Goal: Communication & Community: Answer question/provide support

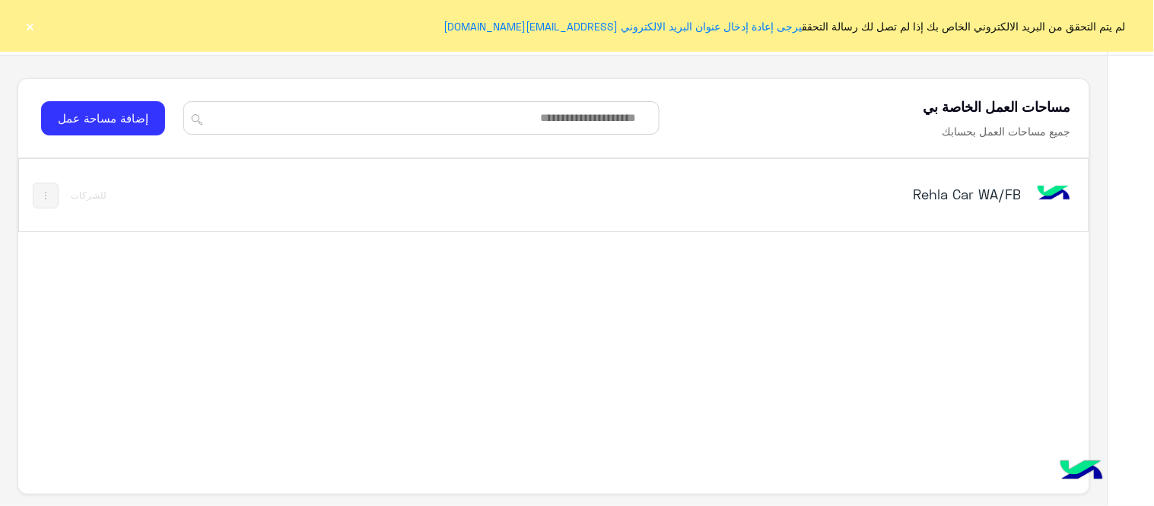
click at [33, 29] on button "×" at bounding box center [30, 25] width 15 height 15
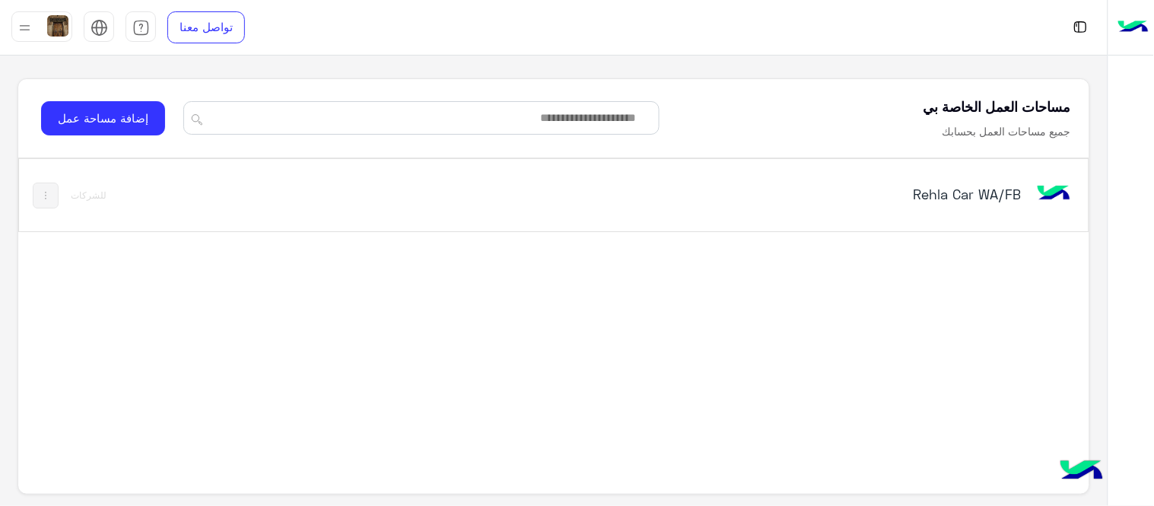
click at [936, 209] on div "Rehla Car WA/FB" at bounding box center [762, 196] width 625 height 44
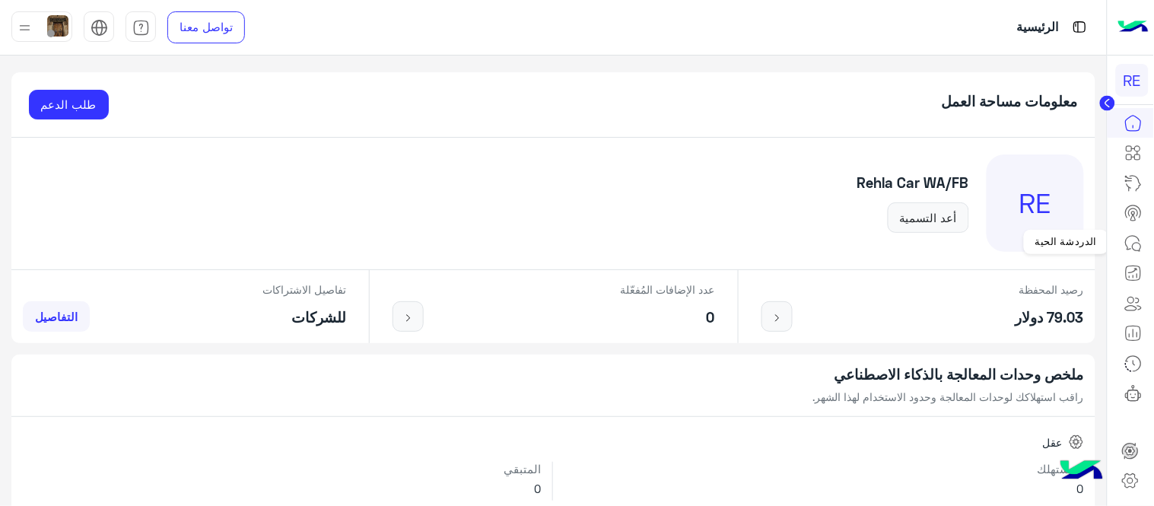
click at [1140, 237] on icon at bounding box center [1134, 243] width 18 height 18
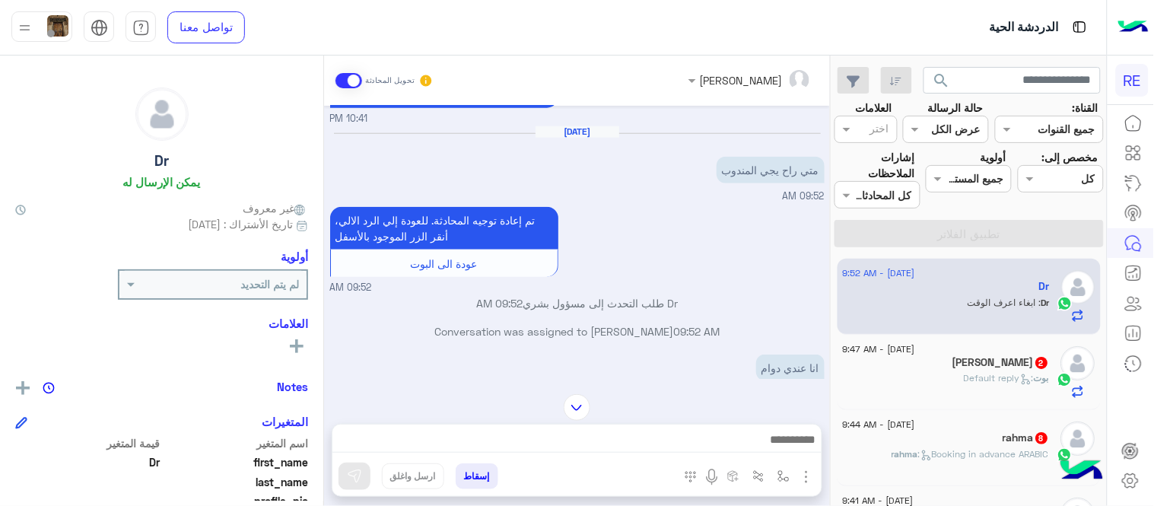
scroll to position [393, 0]
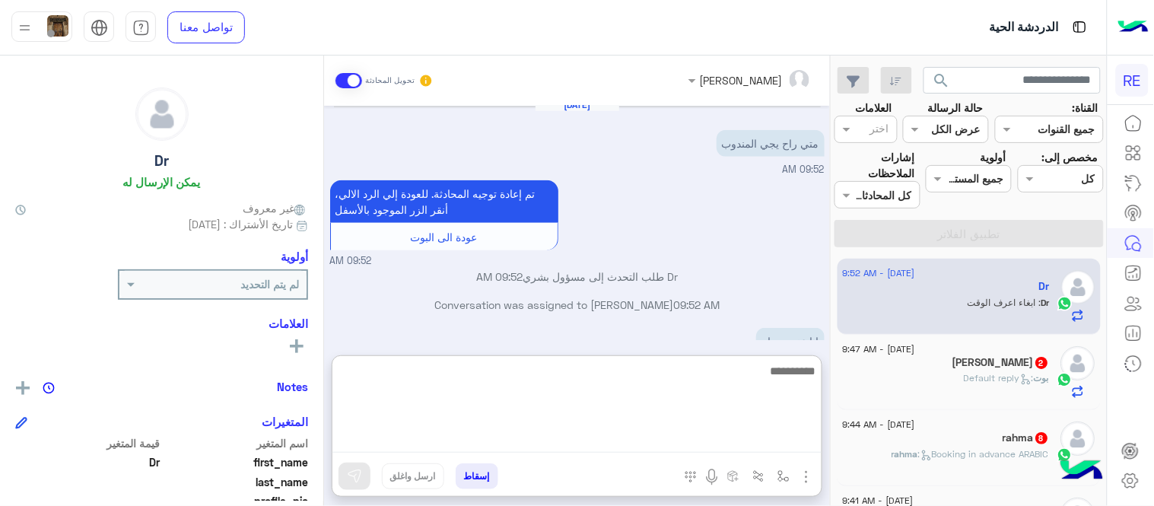
click at [612, 444] on textarea at bounding box center [577, 406] width 489 height 91
type textarea "*"
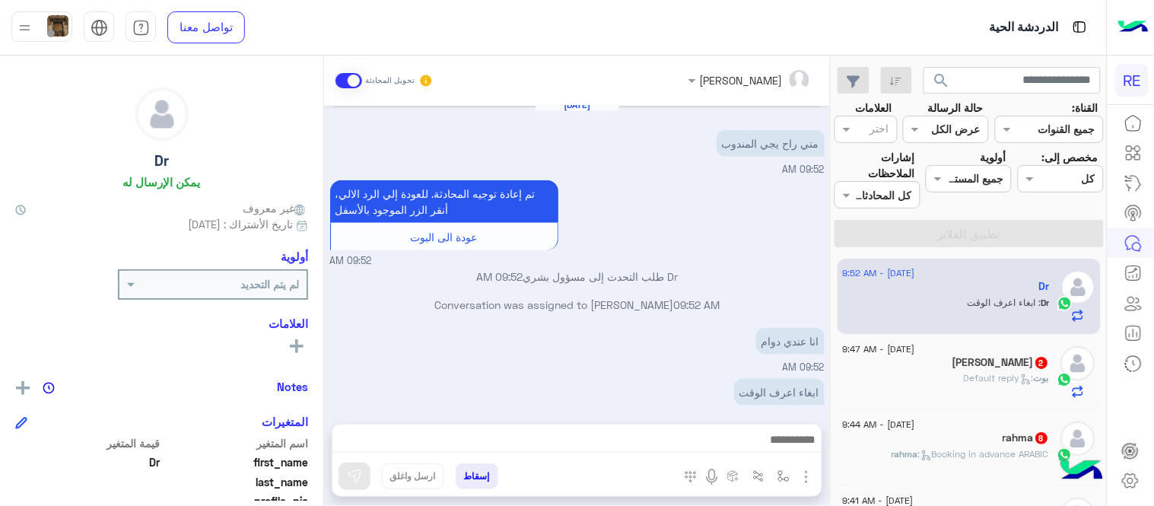
click at [742, 269] on p "Dr طلب التحدث إلى مسؤول بشري 09:52 AM" at bounding box center [577, 277] width 495 height 16
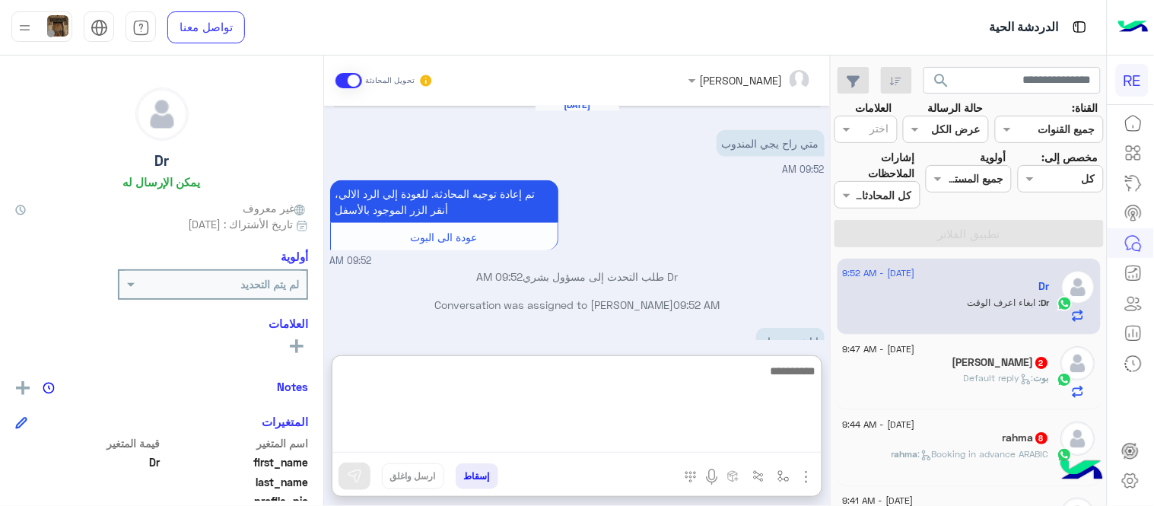
click at [648, 429] on textarea at bounding box center [577, 406] width 489 height 91
type textarea "*"
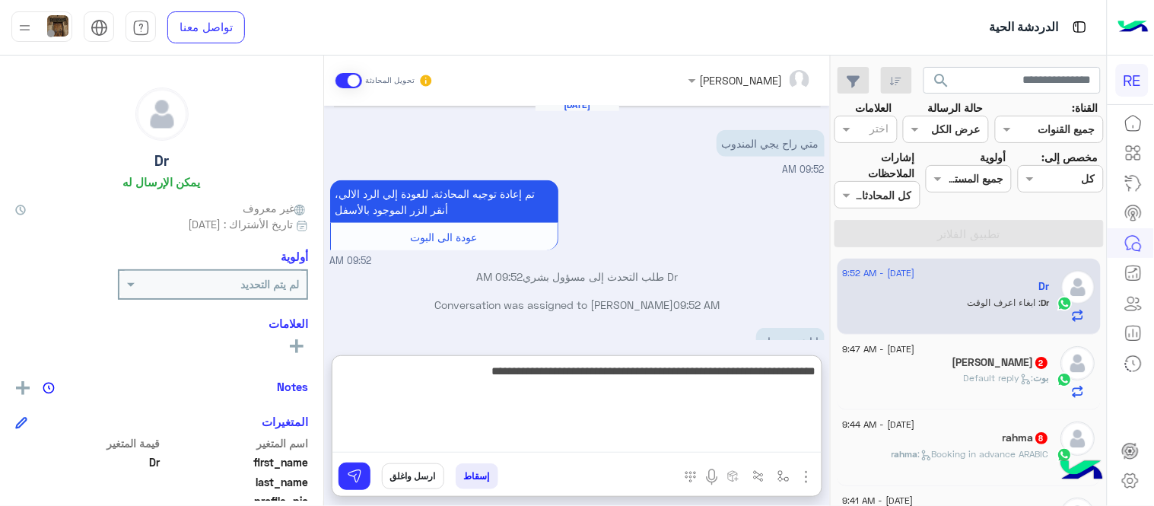
type textarea "**********"
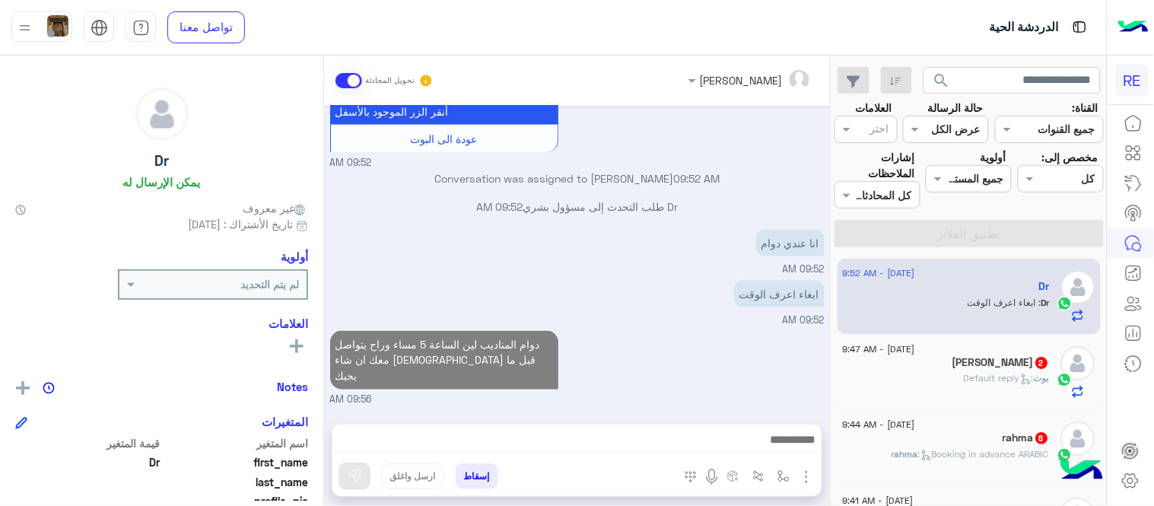
scroll to position [457, 0]
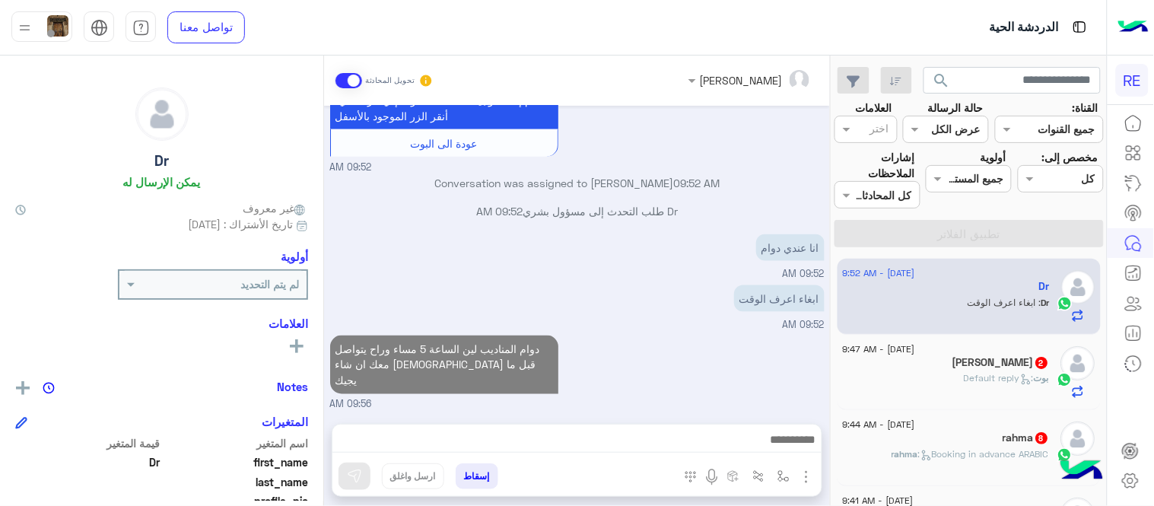
click at [728, 305] on div "[DATE] طيب 01:28 PM تم إلغاء تخصيص المحادثة تلقائيًا وإغلاقها بواسطة النظام 07:…" at bounding box center [577, 257] width 506 height 303
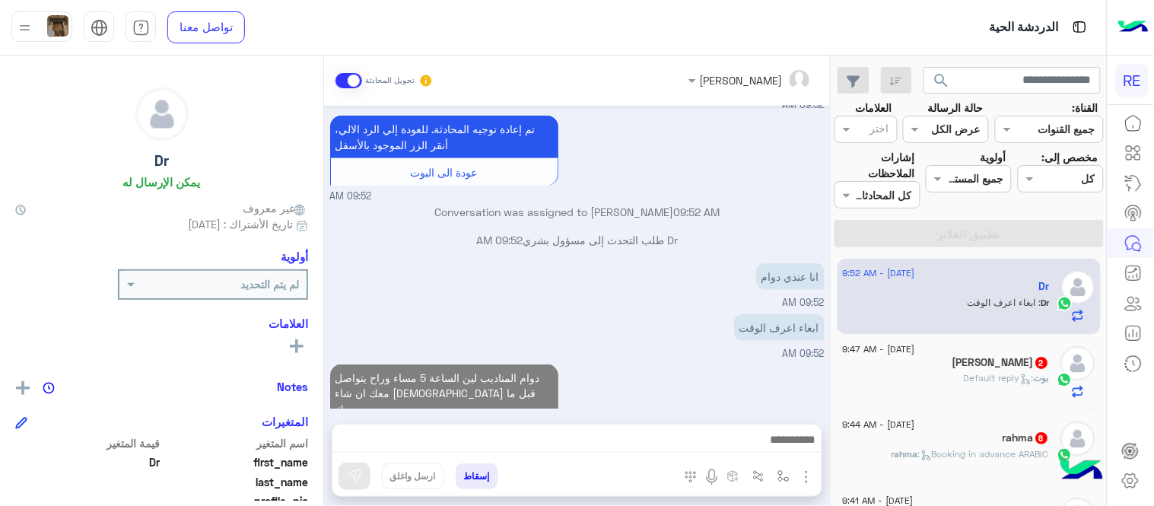
scroll to position [485, 0]
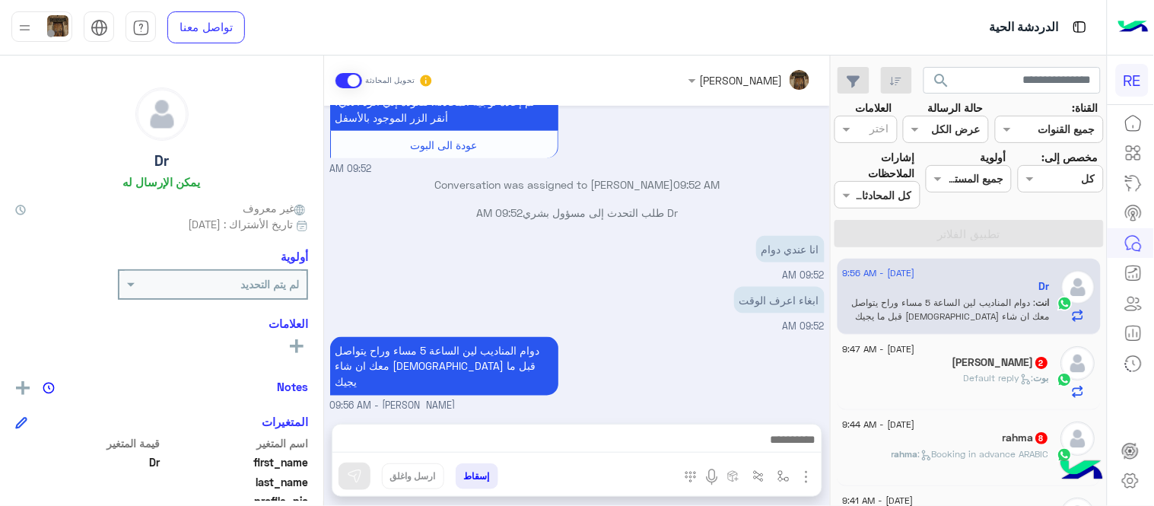
click at [976, 375] on span ": Default reply" at bounding box center [1000, 377] width 70 height 11
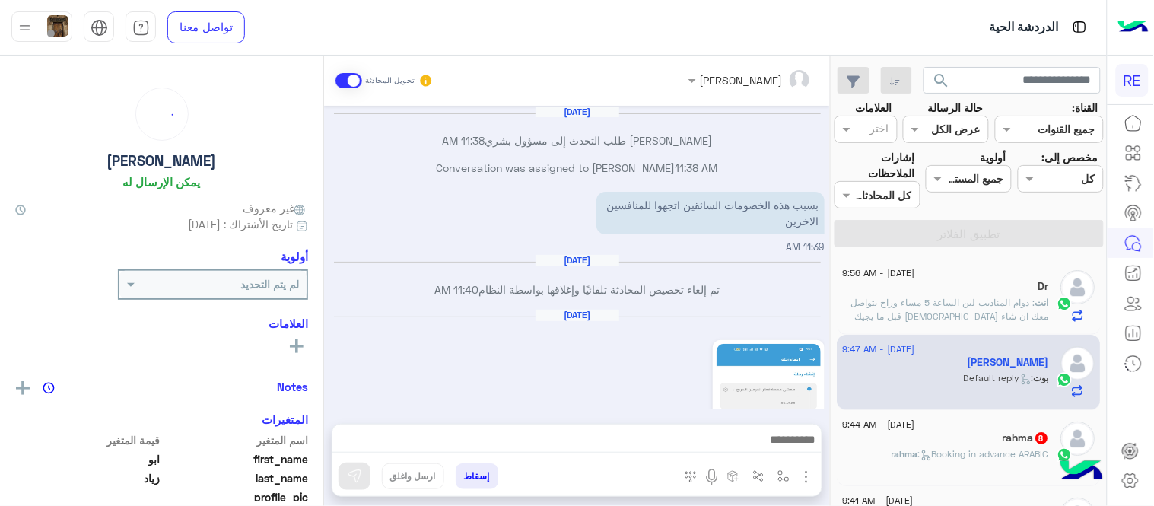
scroll to position [390, 0]
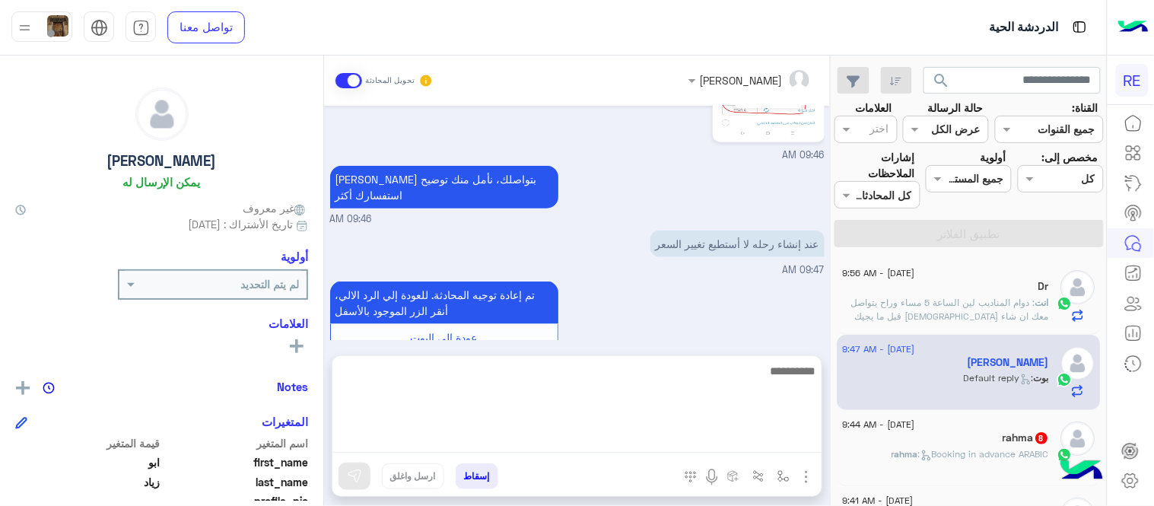
click at [521, 438] on textarea at bounding box center [577, 406] width 489 height 91
type textarea "*"
type textarea "**********"
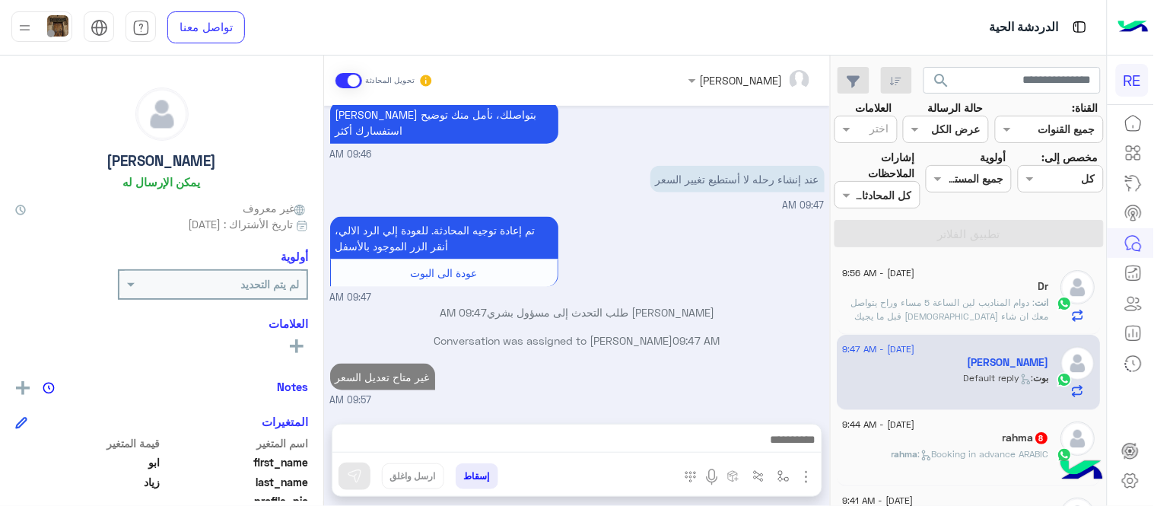
scroll to position [438, 0]
click at [715, 301] on div "[DATE] Conversation was assigned to [PERSON_NAME] 11:38 AM [PERSON_NAME] طلب ال…" at bounding box center [577, 257] width 506 height 303
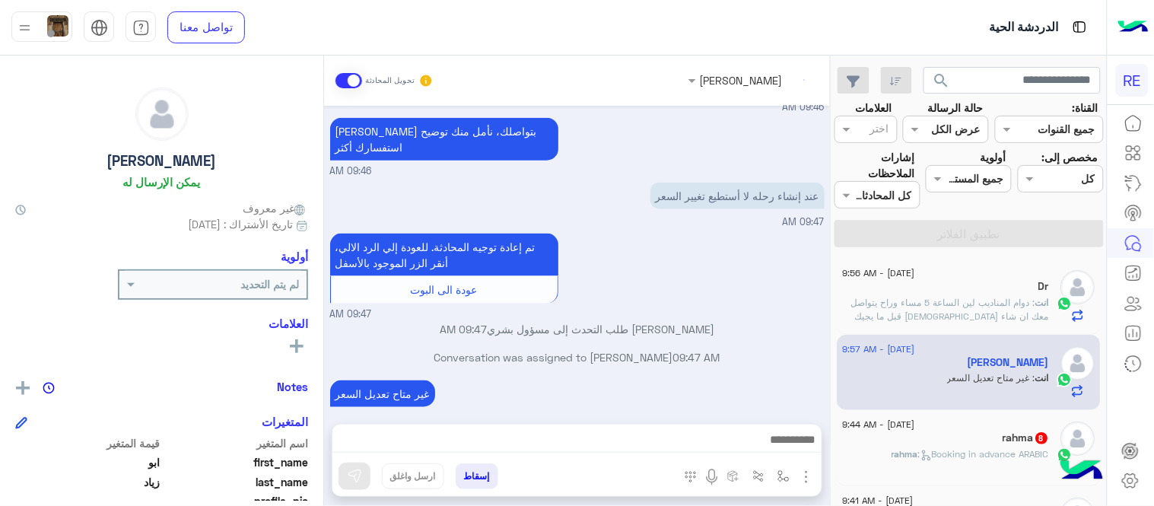
scroll to position [466, 0]
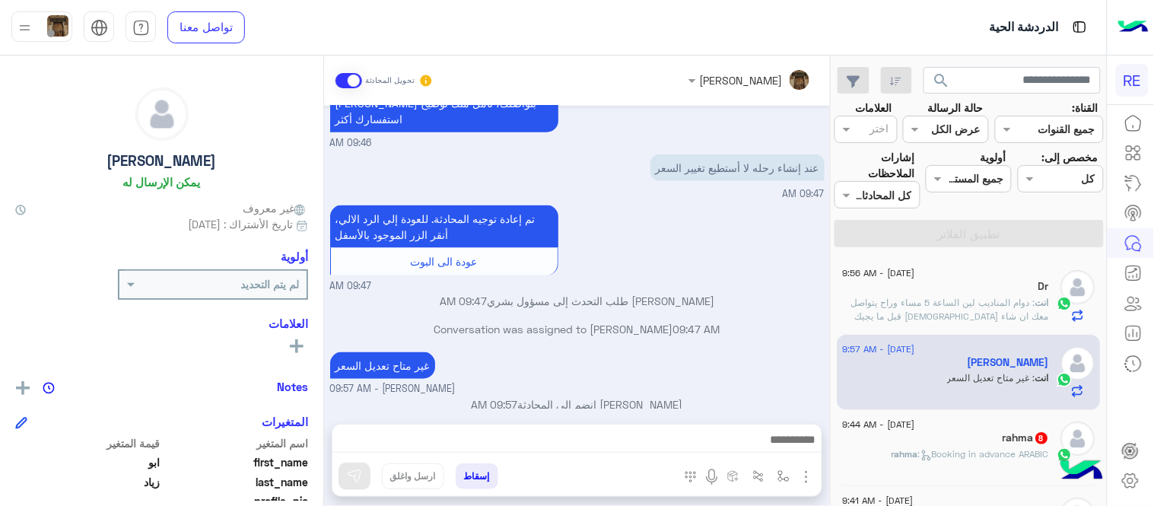
click at [831, 272] on mat-drawer "[PERSON_NAME] تحويل المحادثة [DATE] Conversation was assigned to [PERSON_NAME] …" at bounding box center [415, 284] width 831 height 457
click at [830, 272] on div "[DATE] Conversation was assigned to [PERSON_NAME] 11:38 AM [PERSON_NAME] طلب ال…" at bounding box center [577, 257] width 506 height 303
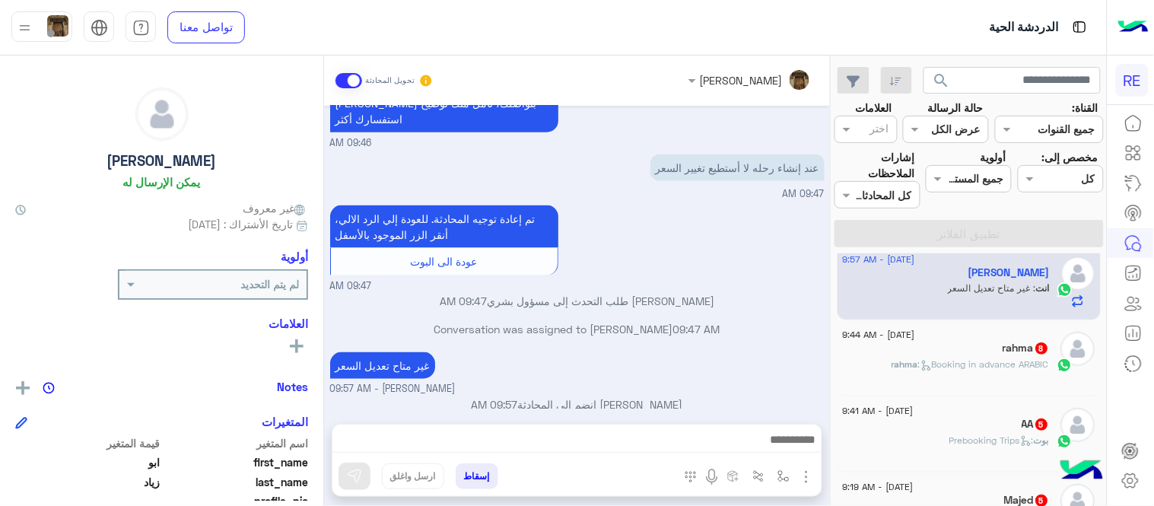
scroll to position [119, 0]
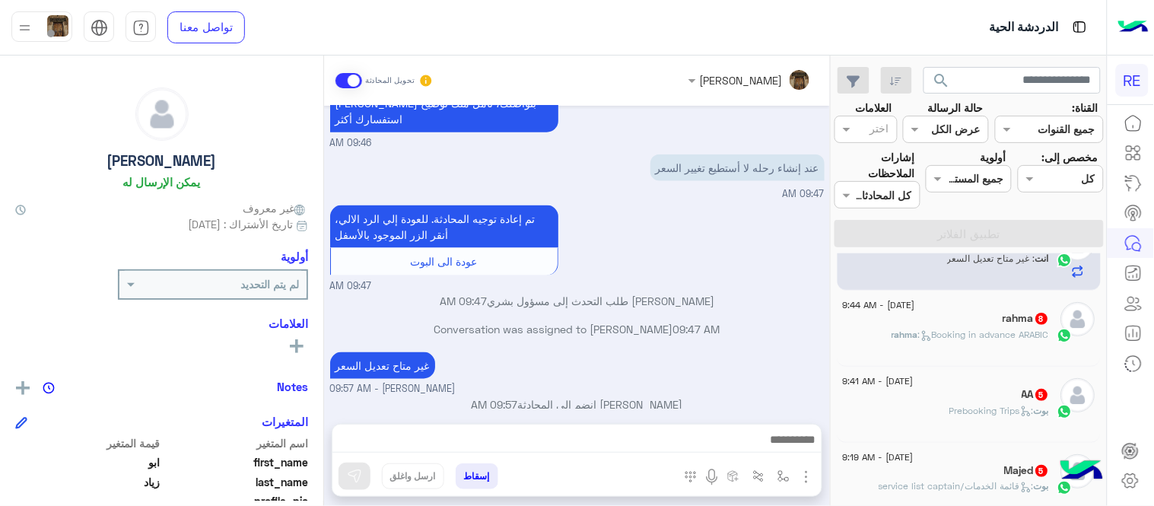
click at [925, 333] on icon at bounding box center [927, 335] width 11 height 11
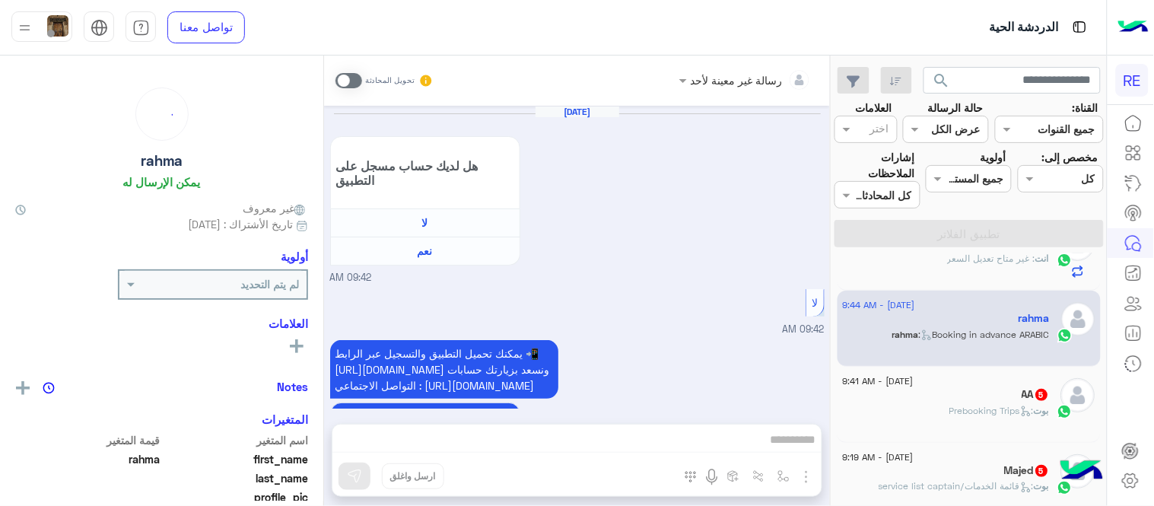
scroll to position [1332, 0]
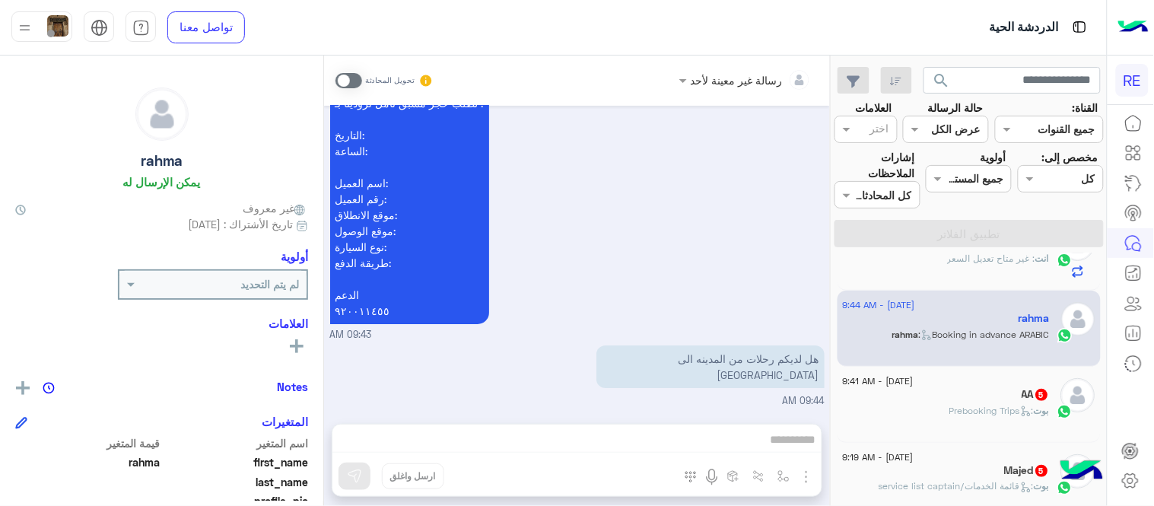
click at [347, 77] on span at bounding box center [349, 80] width 27 height 15
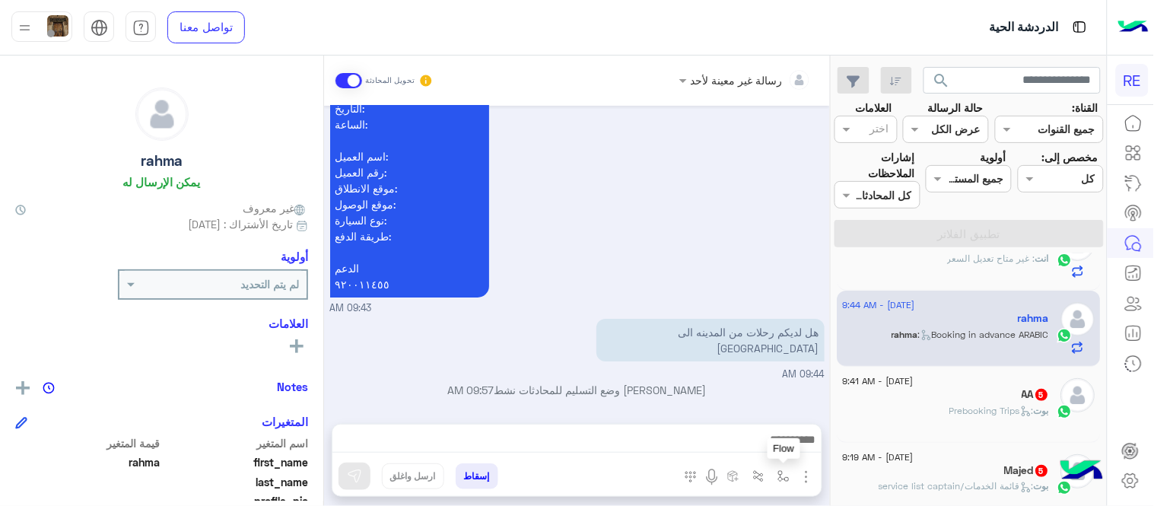
click at [785, 470] on img "button" at bounding box center [784, 476] width 12 height 12
click at [736, 449] on input "text" at bounding box center [737, 444] width 103 height 18
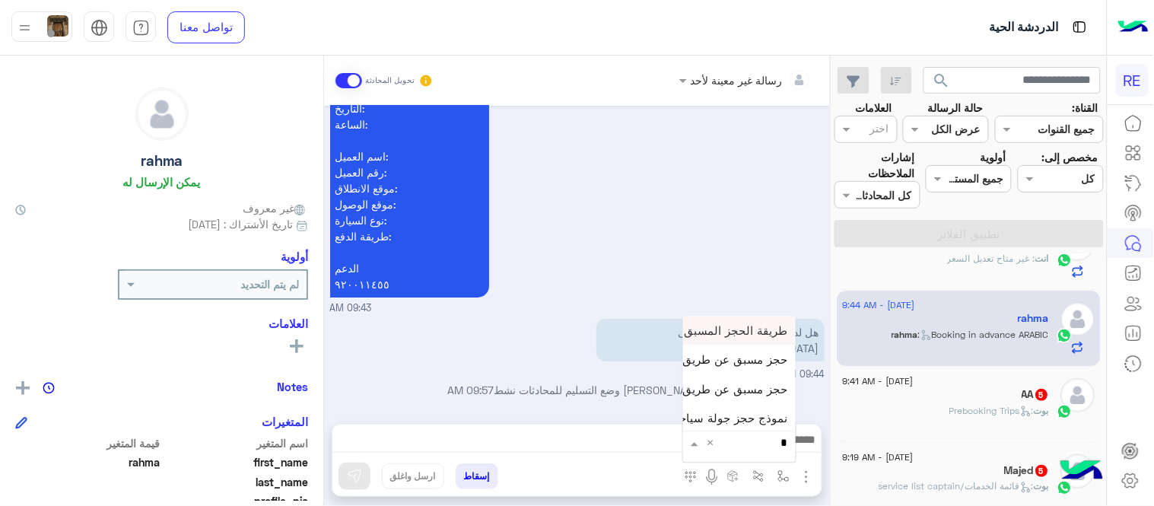
type input "**"
click at [747, 398] on div "حجز مسبق عن طريق التطبيق" at bounding box center [739, 388] width 113 height 29
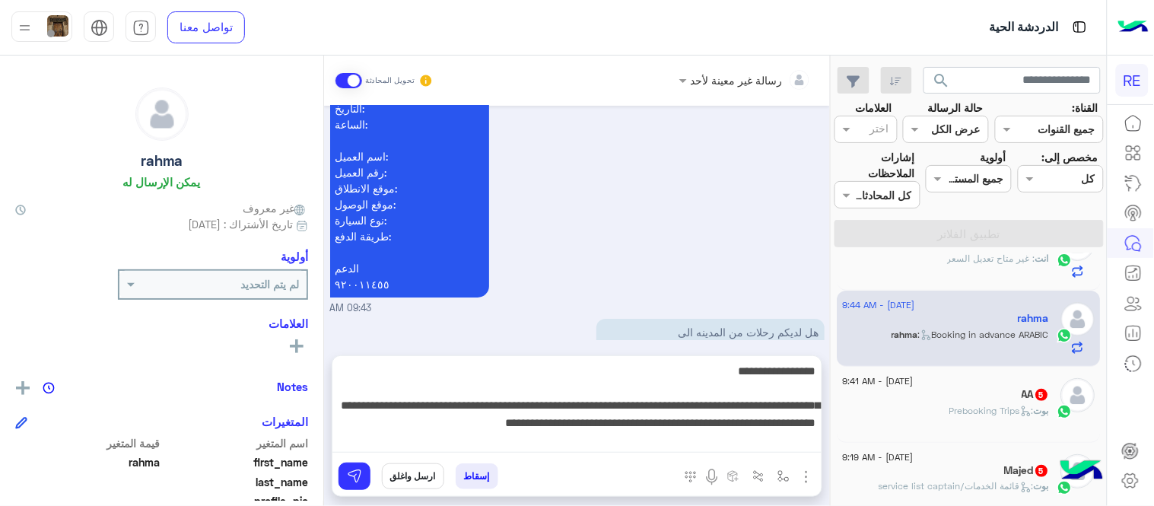
click at [559, 435] on textarea "**********" at bounding box center [577, 406] width 489 height 91
click at [388, 424] on textarea "**********" at bounding box center [577, 406] width 489 height 91
type textarea "**********"
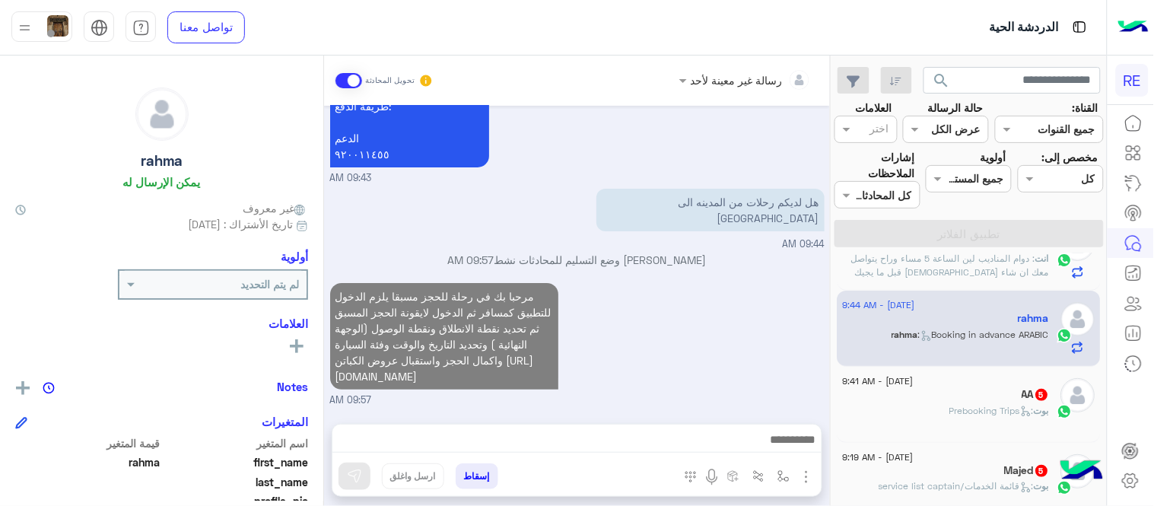
scroll to position [1487, 0]
click at [672, 279] on div "مرحبا بك في رحلة للحجز مسبقا يلزم الدخول للتطبيق كمسافر ثم الدخول لايقونة الحجز…" at bounding box center [577, 343] width 495 height 129
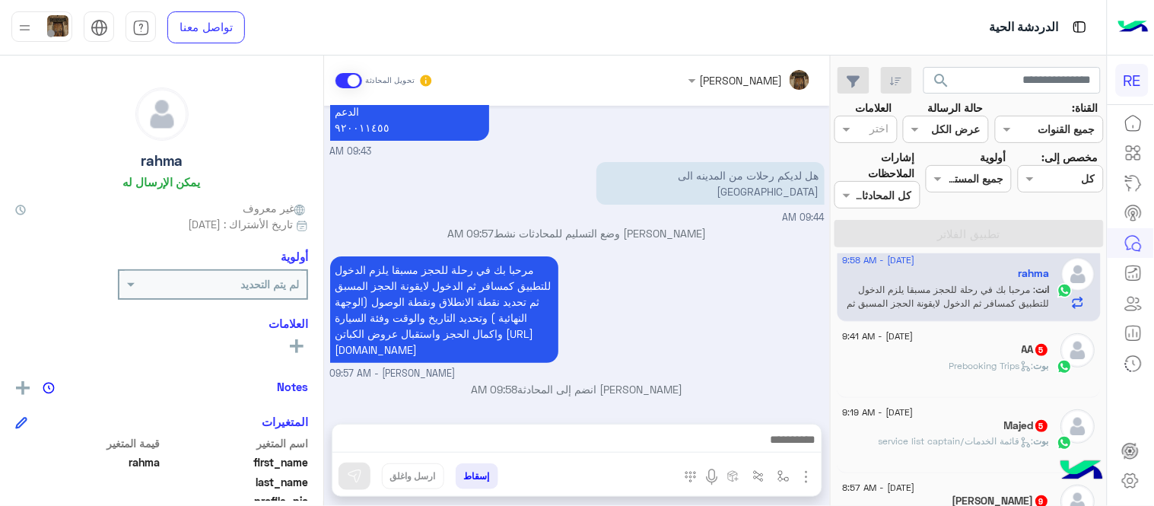
scroll to position [150, 0]
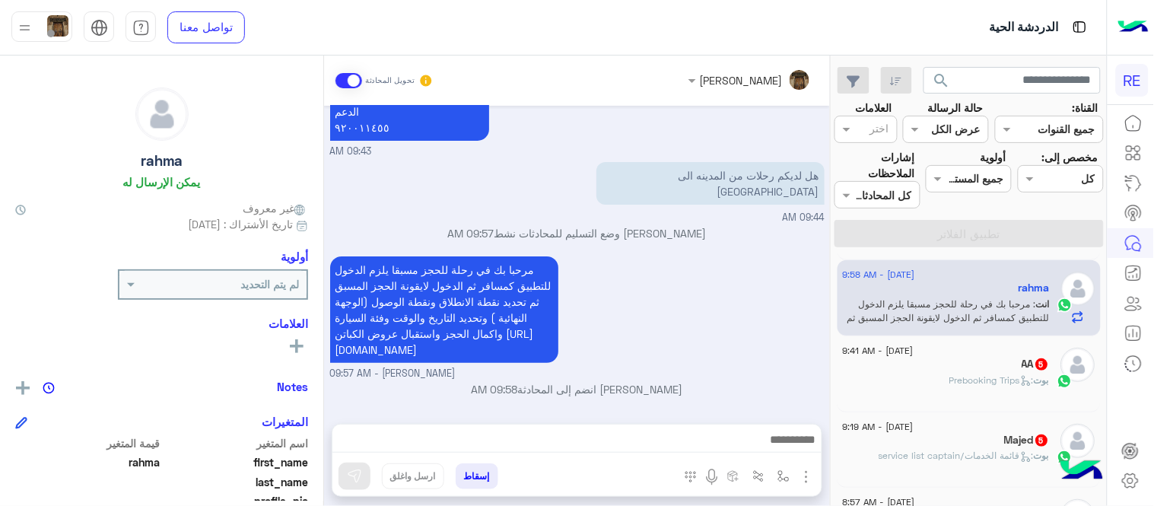
click at [951, 383] on span ": Prebooking Trips" at bounding box center [993, 379] width 84 height 11
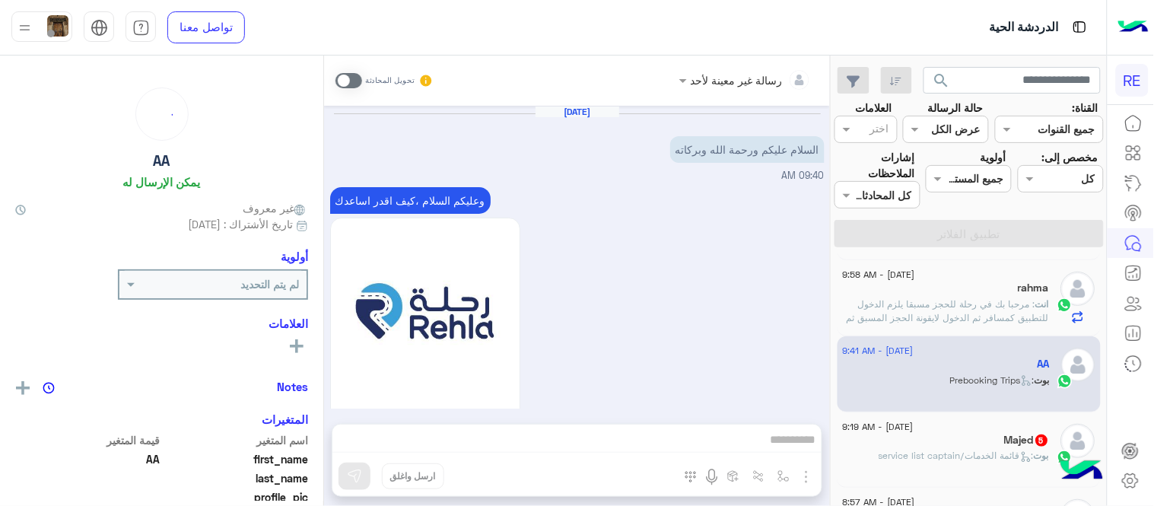
scroll to position [1389, 0]
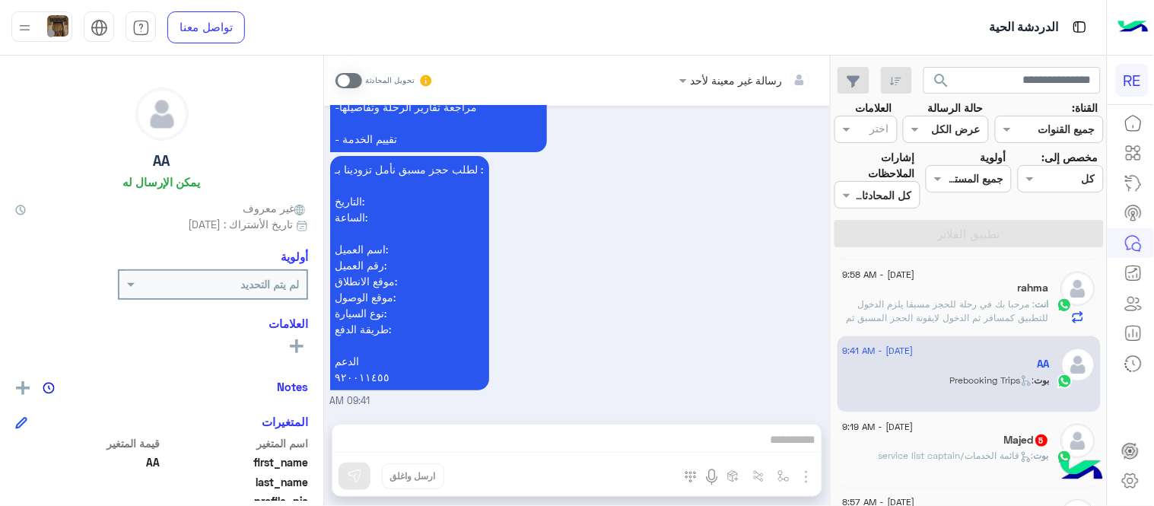
click at [351, 76] on span at bounding box center [349, 80] width 27 height 15
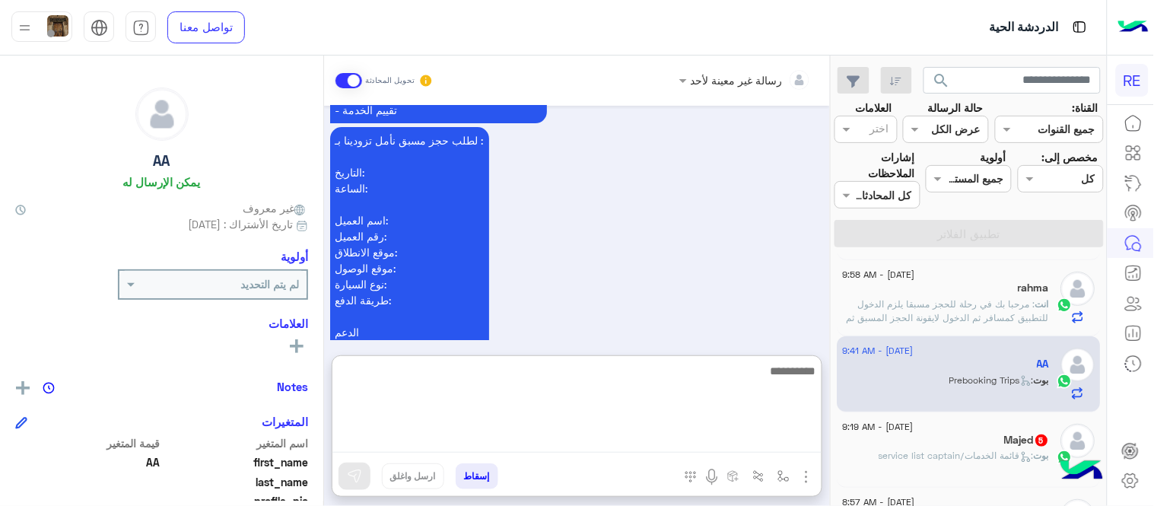
click at [594, 443] on textarea at bounding box center [577, 406] width 489 height 91
type textarea "**********"
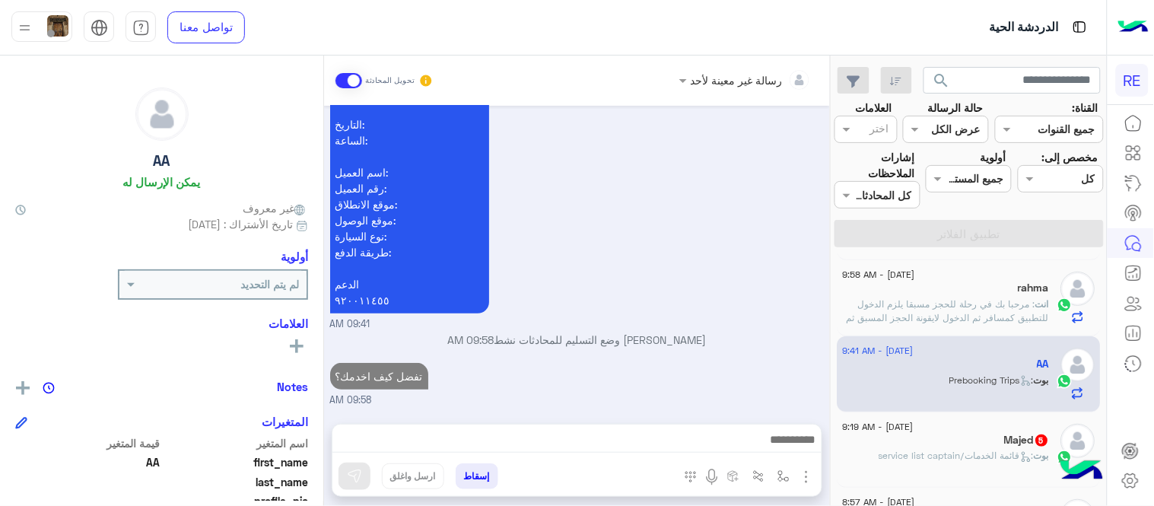
click at [742, 275] on div "[DATE] السلام عليكم ورحمة الله وبركاته 09:40 AM وعليكم السلام ،كيف اقدر اساعدك …" at bounding box center [577, 257] width 506 height 303
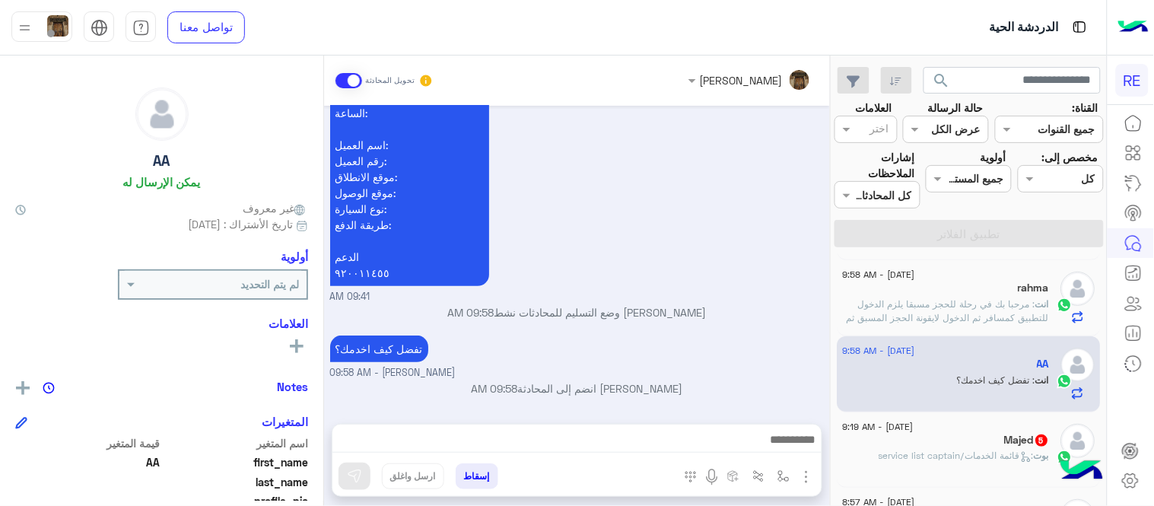
scroll to position [0, 0]
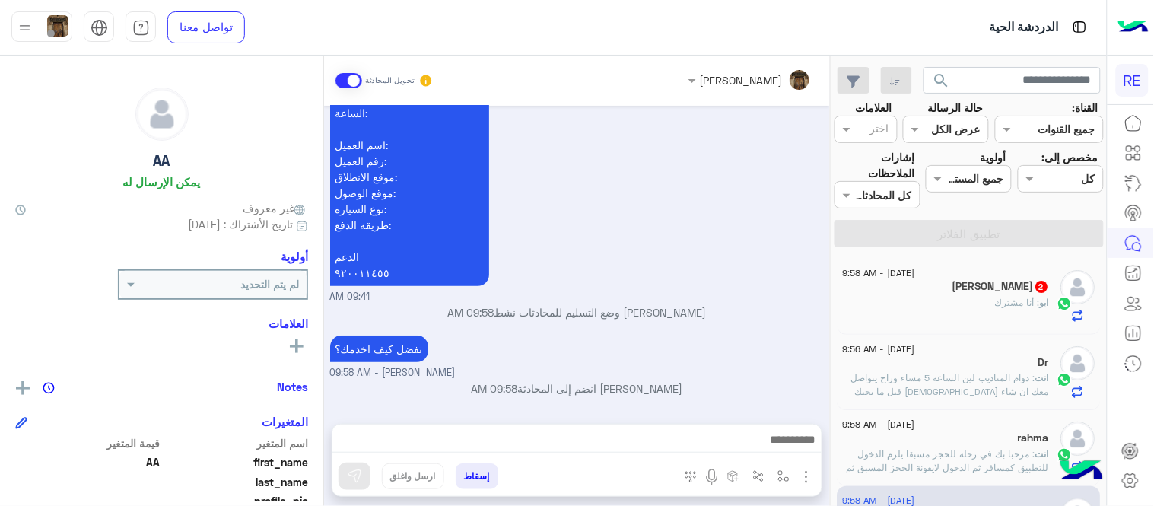
click at [946, 298] on div "ابو : أنا مشترك" at bounding box center [946, 309] width 207 height 27
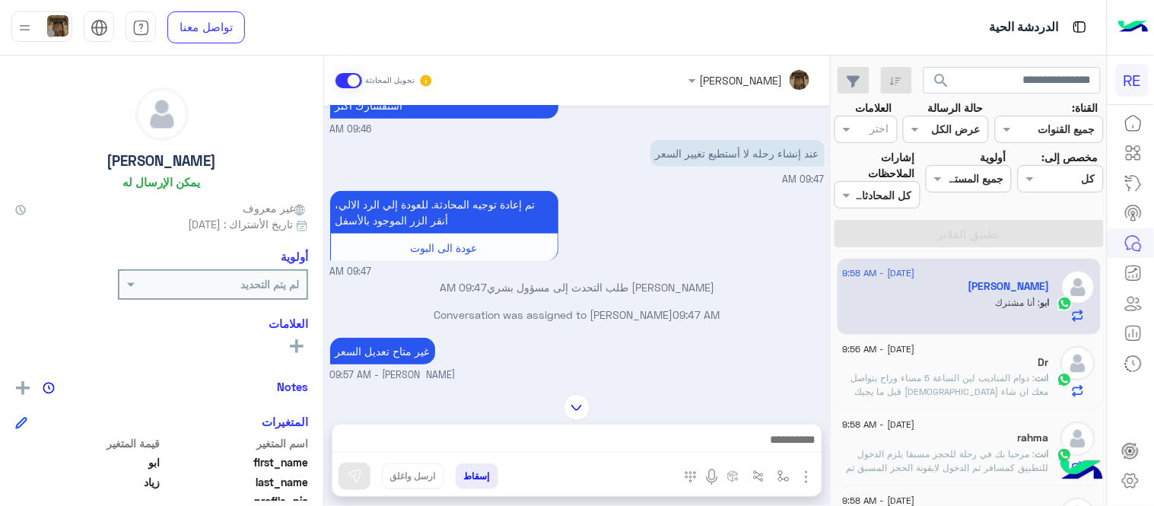
scroll to position [363, 0]
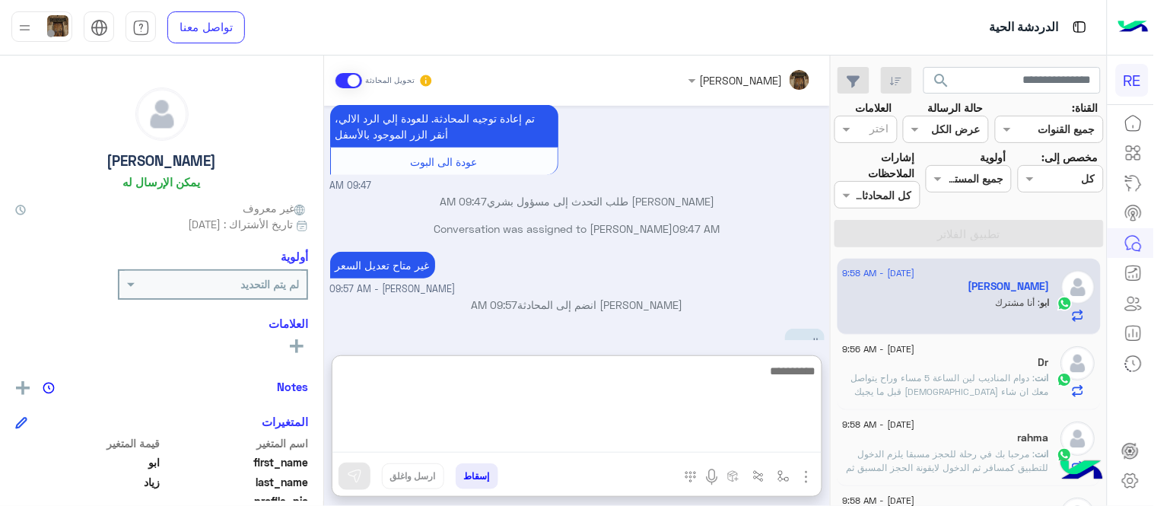
click at [485, 451] on textarea at bounding box center [577, 406] width 489 height 91
type textarea "**********"
click at [784, 377] on textarea "**********" at bounding box center [577, 406] width 489 height 91
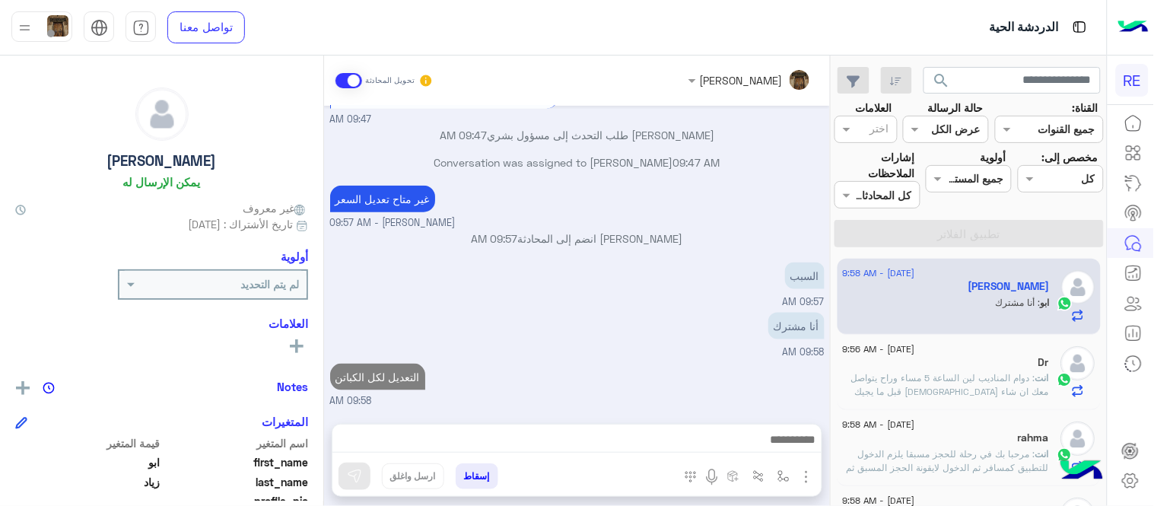
click at [685, 263] on div "[DATE] 09:46 AM [PERSON_NAME] بتواصلك، نأمل منك توضيح استفسارك أكثر 09:46 AM عن…" at bounding box center [577, 257] width 506 height 303
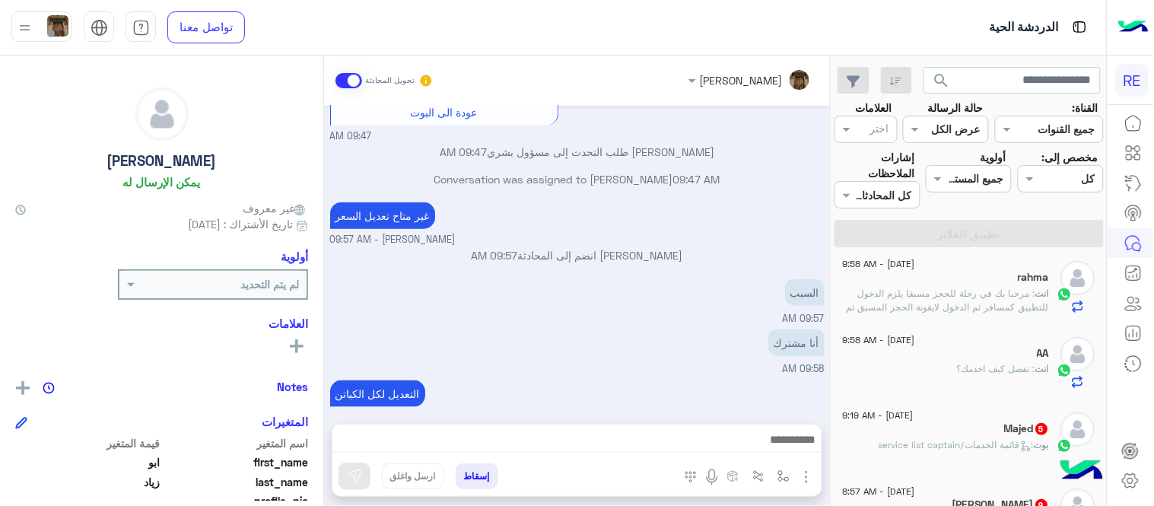
scroll to position [275, 0]
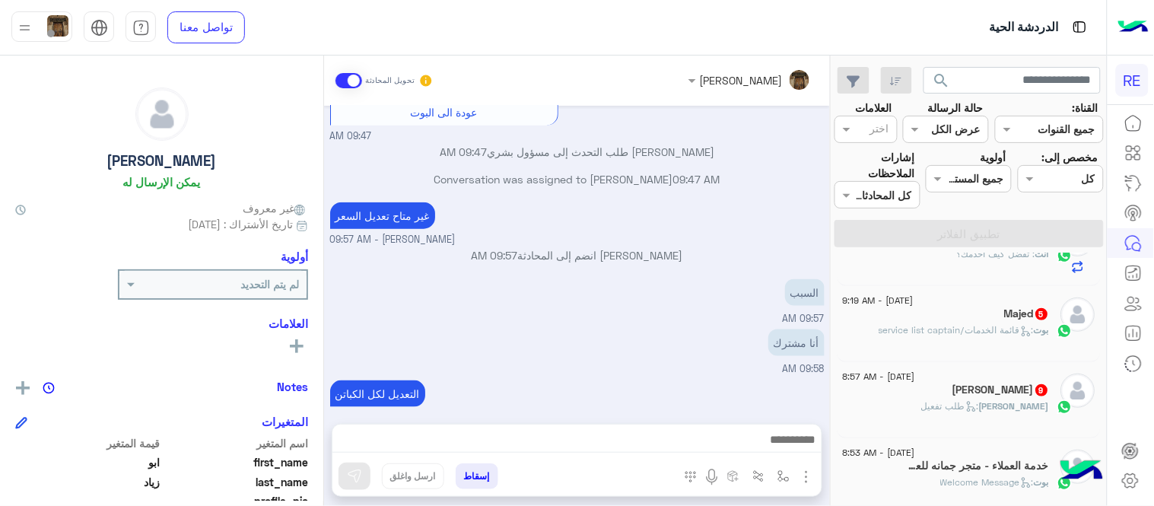
click at [919, 333] on span ": قائمة الخدمات/service list captain" at bounding box center [957, 329] width 155 height 11
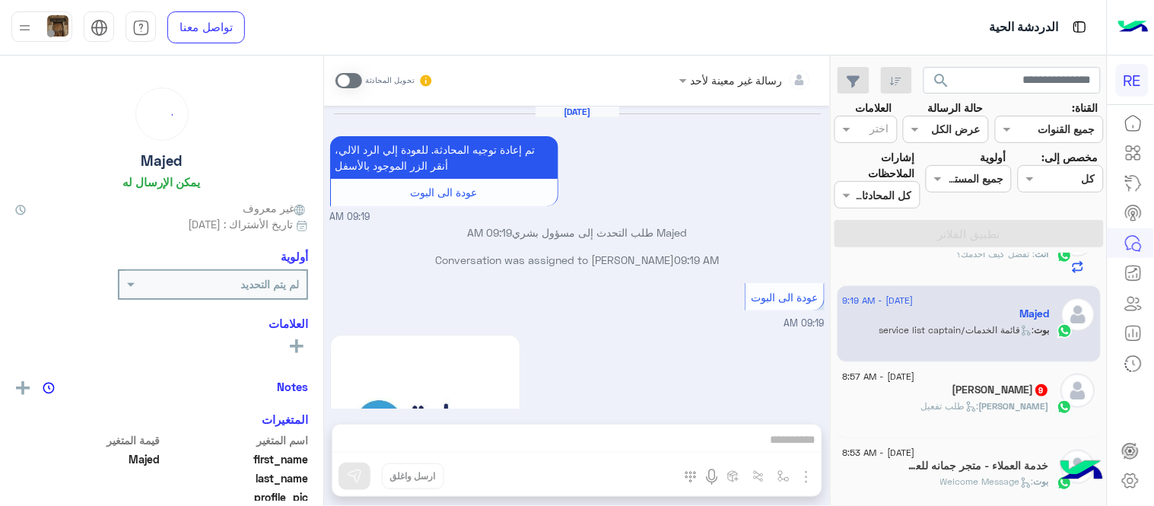
scroll to position [676, 0]
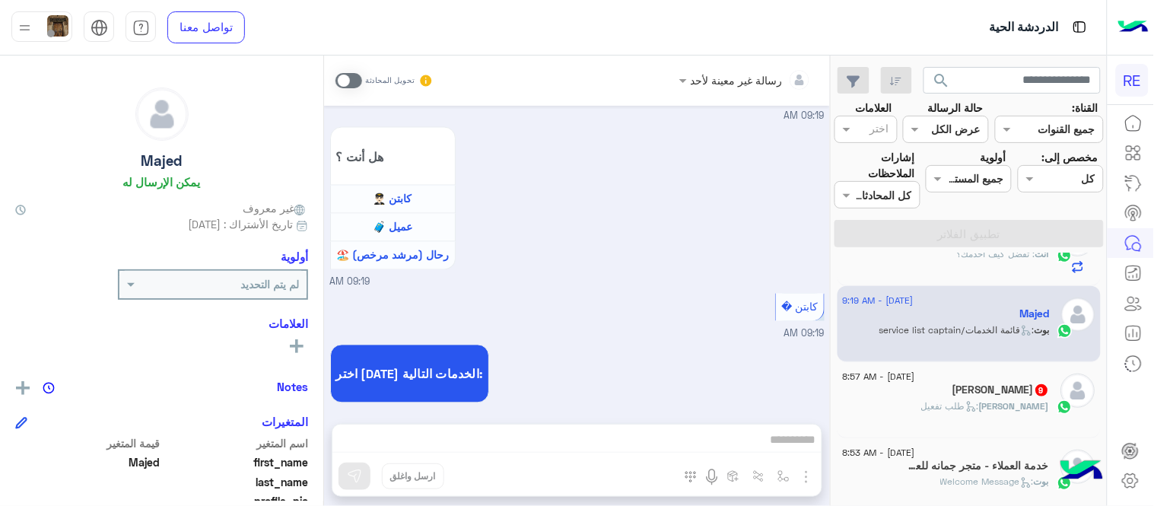
click at [343, 84] on span at bounding box center [349, 80] width 27 height 15
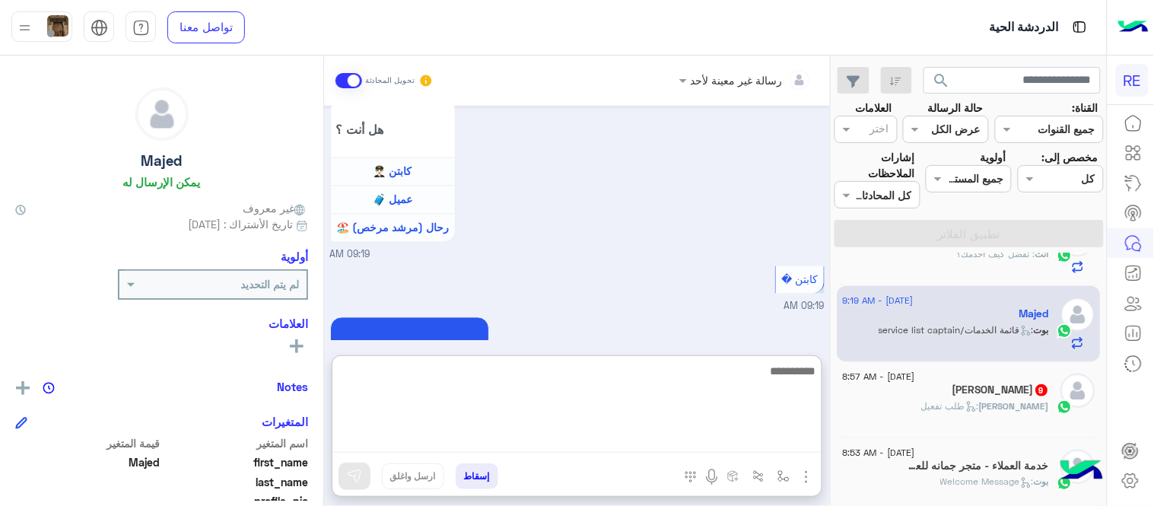
click at [609, 434] on textarea at bounding box center [577, 406] width 489 height 91
type textarea "**********"
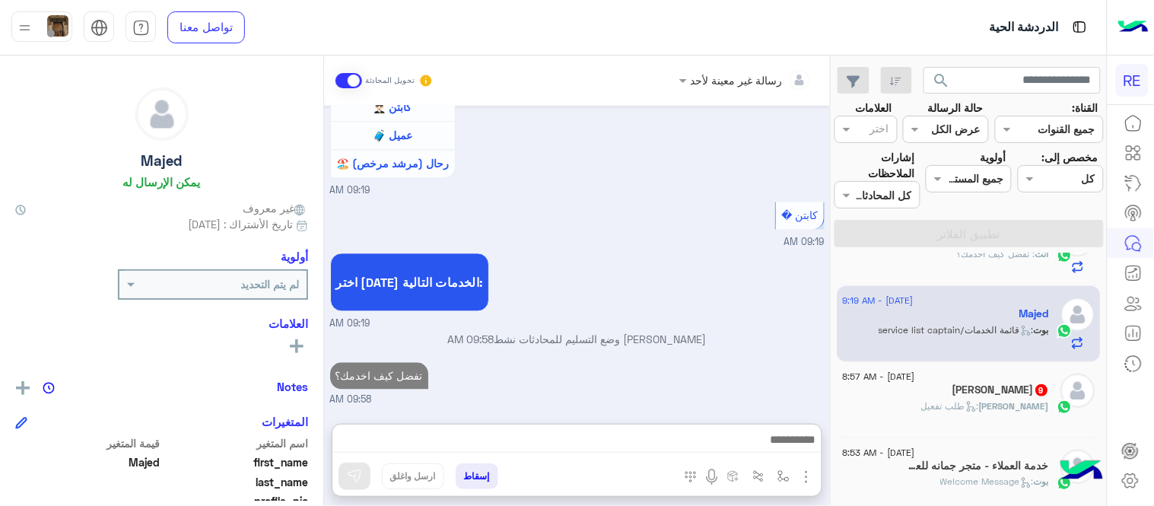
click at [667, 250] on div "اختر [DATE] الخدمات التالية: 09:19 AM" at bounding box center [577, 291] width 495 height 82
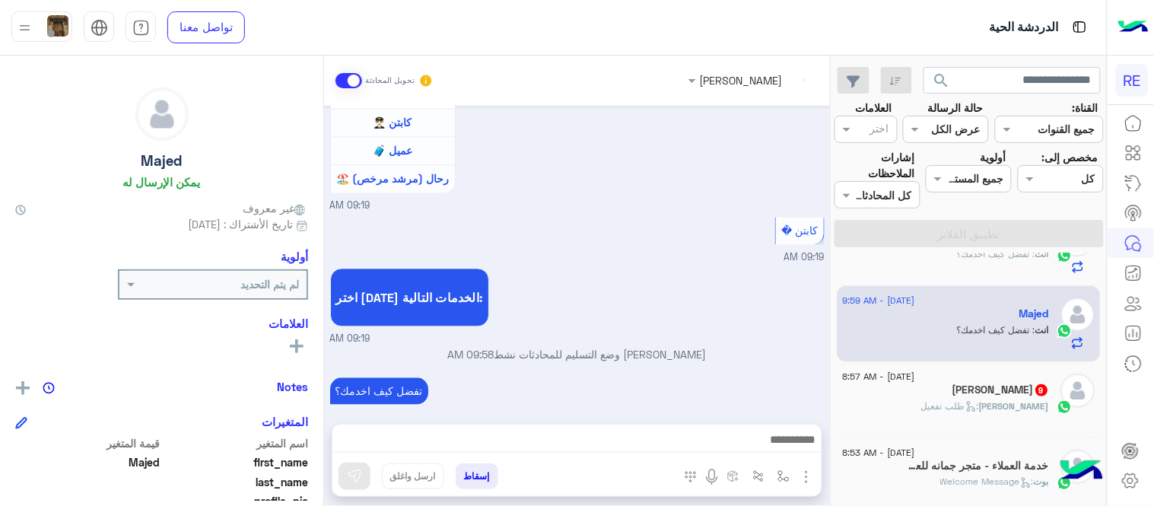
scroll to position [779, 0]
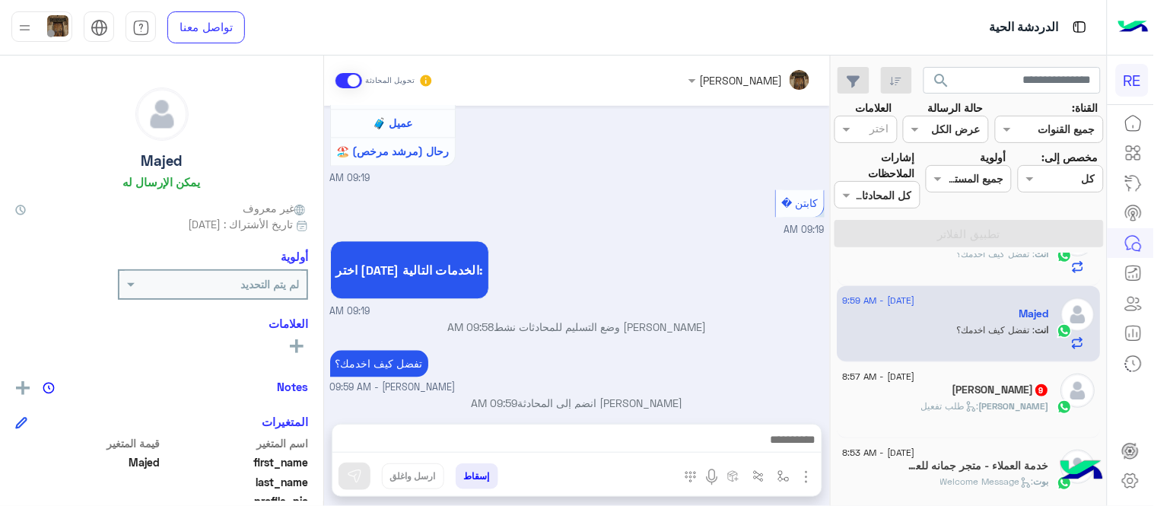
click at [899, 402] on div "[PERSON_NAME] : طلب تفعيل" at bounding box center [946, 413] width 207 height 27
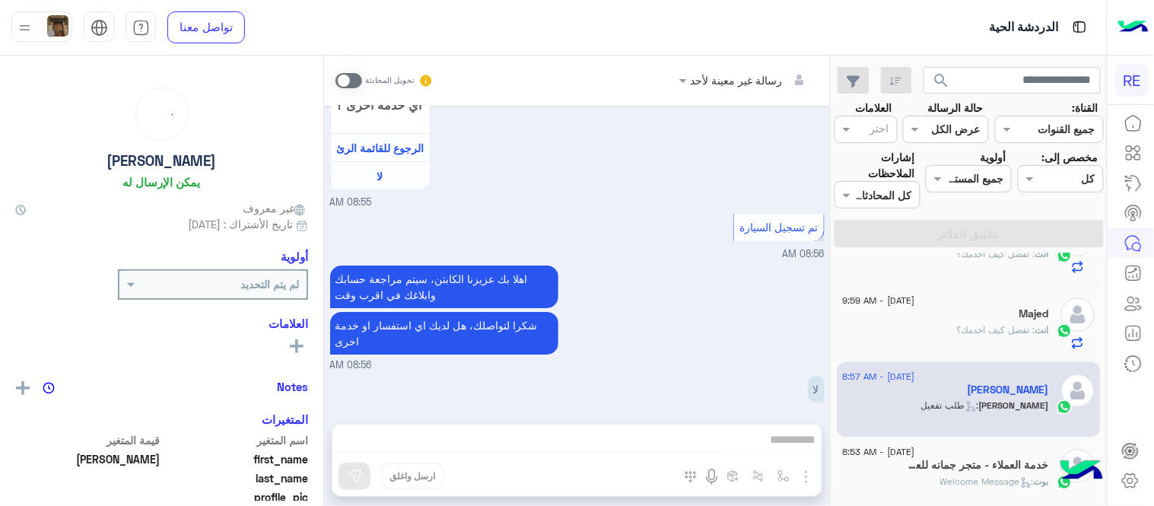
scroll to position [276, 0]
click at [347, 79] on span at bounding box center [349, 80] width 27 height 15
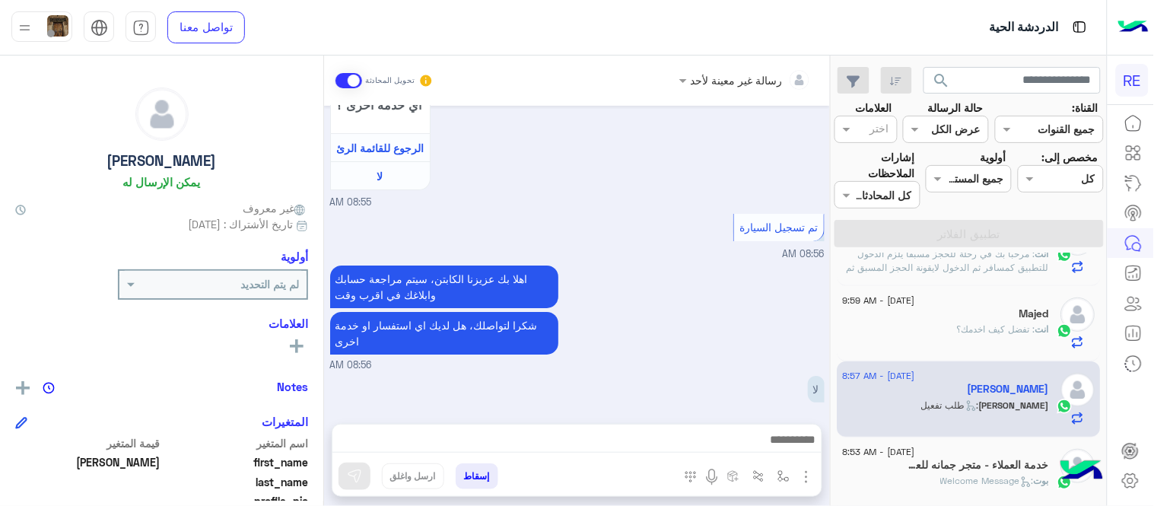
scroll to position [1412, 0]
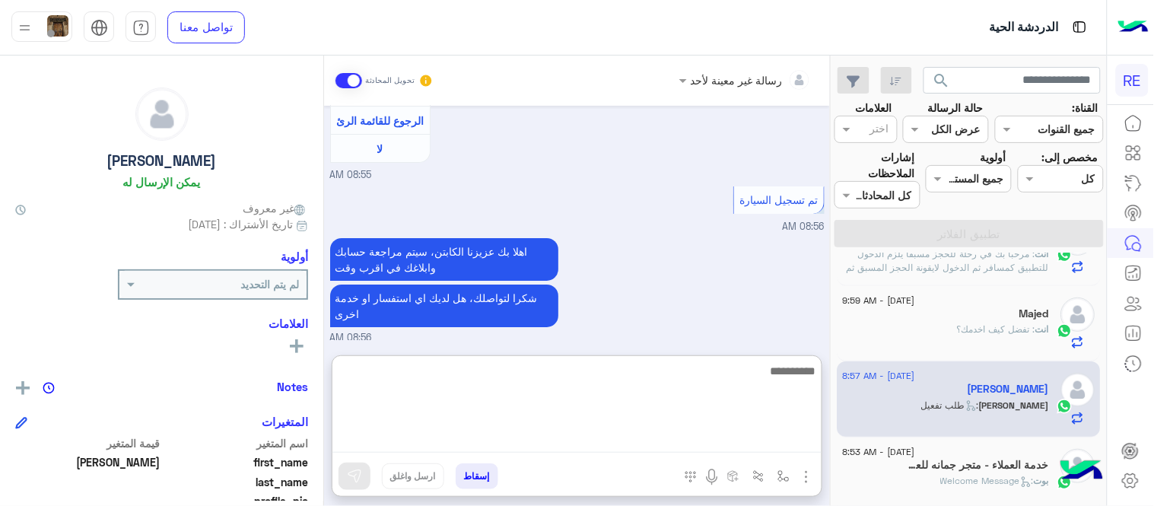
click at [595, 446] on textarea at bounding box center [577, 406] width 489 height 91
type textarea "**********"
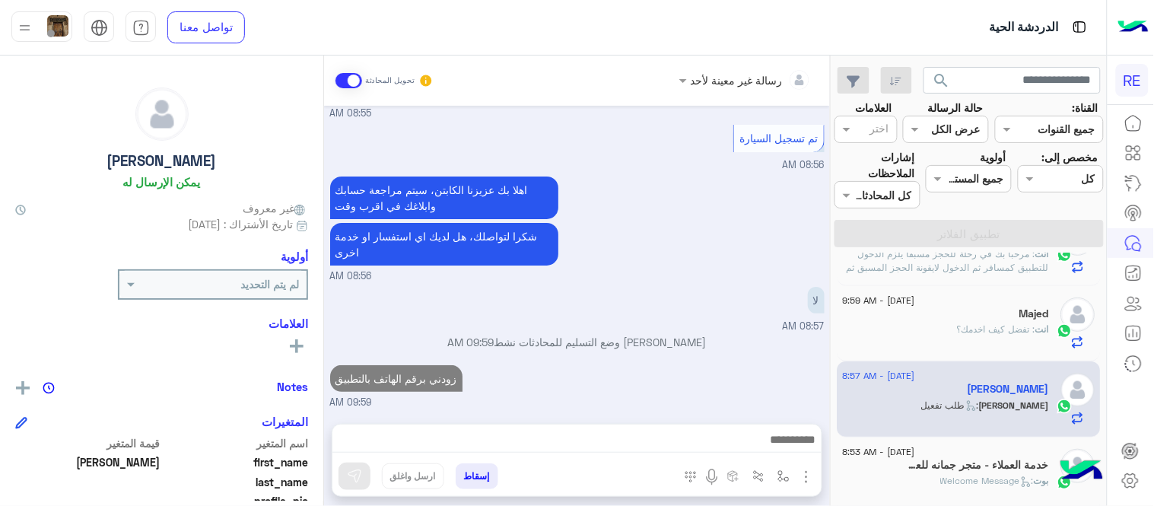
click at [719, 317] on div "[DATE] اهلًا بك في تطبيق رحلة 👋 Welcome to [GEOGRAPHIC_DATA] 👋 من فضلك أختر لغة…" at bounding box center [577, 257] width 506 height 303
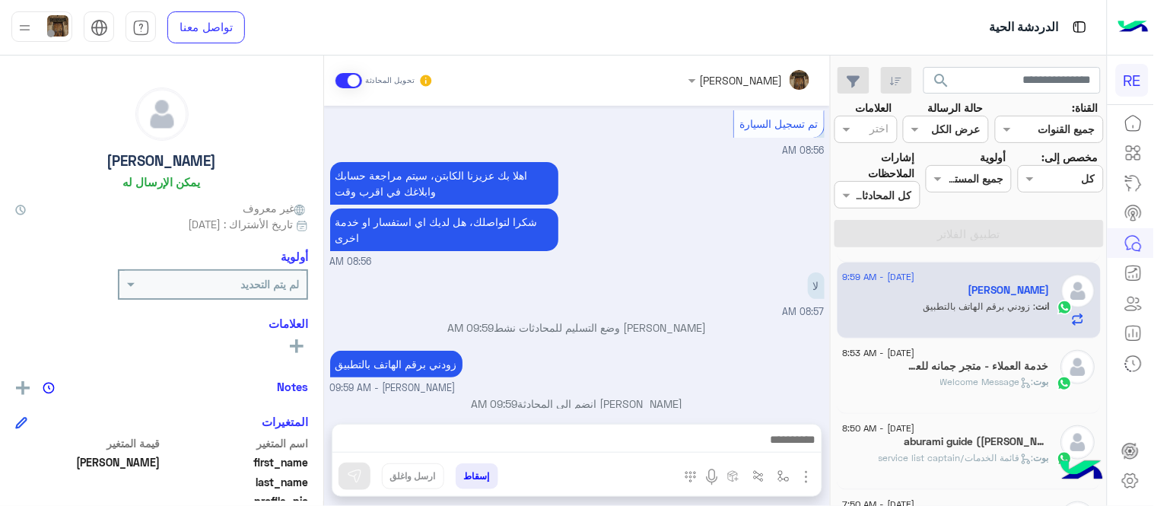
scroll to position [385, 0]
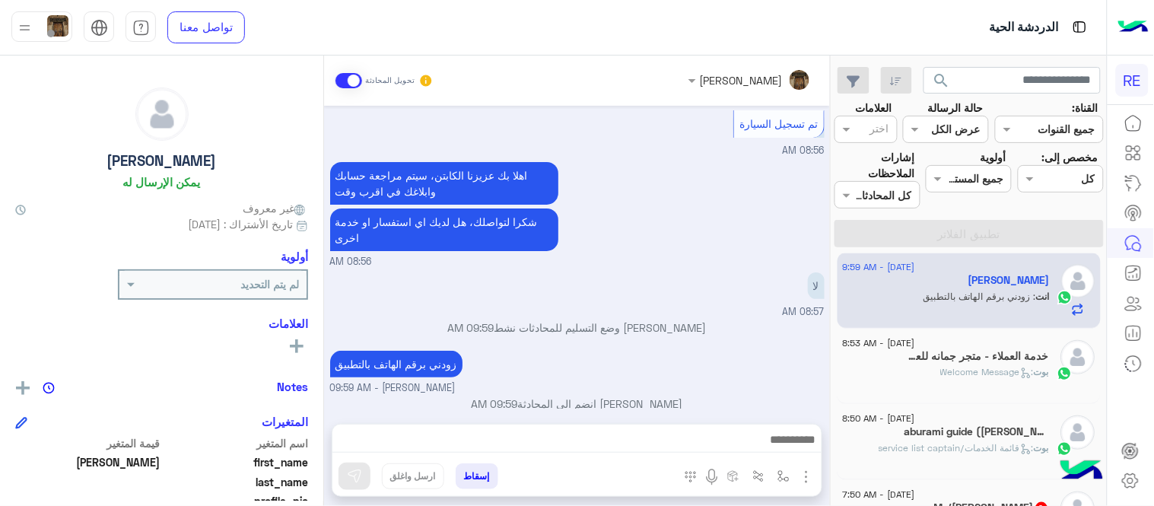
click at [919, 378] on div "بوت : Welcome Message" at bounding box center [946, 378] width 207 height 27
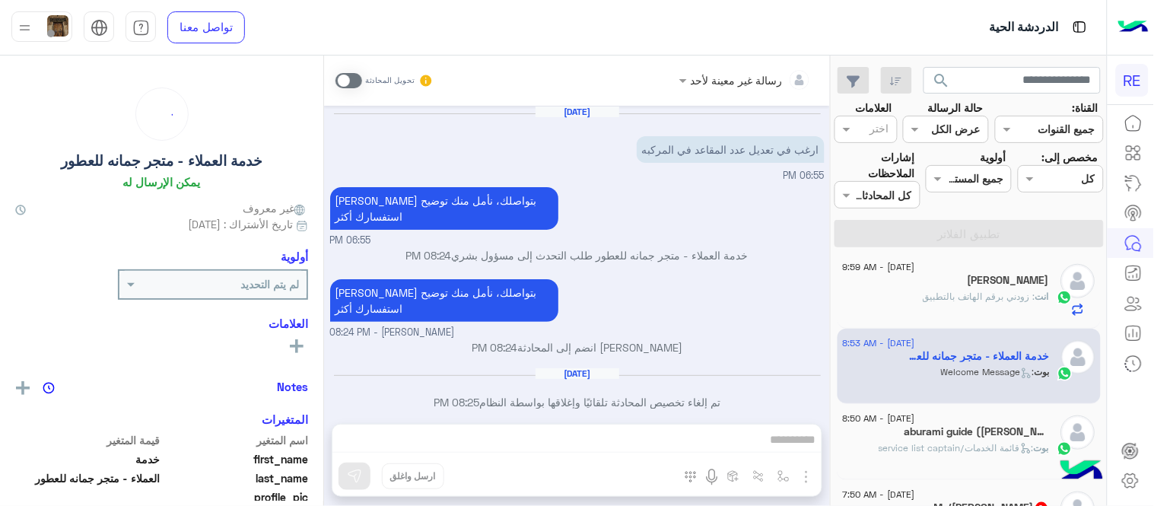
scroll to position [434, 0]
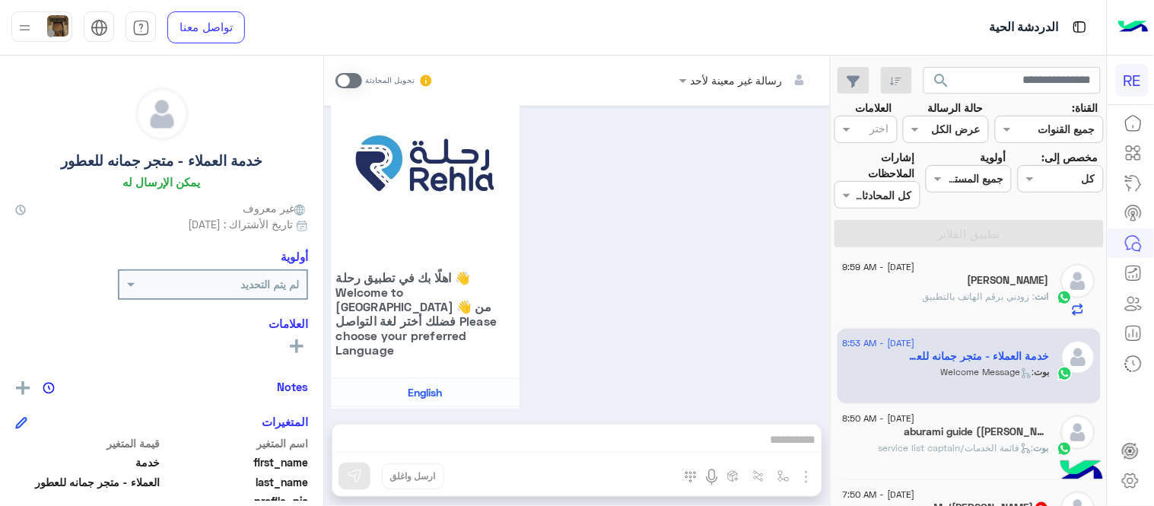
click at [349, 81] on span at bounding box center [349, 80] width 27 height 15
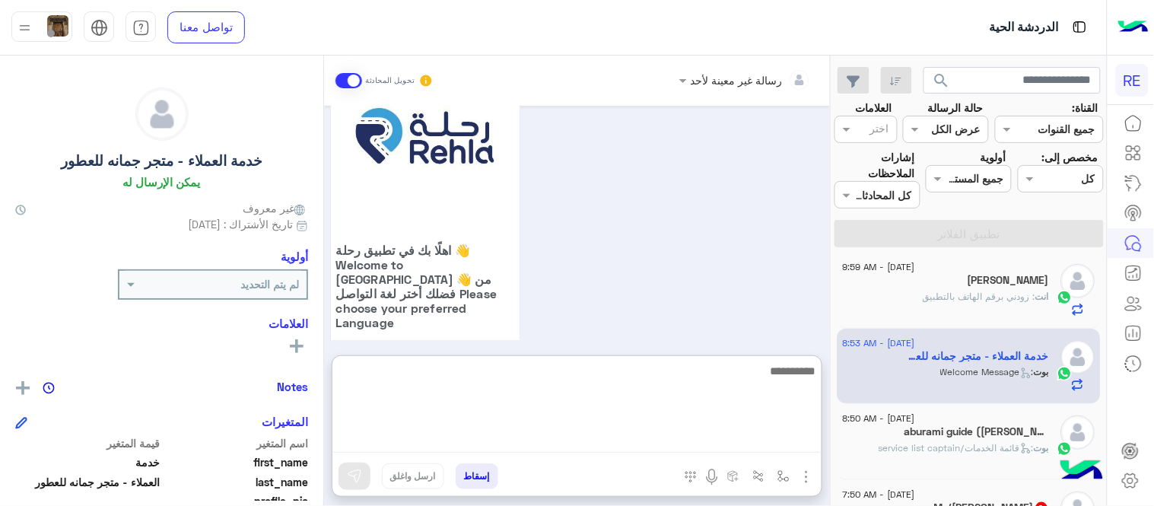
click at [591, 436] on textarea at bounding box center [577, 406] width 489 height 91
type textarea "**********"
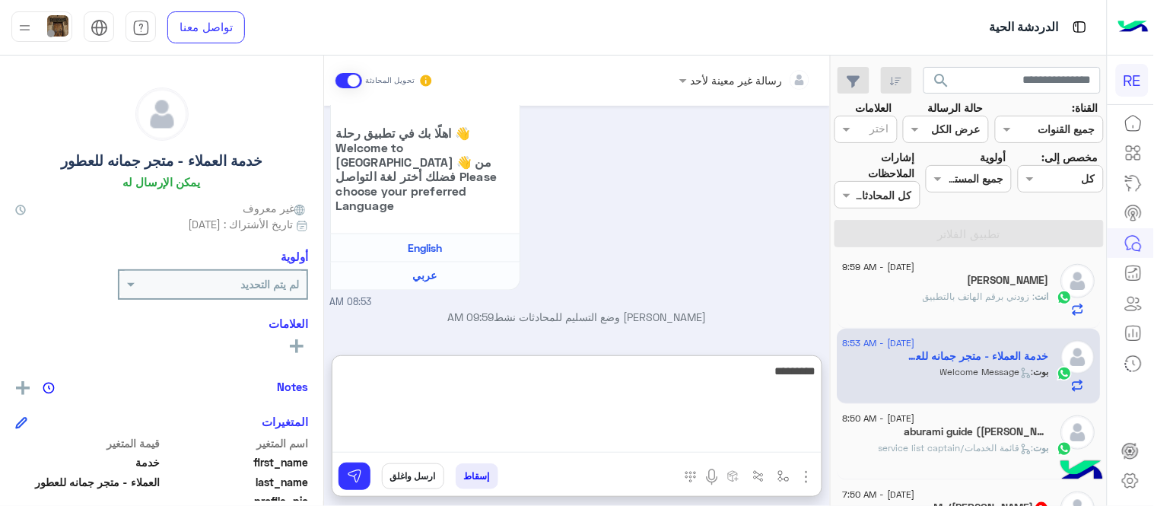
scroll to position [606, 0]
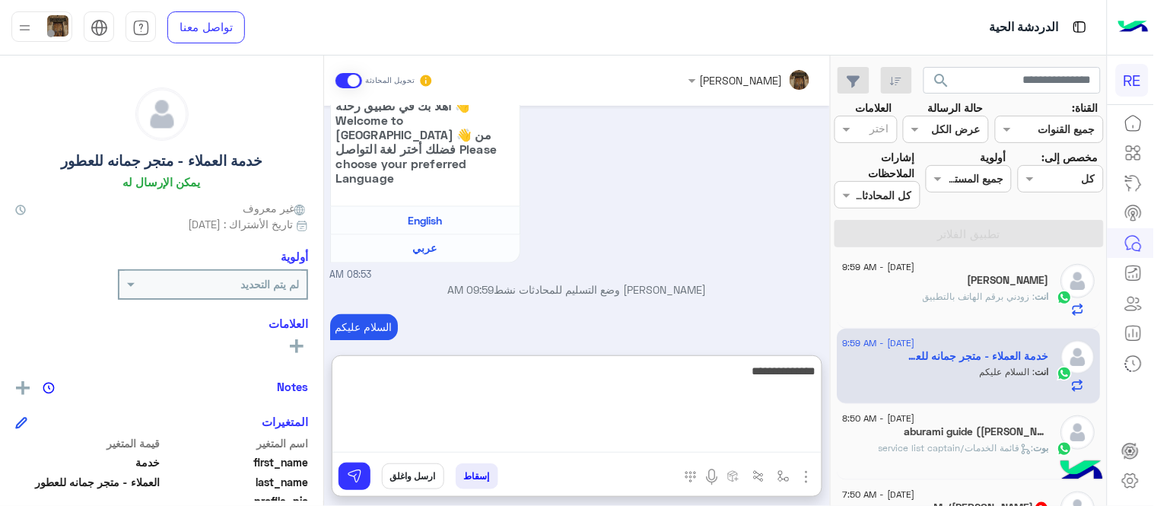
type textarea "**********"
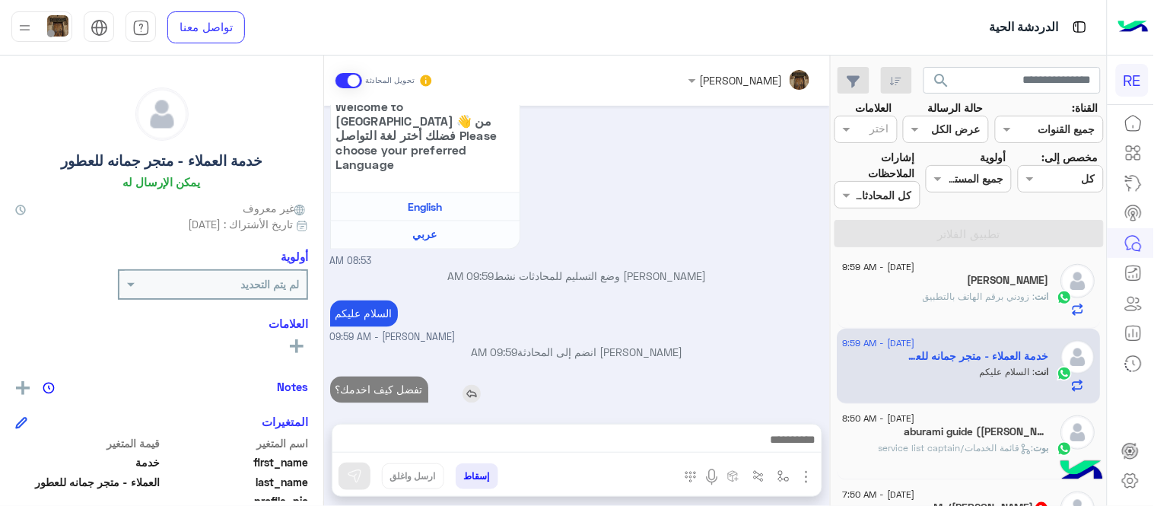
click at [497, 298] on div "[DATE] ارغب في تعديل عدد المقاعد في المركبه 06:55 PM [PERSON_NAME] بتواصلك، نأم…" at bounding box center [577, 257] width 506 height 303
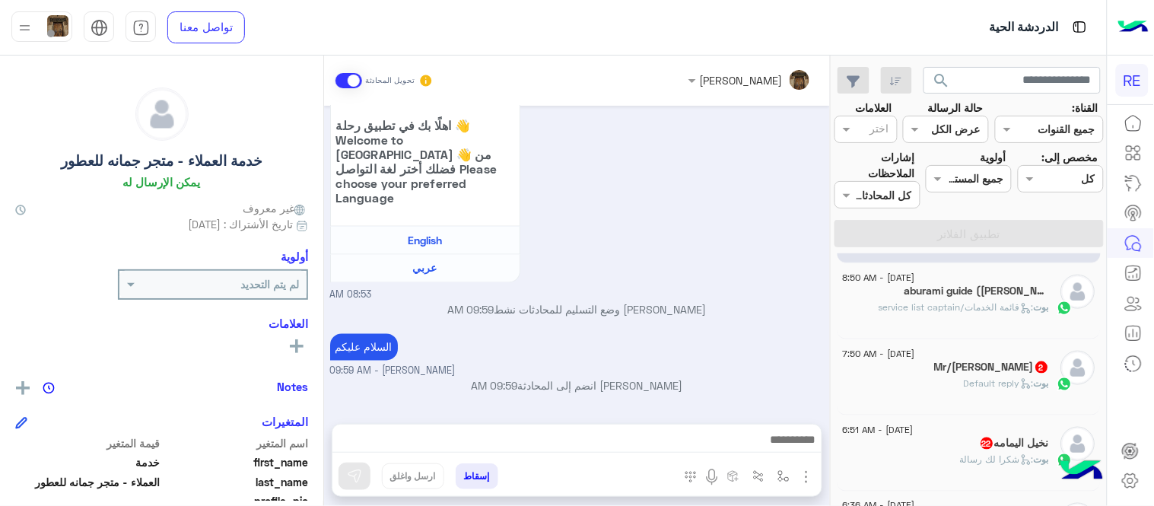
scroll to position [530, 0]
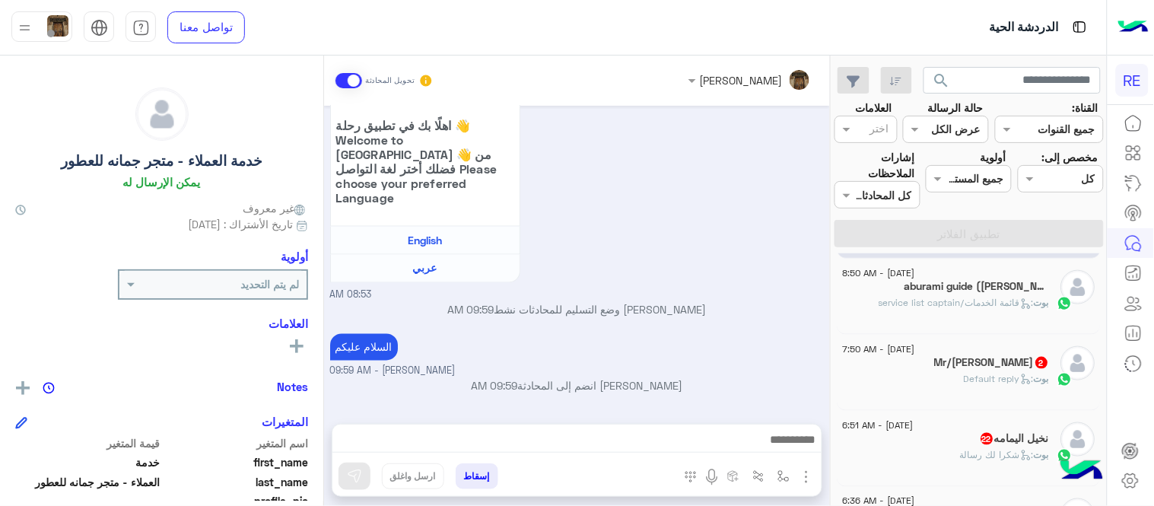
click at [990, 307] on span ": قائمة الخدمات/service list captain" at bounding box center [957, 302] width 155 height 11
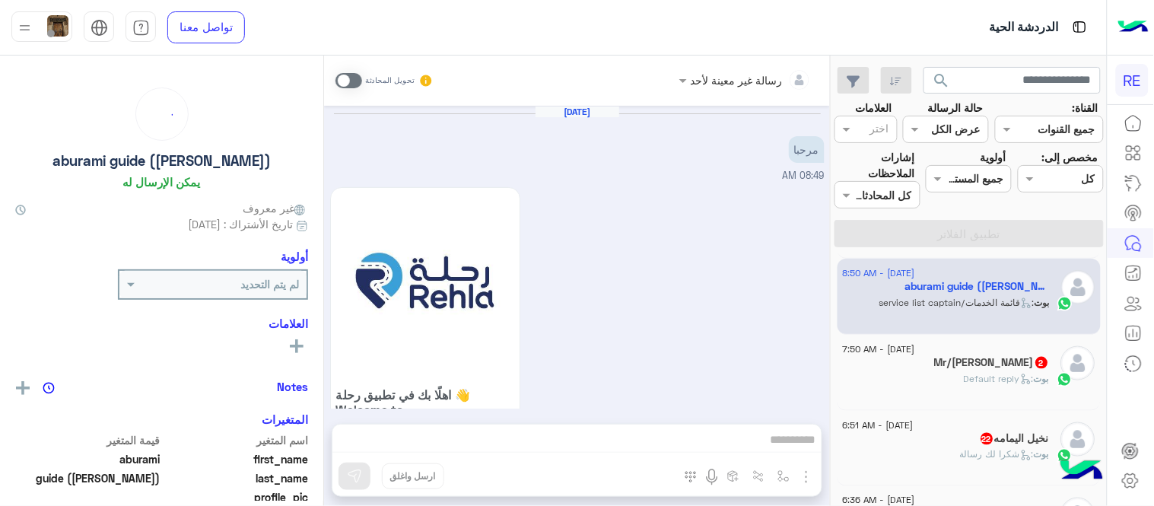
scroll to position [1078, 0]
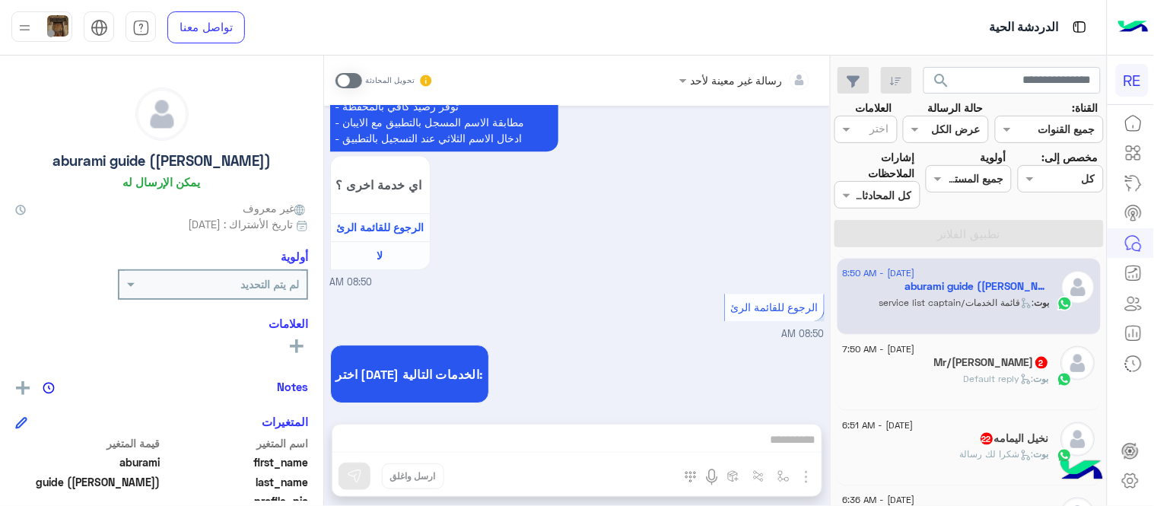
click at [341, 80] on span at bounding box center [349, 80] width 27 height 15
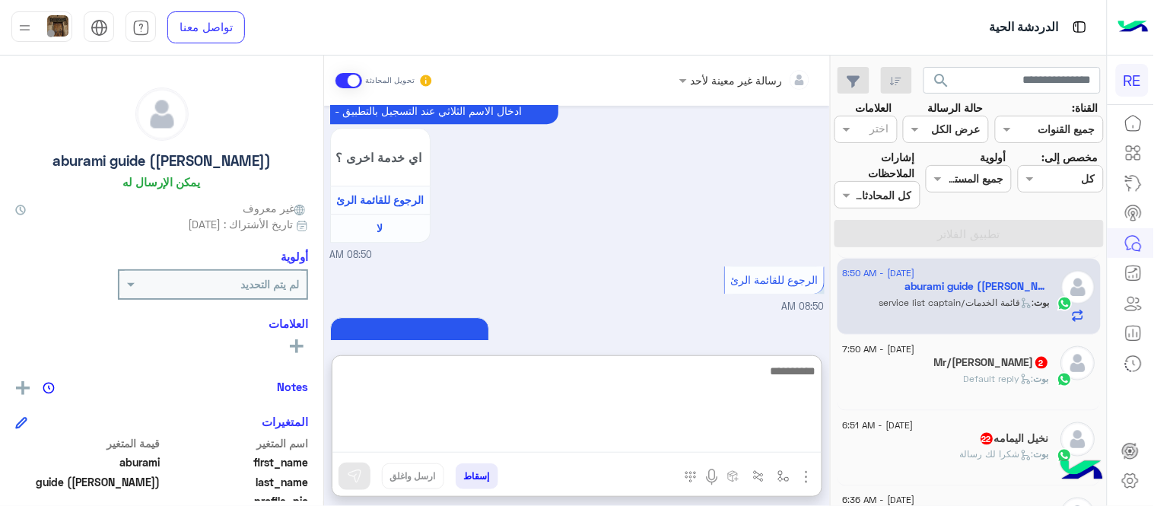
click at [601, 439] on textarea at bounding box center [577, 406] width 489 height 91
type textarea "**********"
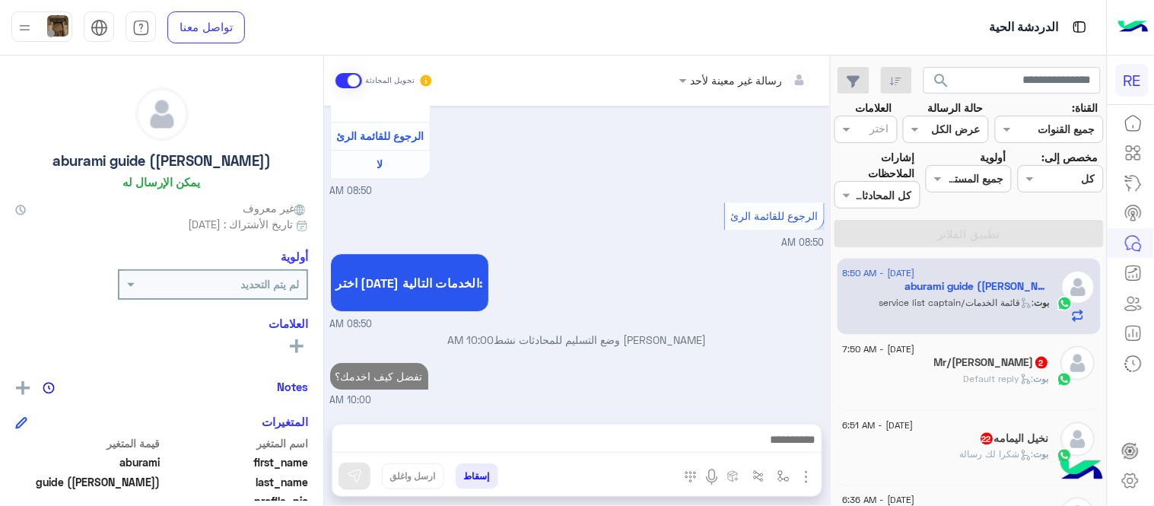
click at [704, 314] on div "[DATE] مرحبا 08:49 AM اهلًا بك في تطبيق رحلة 👋 Welcome to [GEOGRAPHIC_DATA] 👋 م…" at bounding box center [577, 257] width 506 height 303
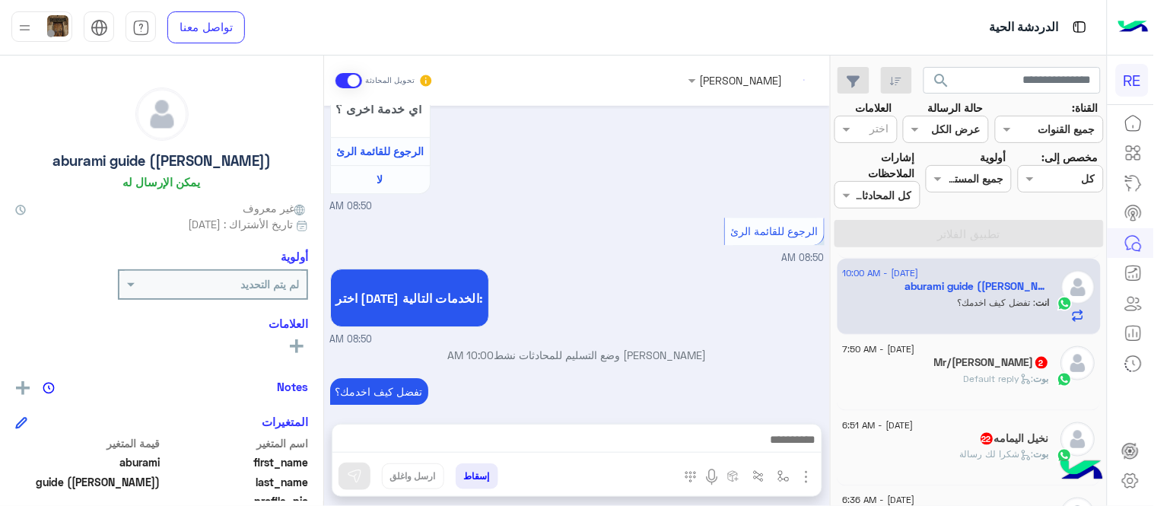
scroll to position [1181, 0]
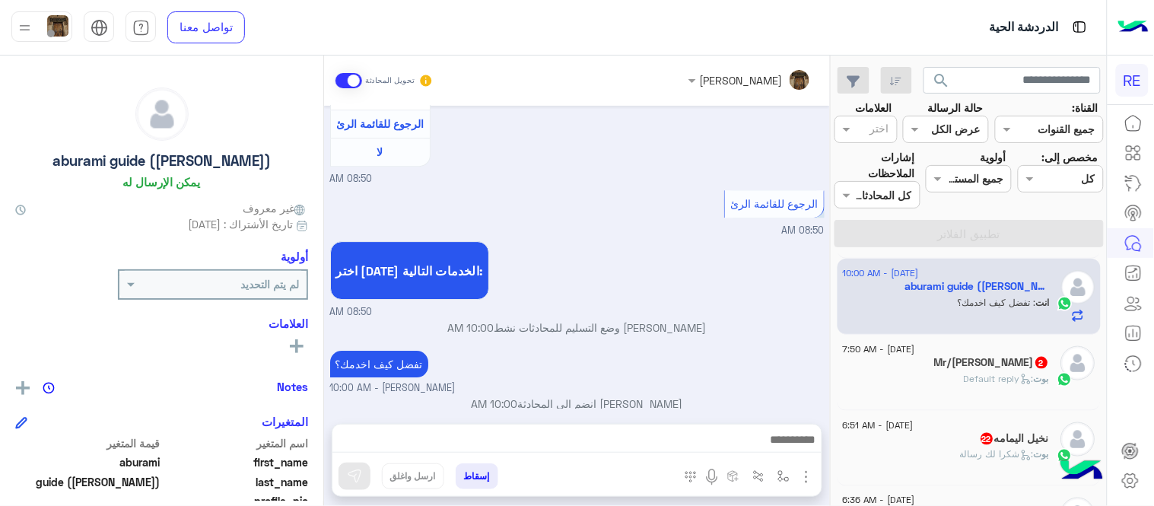
click at [965, 392] on div "[PERSON_NAME] : Default reply" at bounding box center [946, 385] width 207 height 27
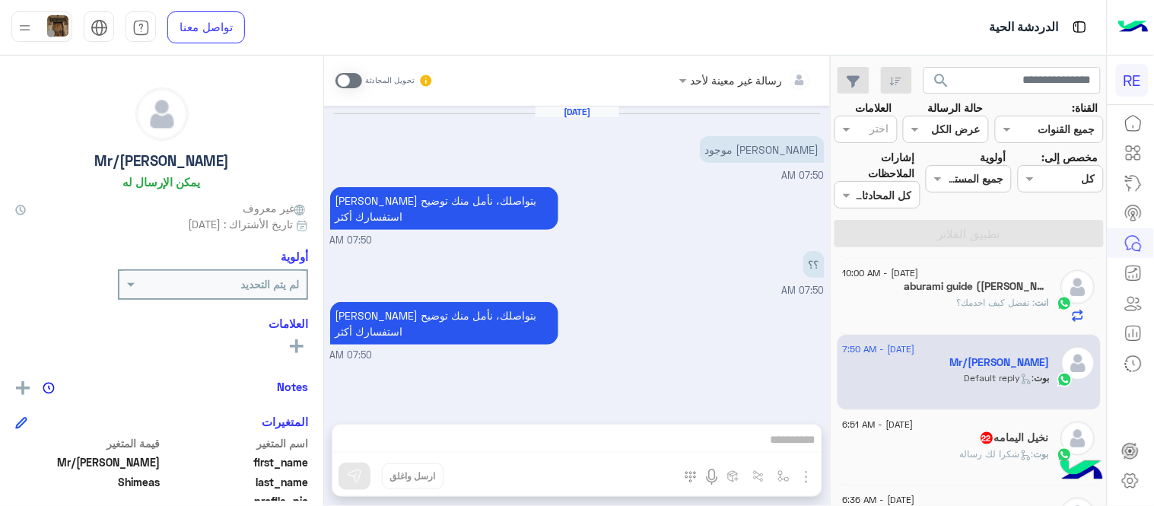
click at [345, 80] on span at bounding box center [349, 80] width 27 height 15
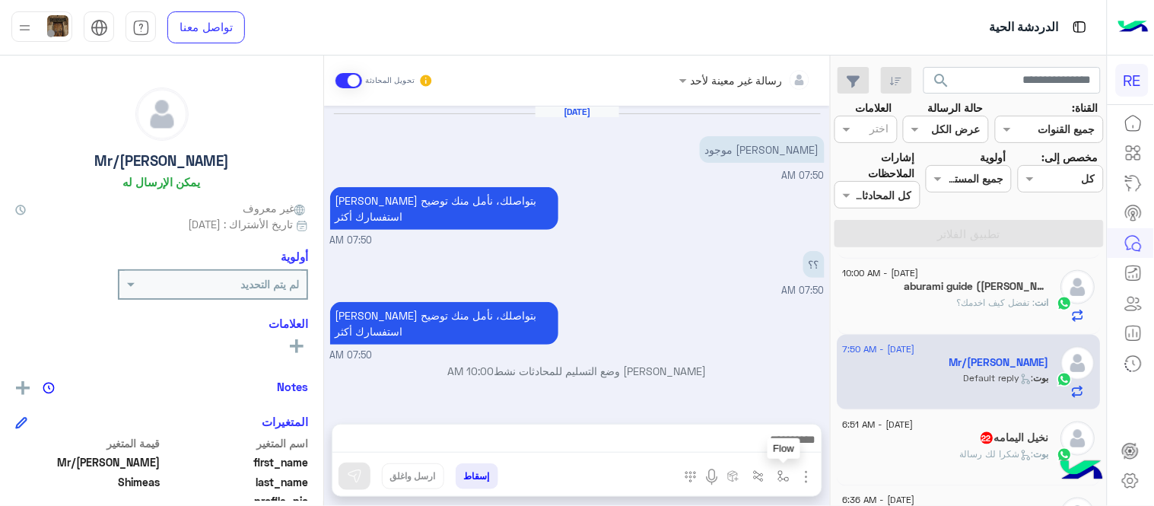
click at [786, 473] on img "button" at bounding box center [784, 476] width 12 height 12
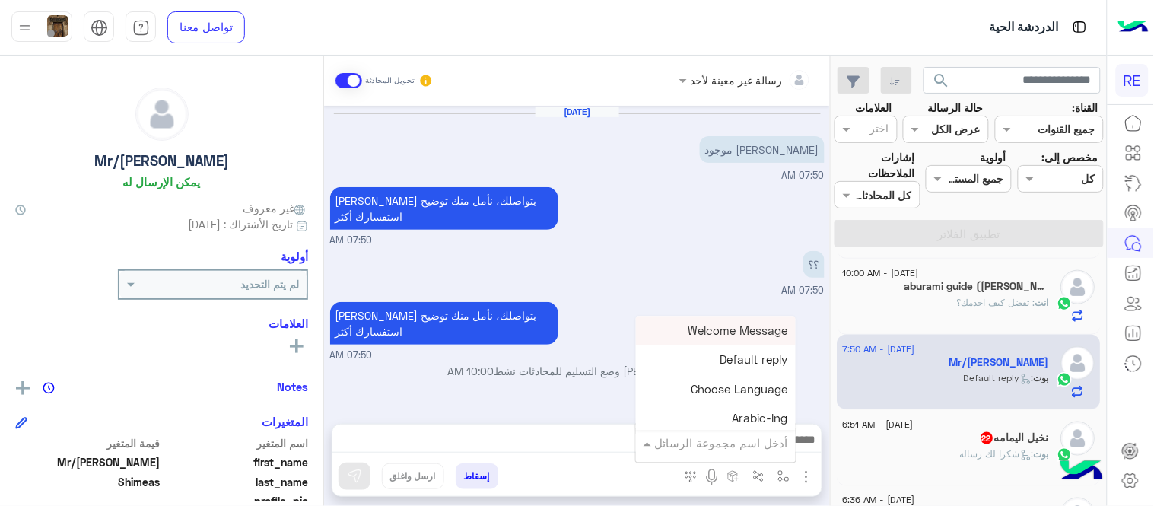
click at [705, 436] on input "text" at bounding box center [737, 444] width 103 height 18
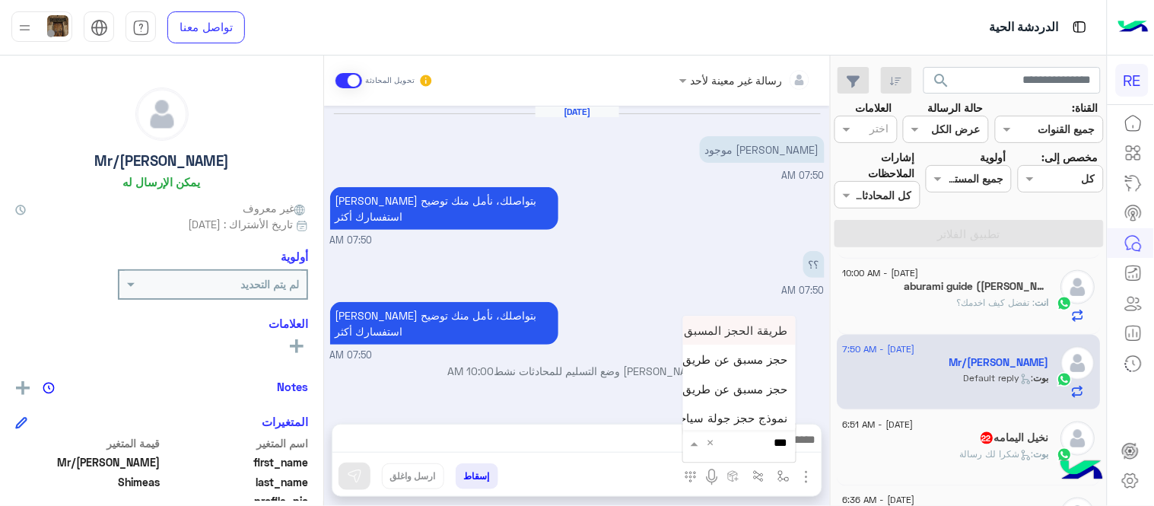
type input "***"
click at [747, 391] on span "حجز مسبق عن طريق التطبيق" at bounding box center [715, 389] width 146 height 14
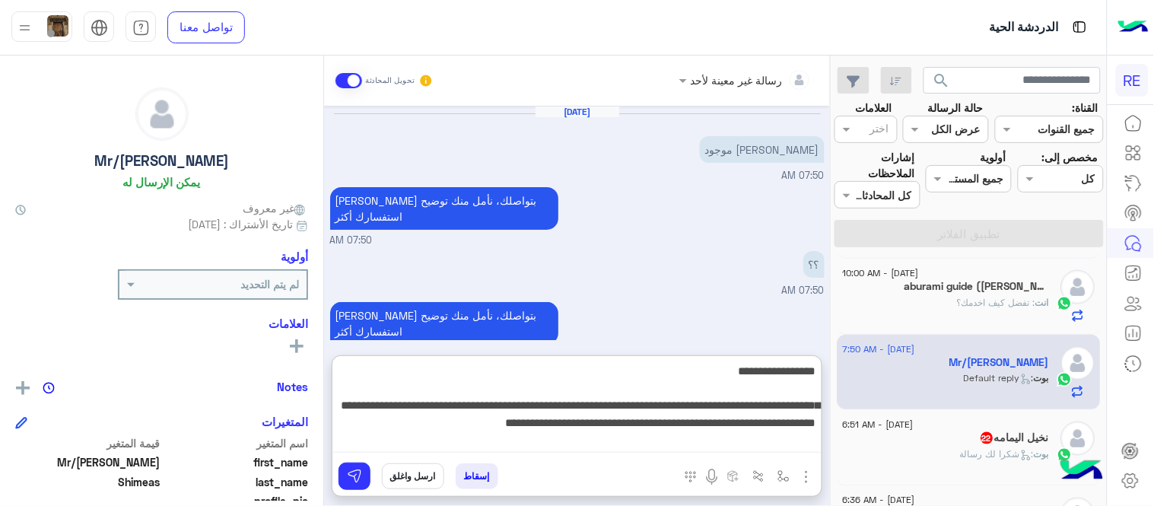
click at [537, 436] on textarea "**********" at bounding box center [577, 406] width 489 height 91
click at [406, 429] on textarea "**********" at bounding box center [577, 406] width 489 height 91
type textarea "**********"
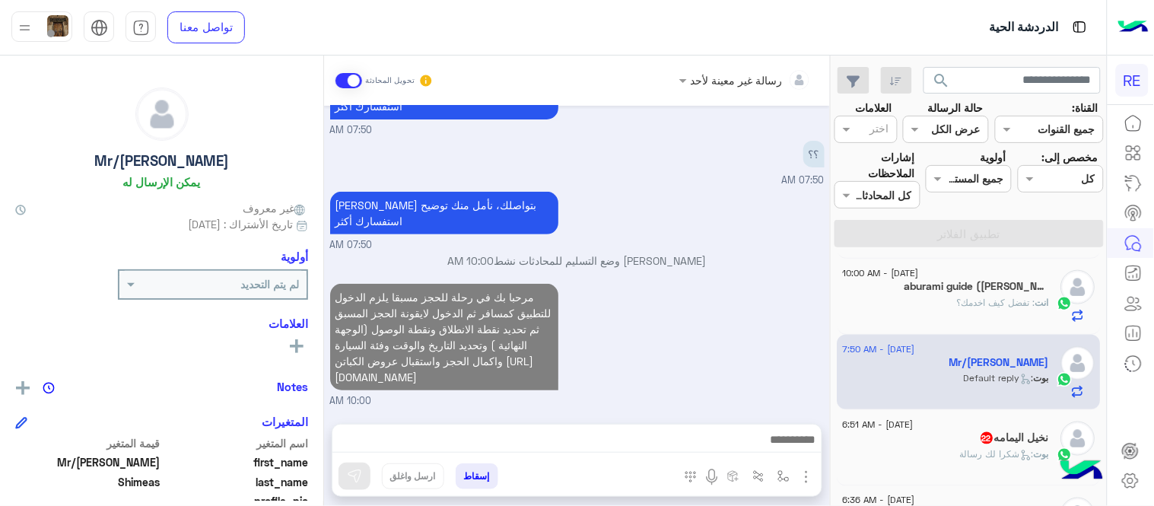
scroll to position [78, 0]
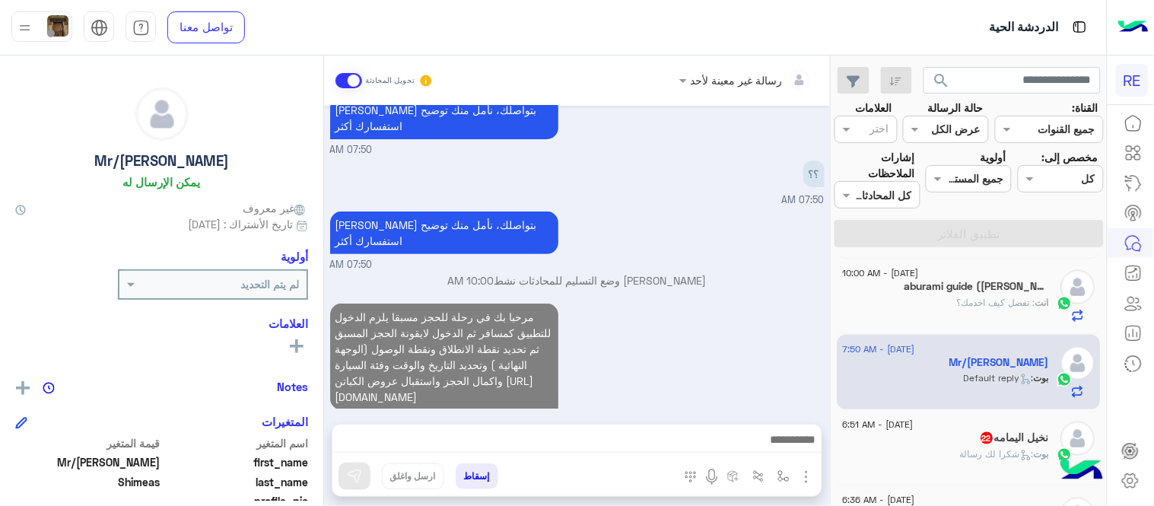
click at [718, 268] on div "[DATE] [PERSON_NAME] موجود 07:50 AM سعدنا بتواصلك، نأمل منك توضيح استفسارك أكثر…" at bounding box center [577, 257] width 506 height 303
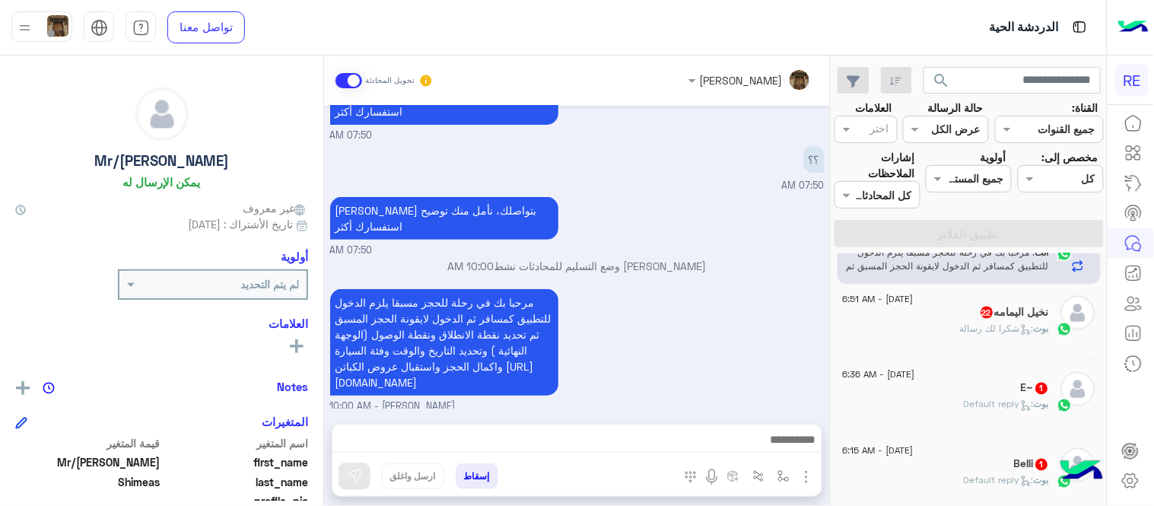
scroll to position [661, 0]
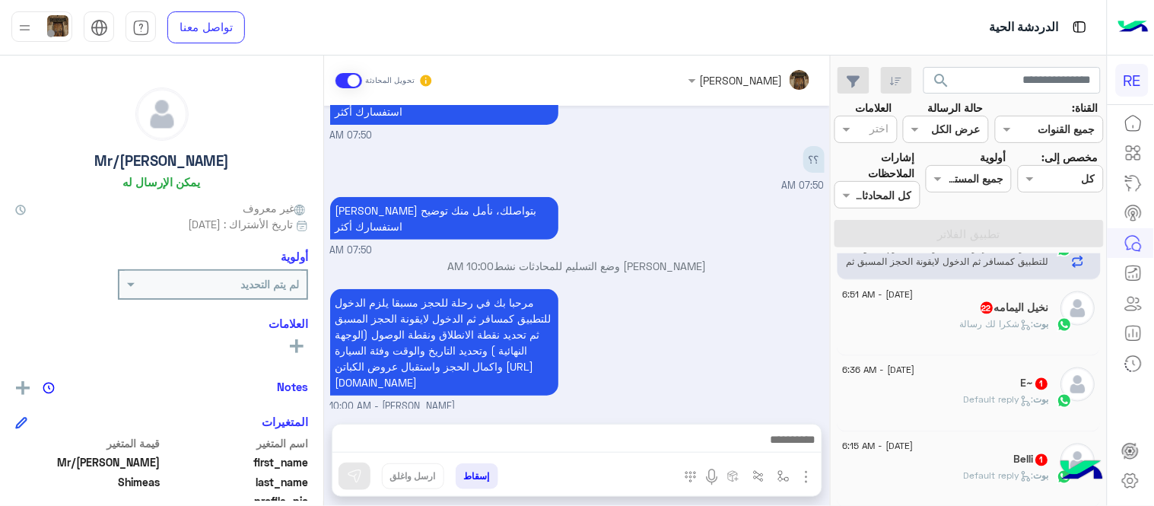
click at [999, 307] on h5 "نخيل اليمامه 22" at bounding box center [1015, 307] width 70 height 13
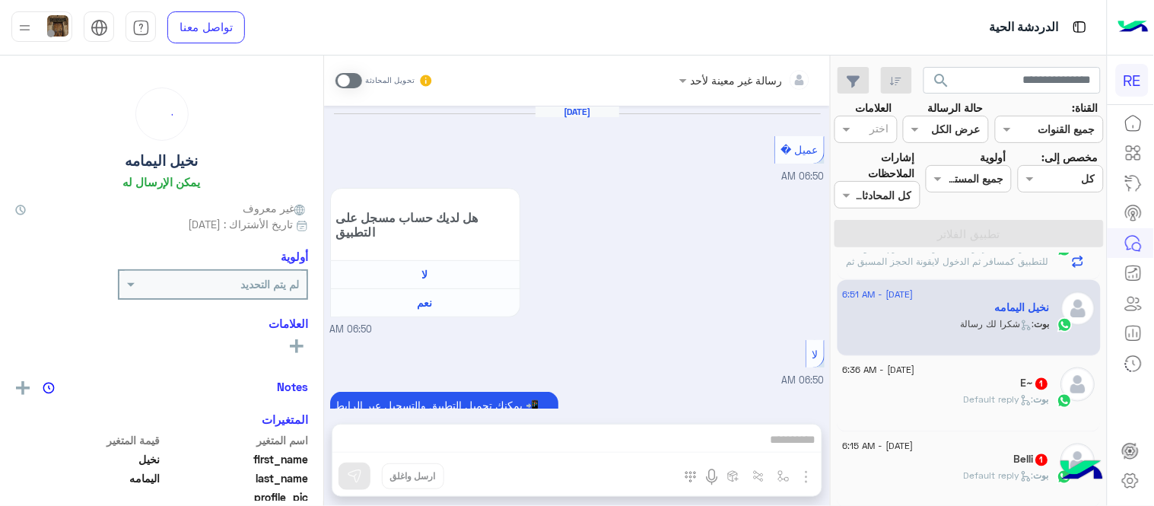
scroll to position [656, 0]
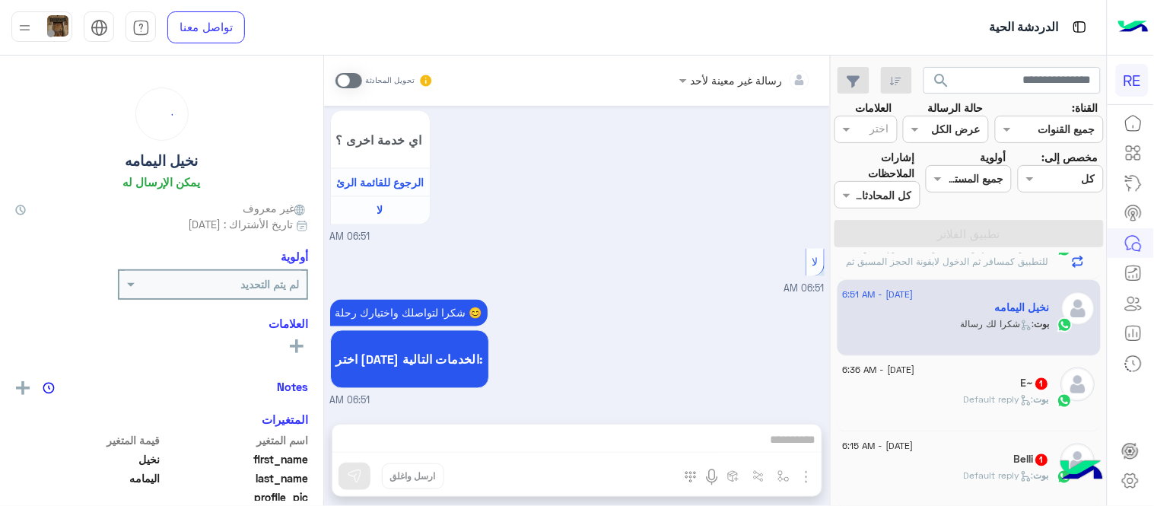
click at [352, 84] on span at bounding box center [349, 80] width 27 height 15
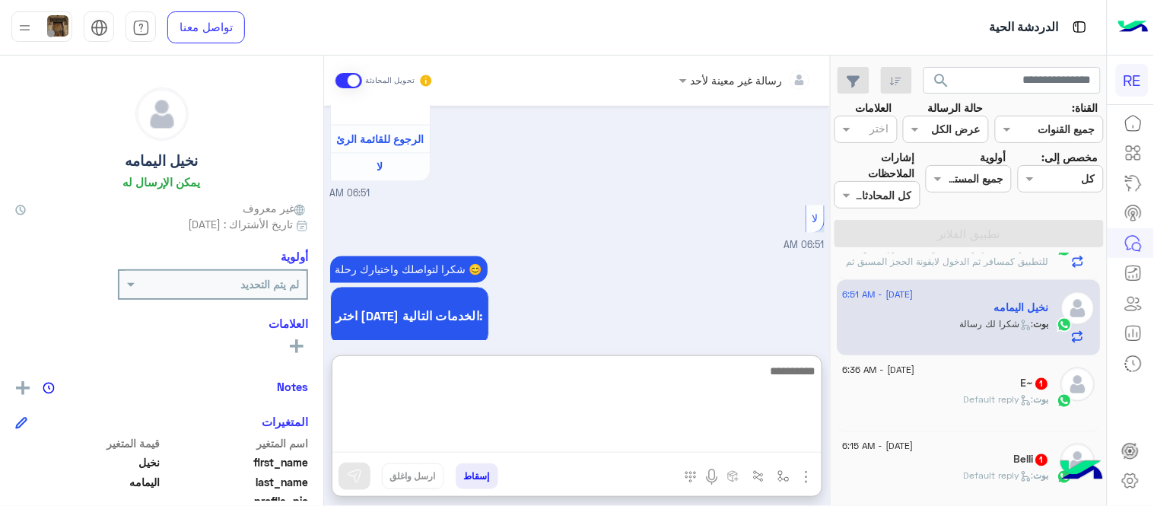
click at [568, 431] on textarea at bounding box center [577, 406] width 489 height 91
type textarea "**********"
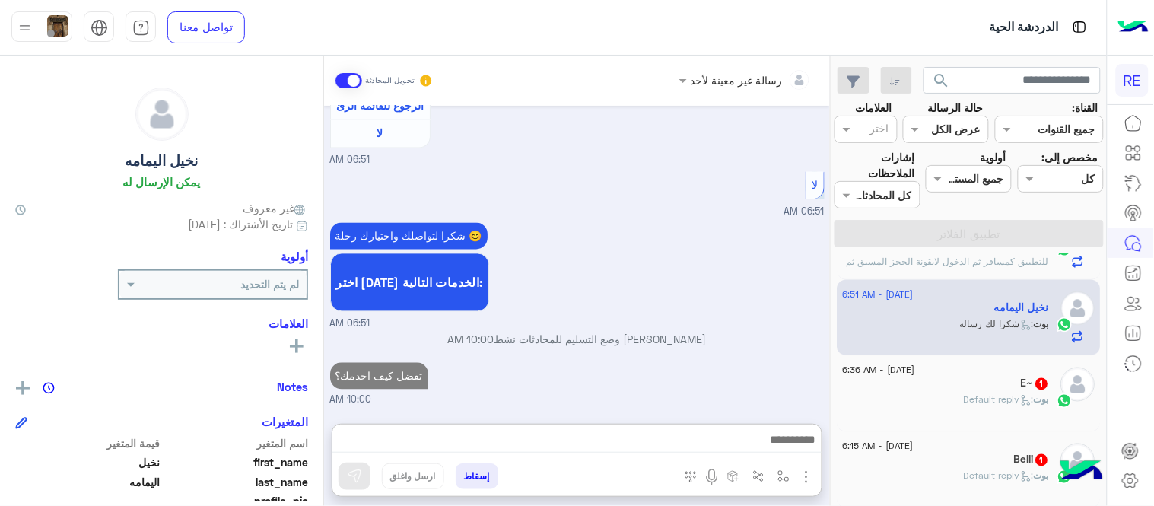
scroll to position [758, 0]
click at [990, 414] on div "[PERSON_NAME] : Default reply" at bounding box center [946, 406] width 207 height 27
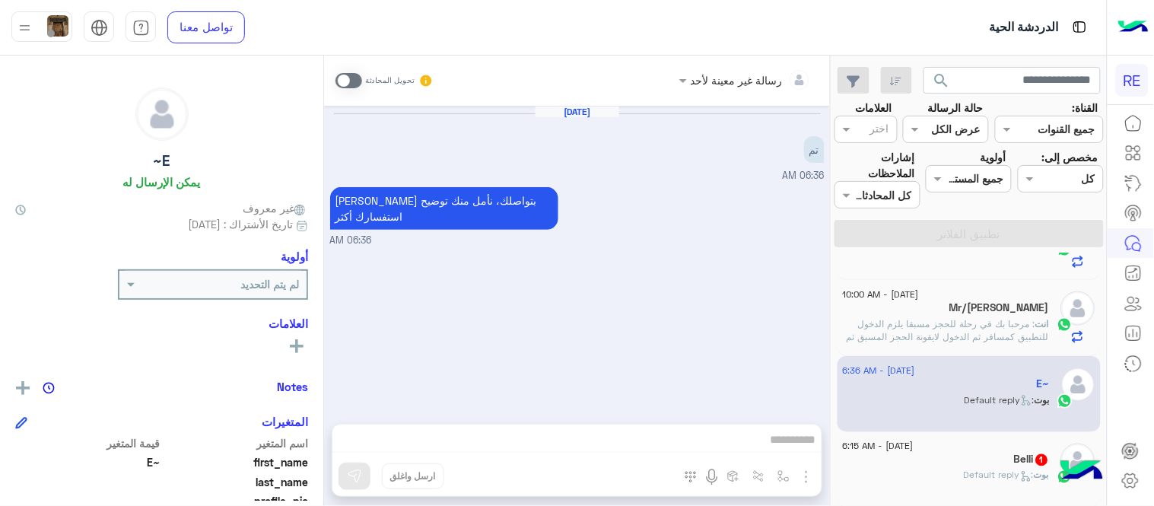
click at [348, 84] on span at bounding box center [349, 80] width 27 height 15
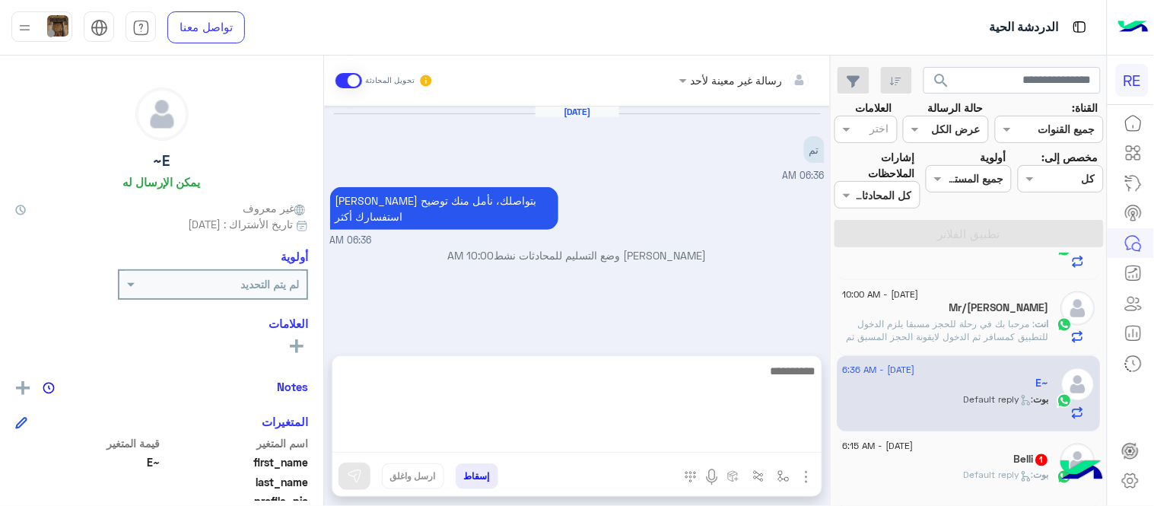
click at [534, 439] on textarea at bounding box center [577, 406] width 489 height 91
type textarea "**********"
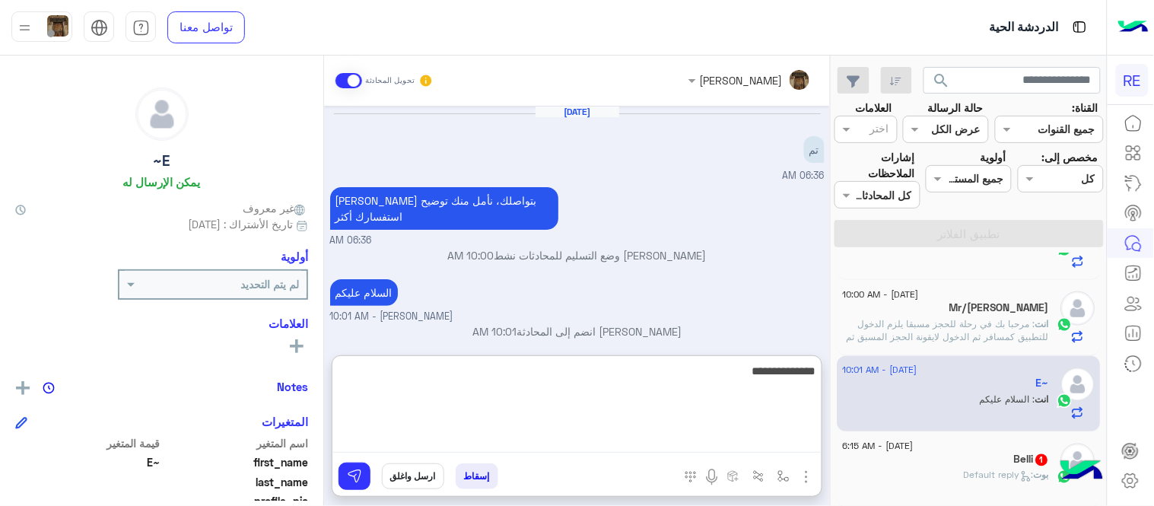
type textarea "**********"
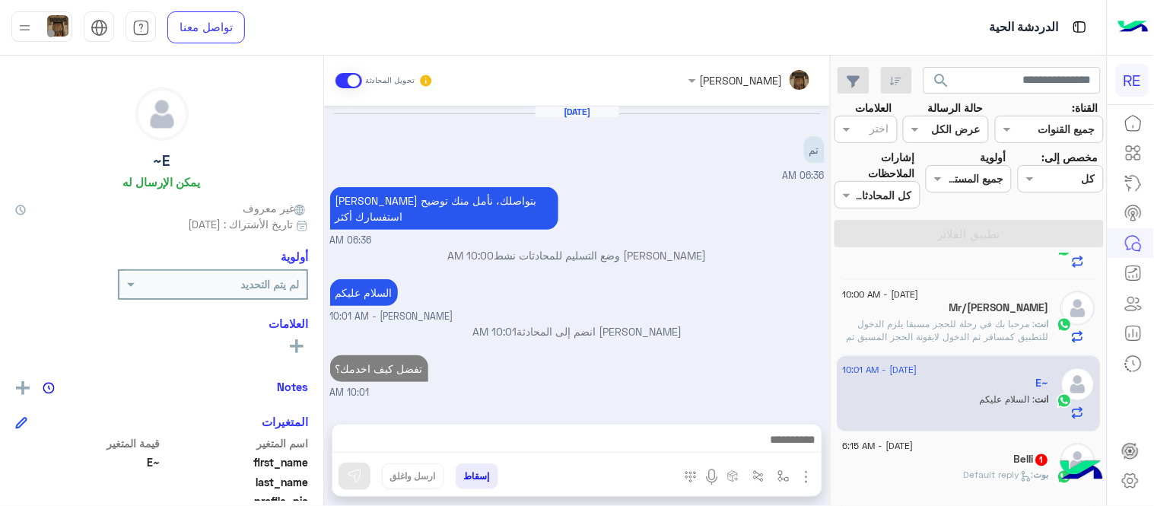
scroll to position [9, 0]
click at [677, 288] on div "[DATE] تم 06:36 AM [PERSON_NAME] بتواصلك، نأمل منك توضيح استفسارك أكثر 06:36 AM…" at bounding box center [577, 257] width 506 height 303
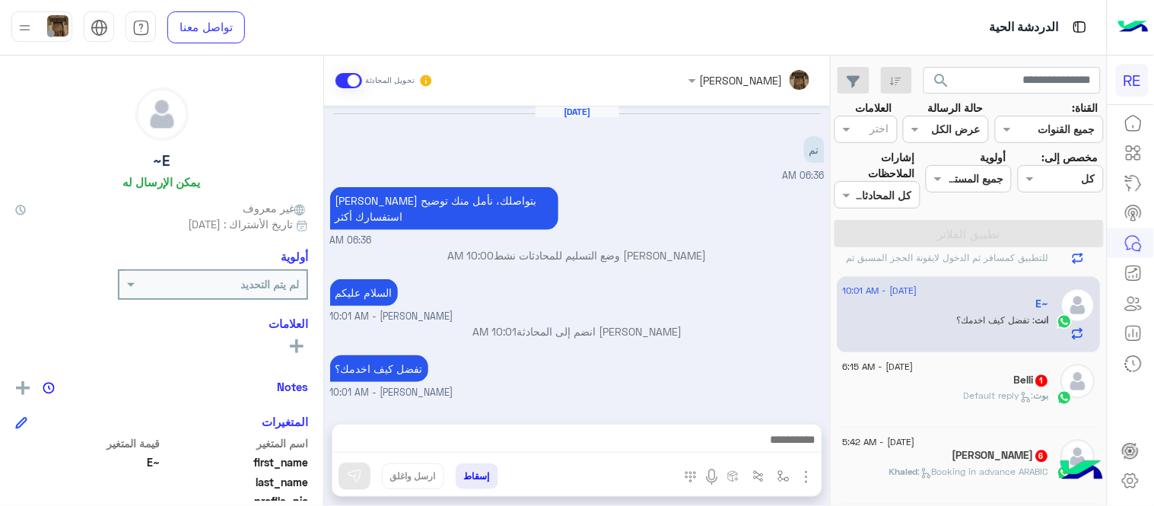
scroll to position [750, 0]
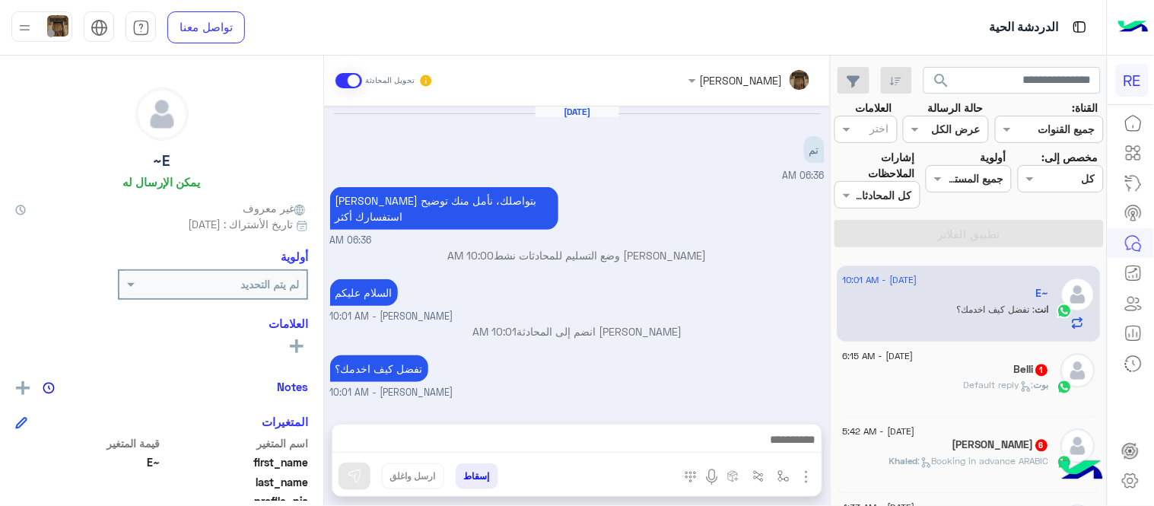
click at [956, 377] on div "Belli 1" at bounding box center [946, 372] width 207 height 16
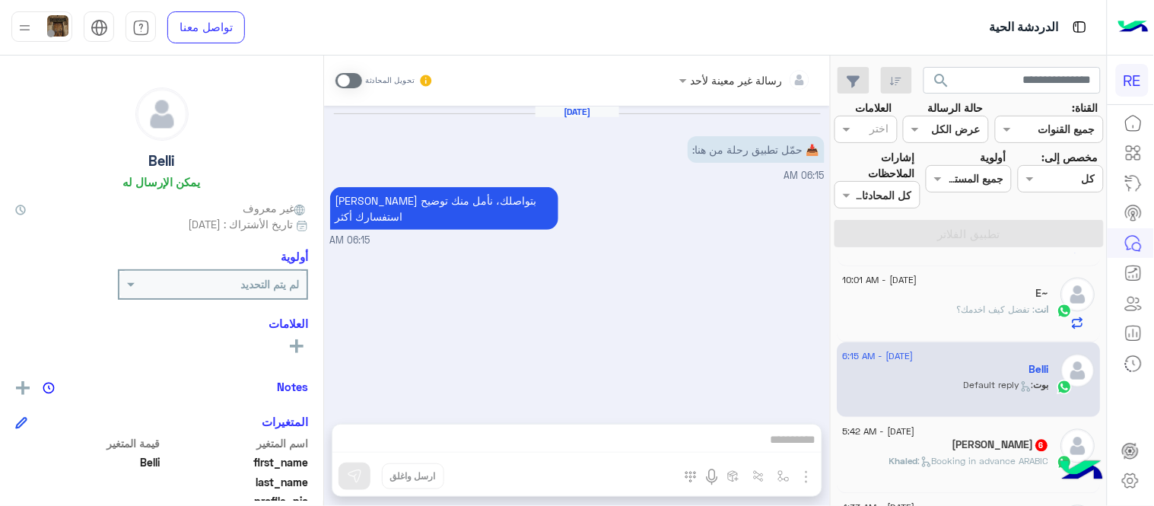
click at [347, 73] on span at bounding box center [349, 80] width 27 height 15
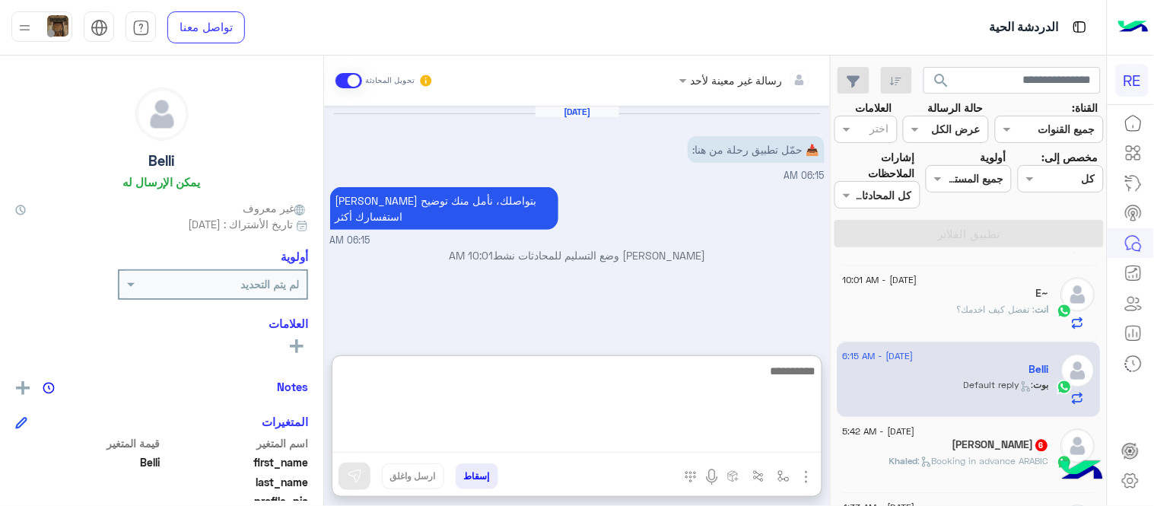
click at [529, 444] on textarea at bounding box center [577, 406] width 489 height 91
paste textarea "**********"
type textarea "**********"
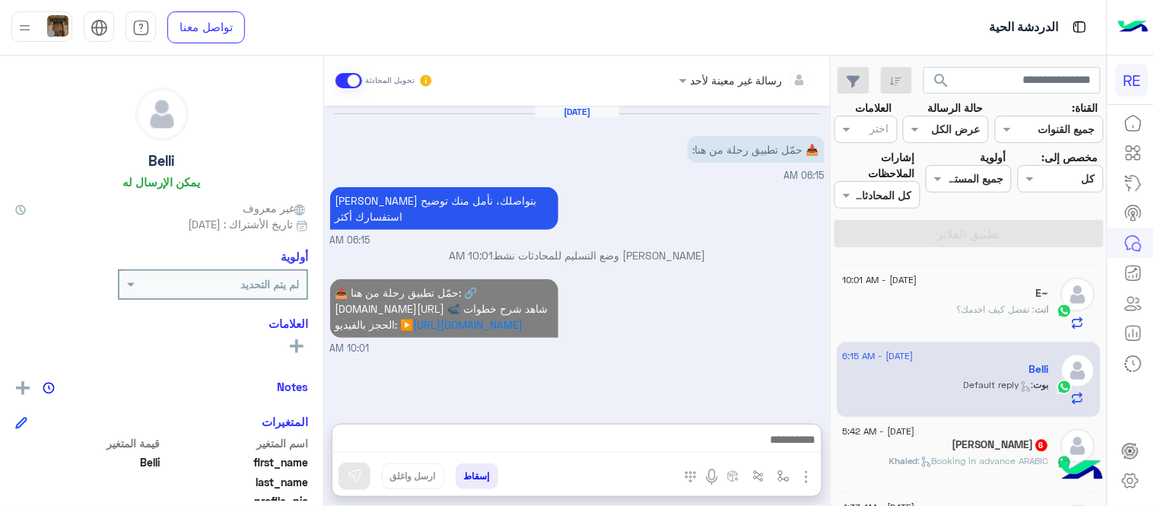
click at [718, 285] on div "[DATE] 📥 حمّل تطبيق رحلة من هنا: 06:15 AM [PERSON_NAME] بتواصلك، نأمل منك توضيح…" at bounding box center [577, 257] width 506 height 303
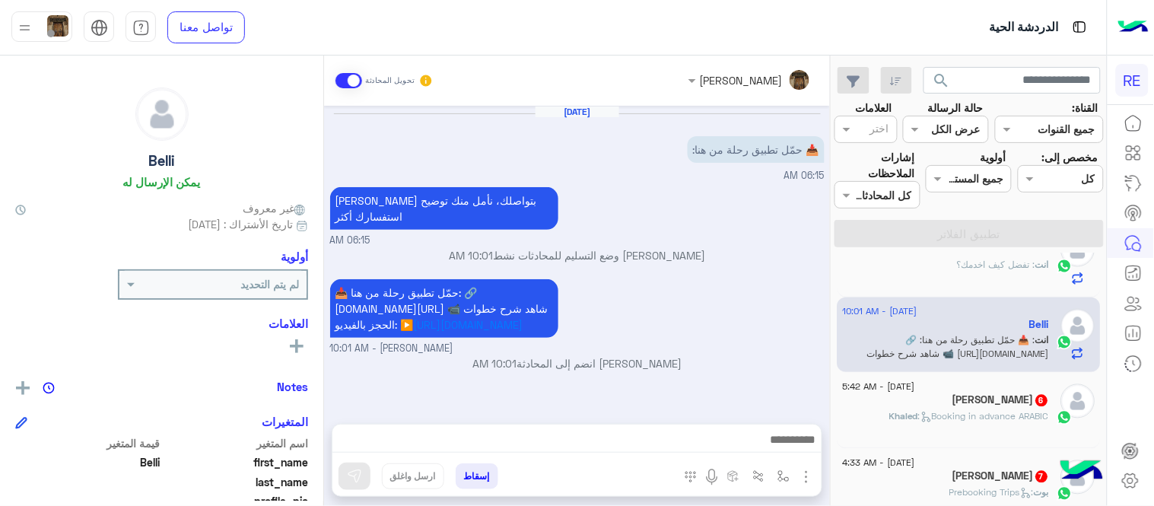
scroll to position [825, 0]
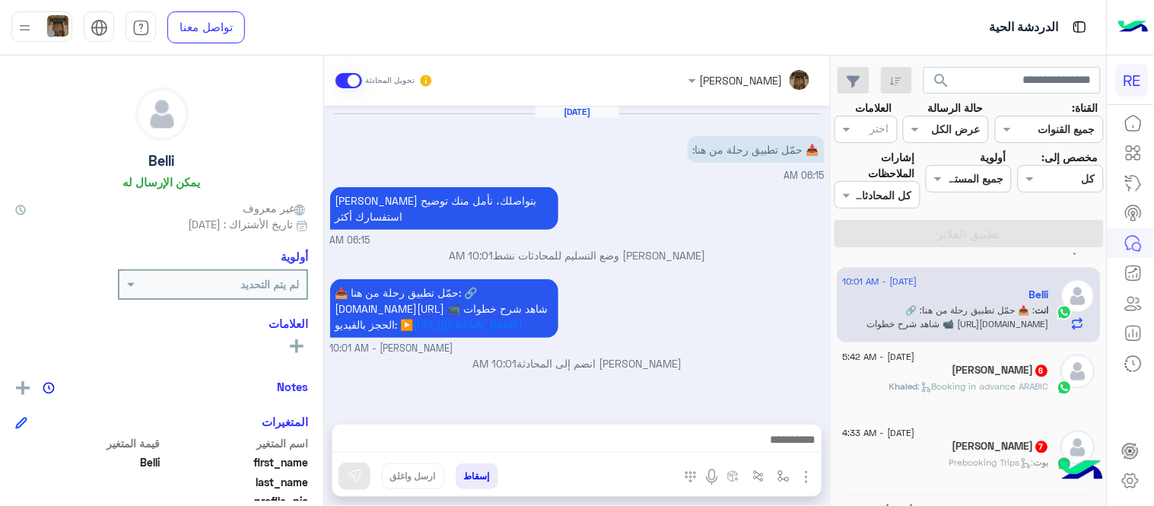
click at [921, 396] on div "Khaled : Booking in advance ARABIC" at bounding box center [946, 394] width 207 height 27
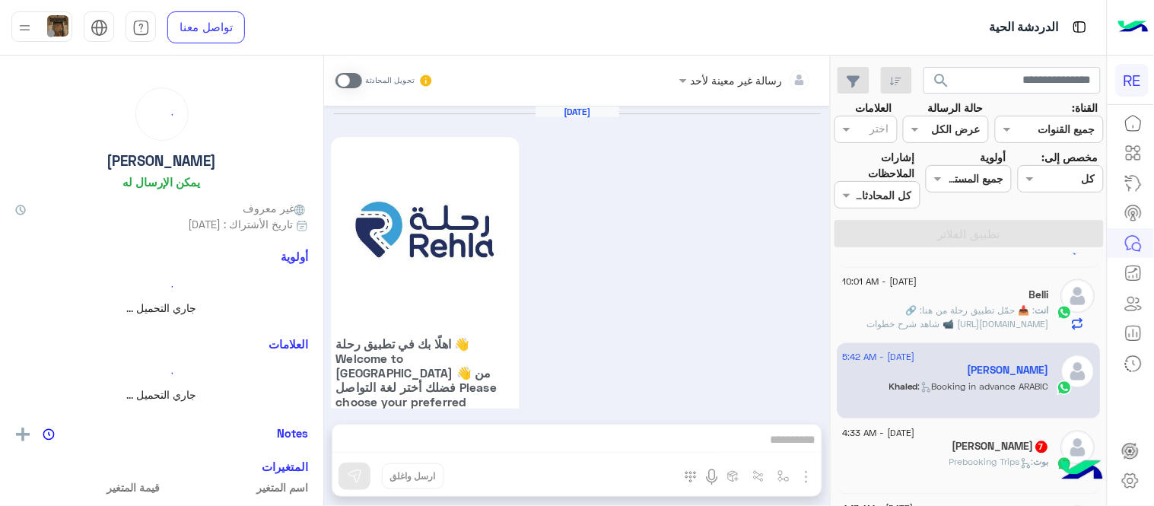
scroll to position [1488, 0]
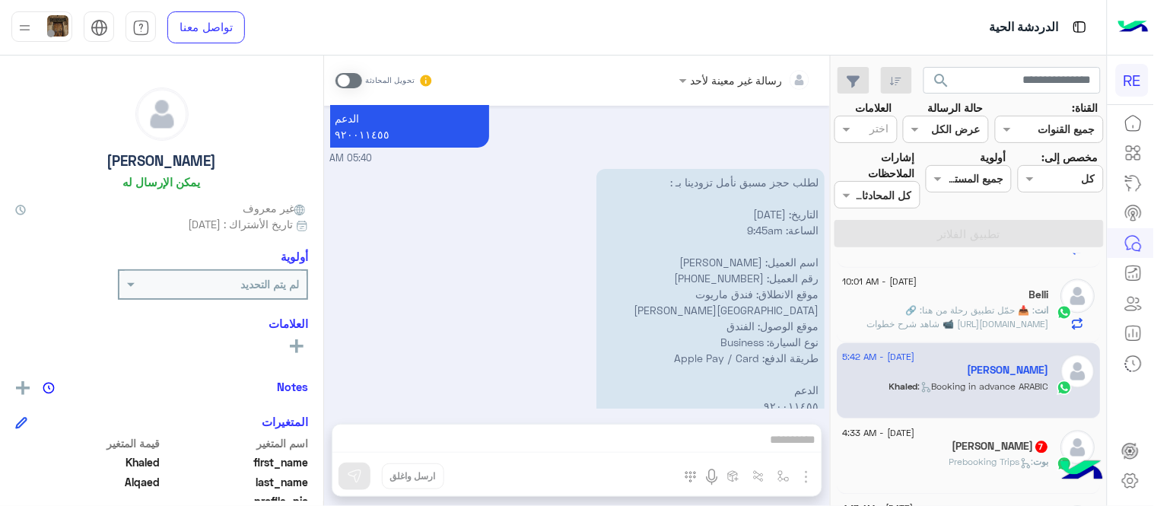
click at [615, 446] on div "رسالة غير معينة لأحد تحويل المحادثة [DATE] اهلًا بك في تطبيق رحلة 👋 Welcome to …" at bounding box center [577, 284] width 506 height 457
click at [350, 77] on span at bounding box center [349, 80] width 27 height 15
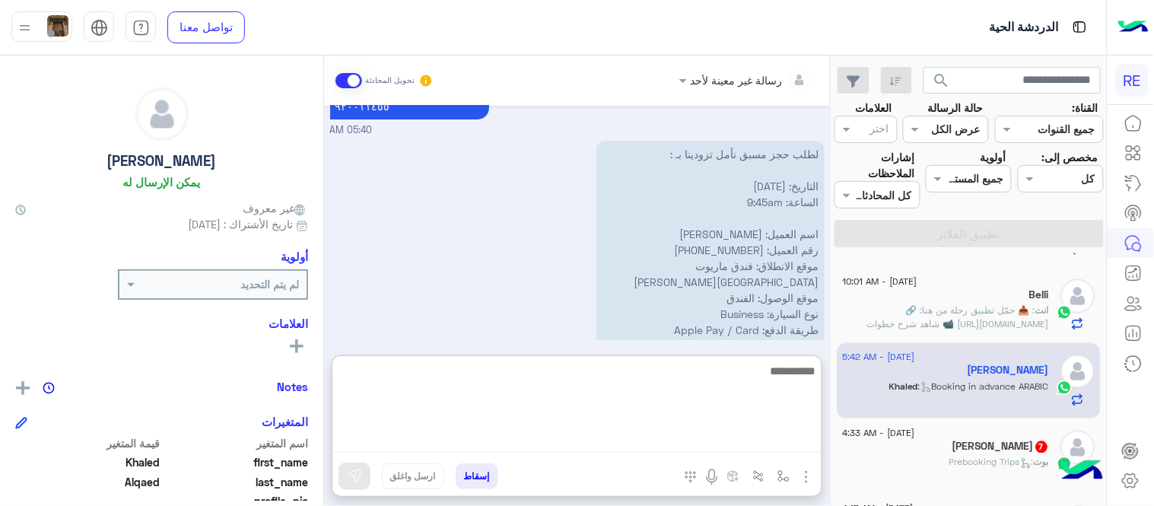
click at [683, 451] on textarea at bounding box center [577, 406] width 489 height 91
type textarea "**********"
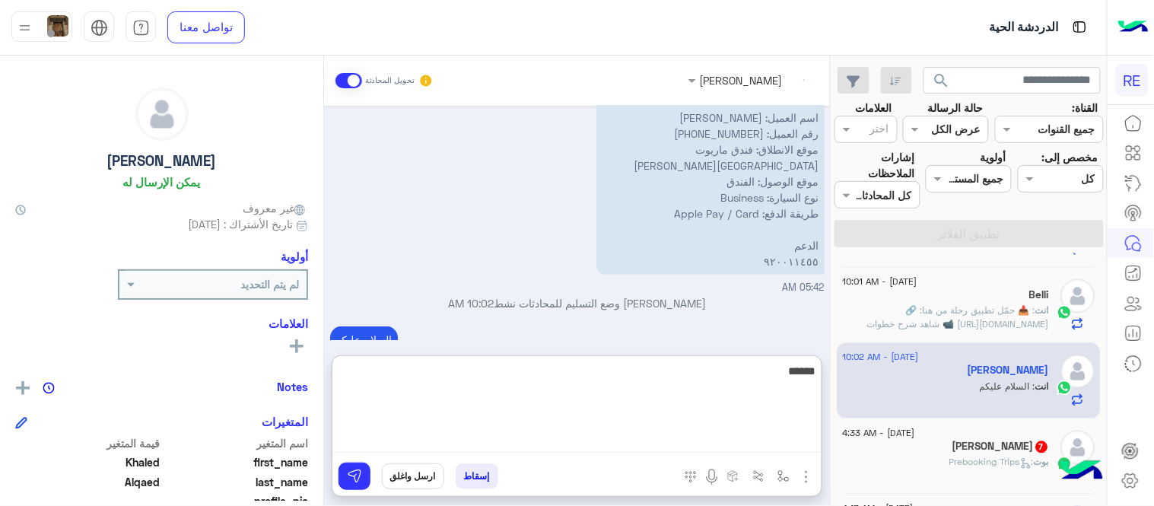
scroll to position [1661, 0]
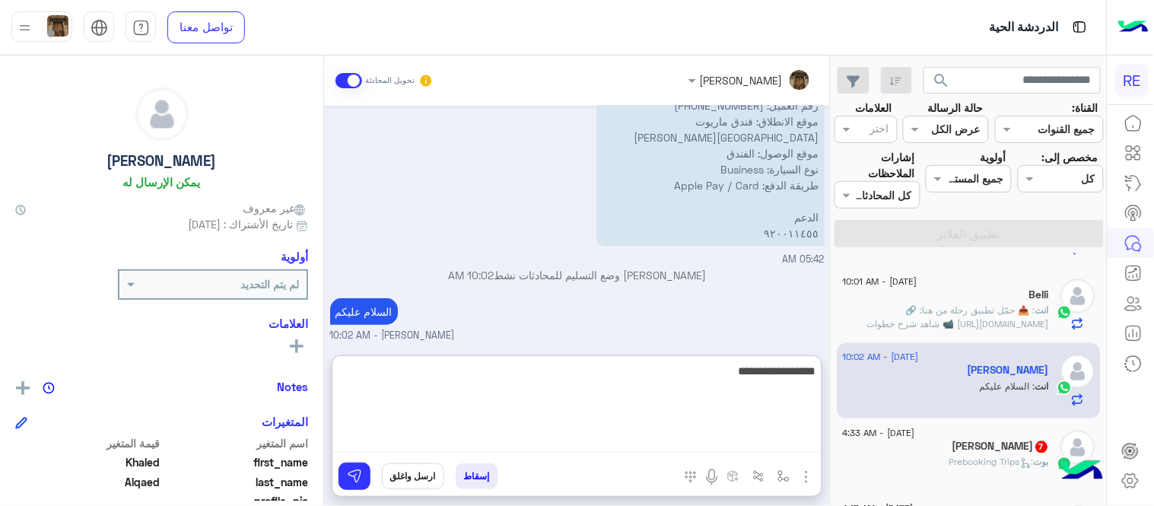
type textarea "**********"
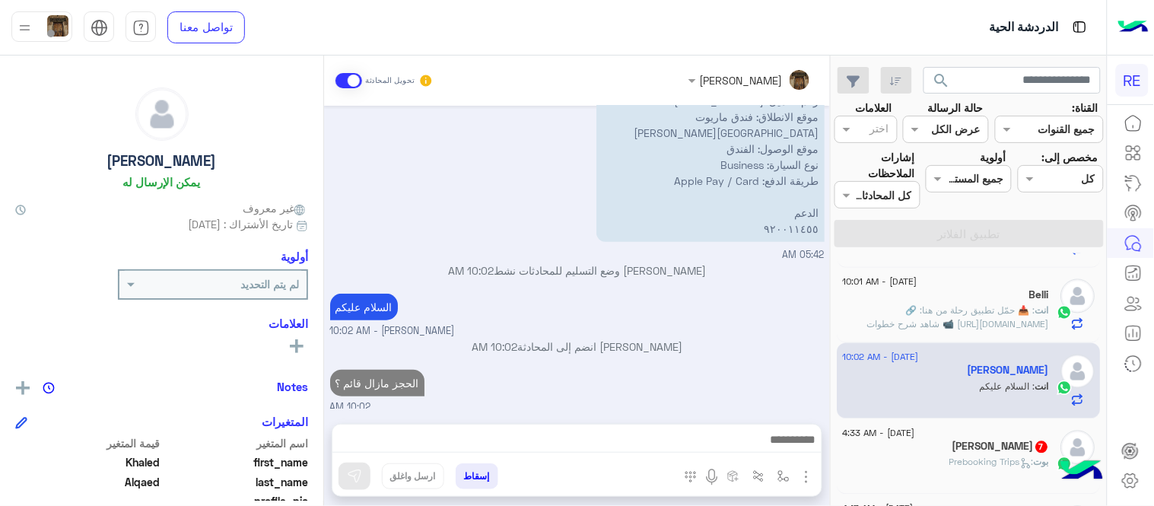
click at [788, 301] on div "[DATE] اهلًا بك في تطبيق رحلة 👋 Welcome to [GEOGRAPHIC_DATA] 👋 من فضلك أختر لغة…" at bounding box center [577, 257] width 506 height 303
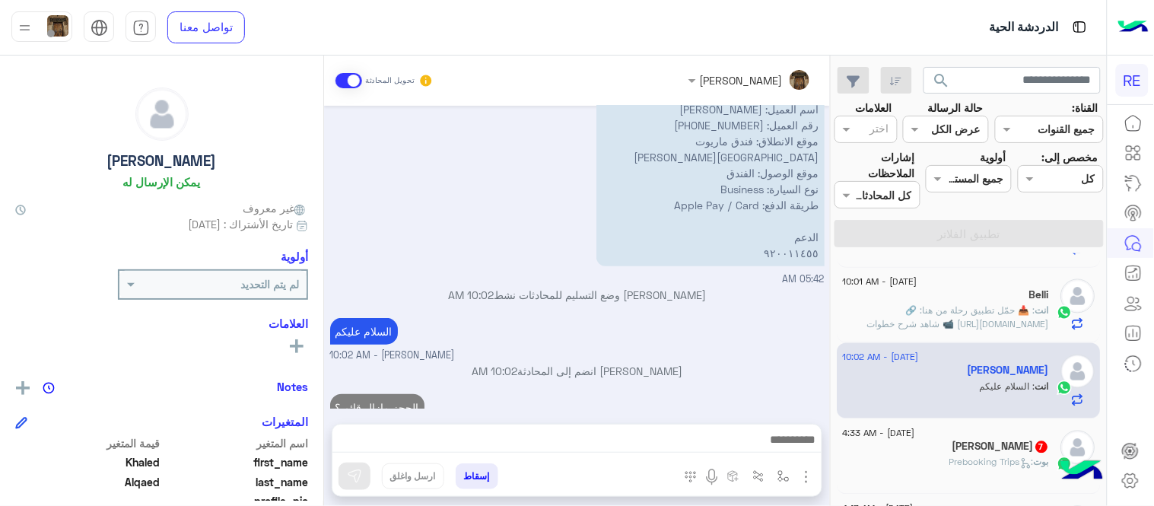
scroll to position [1640, 0]
click at [942, 476] on div "بوت : Prebooking Trips" at bounding box center [946, 469] width 207 height 27
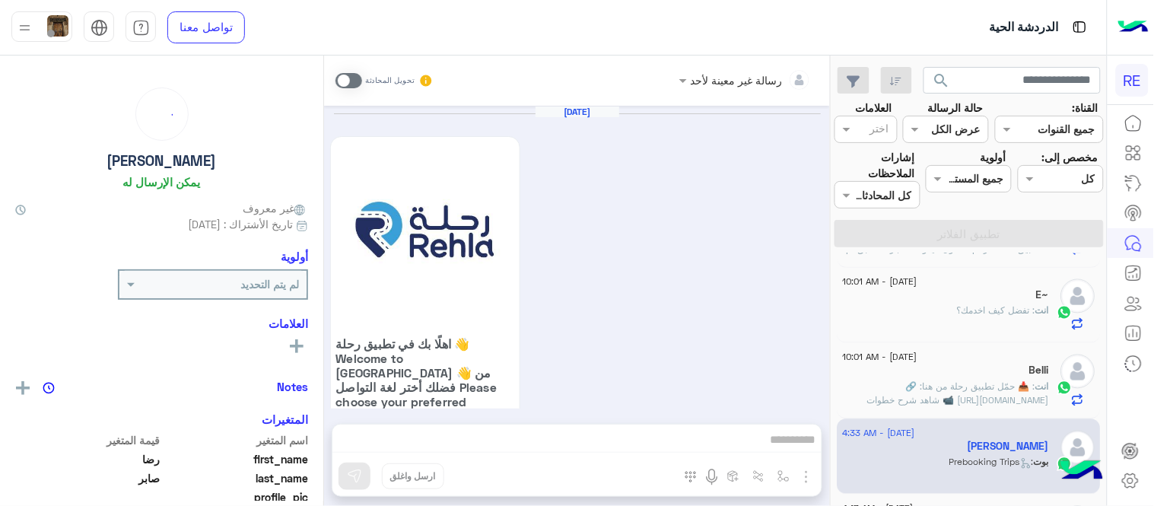
scroll to position [1336, 0]
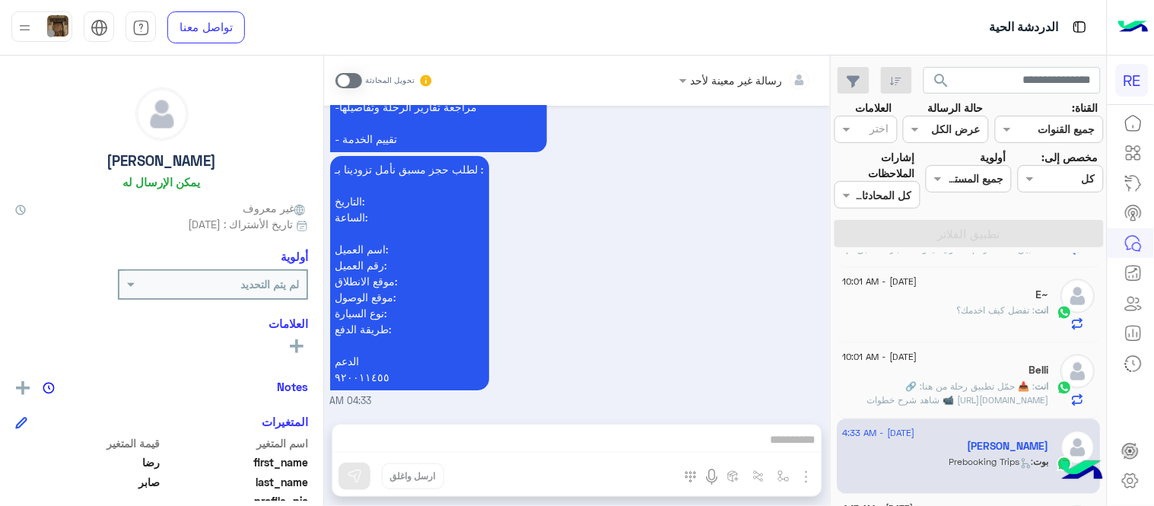
click at [346, 81] on span at bounding box center [349, 80] width 27 height 15
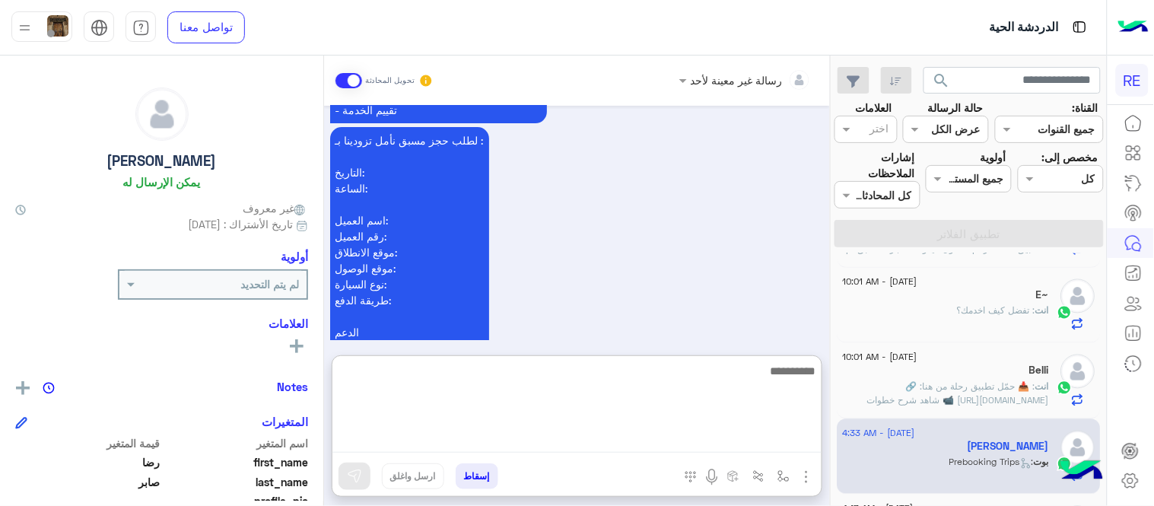
click at [595, 430] on textarea at bounding box center [577, 406] width 489 height 91
type textarea "**********"
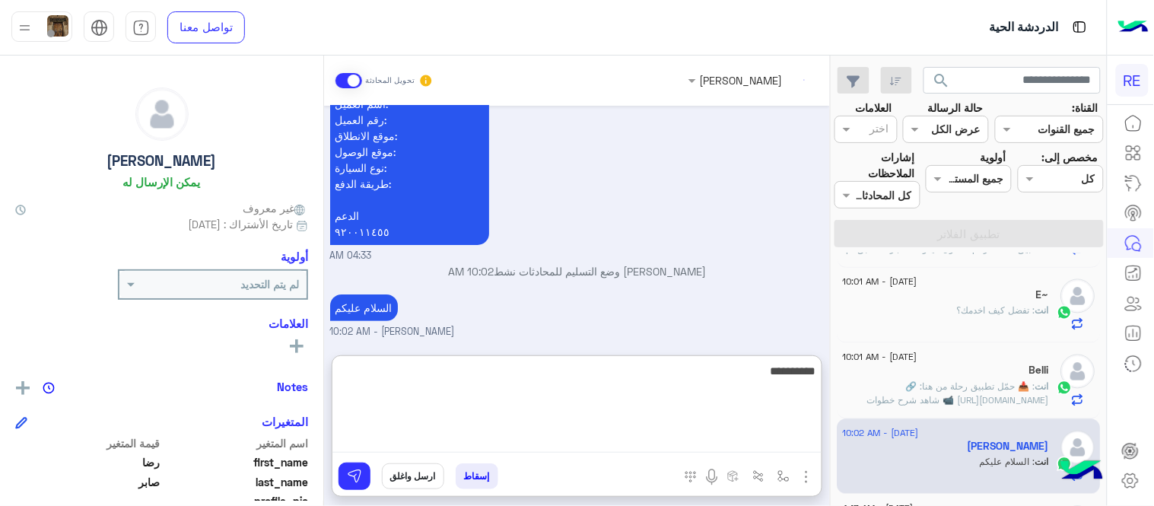
scroll to position [1508, 0]
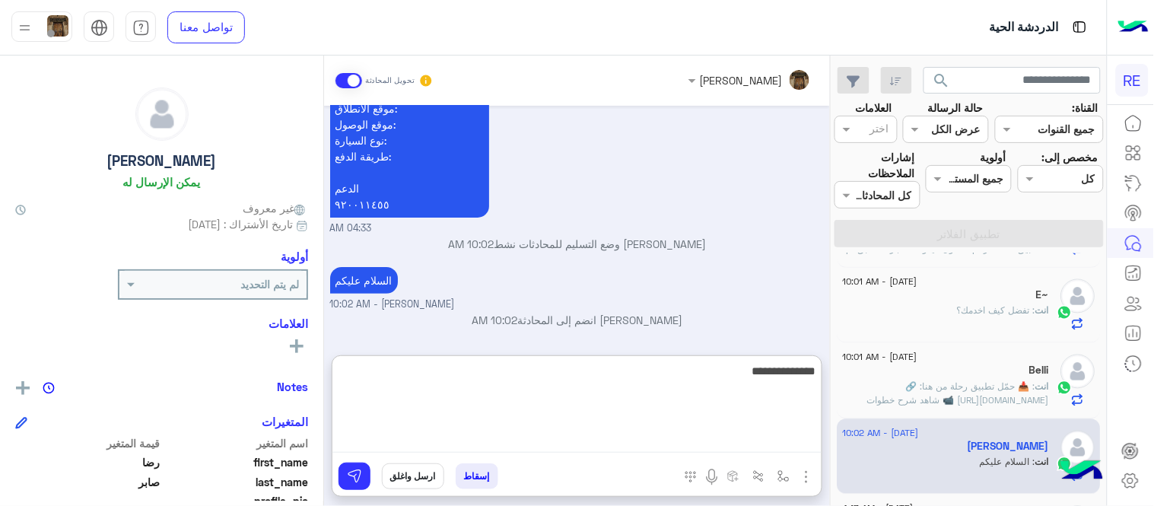
type textarea "**********"
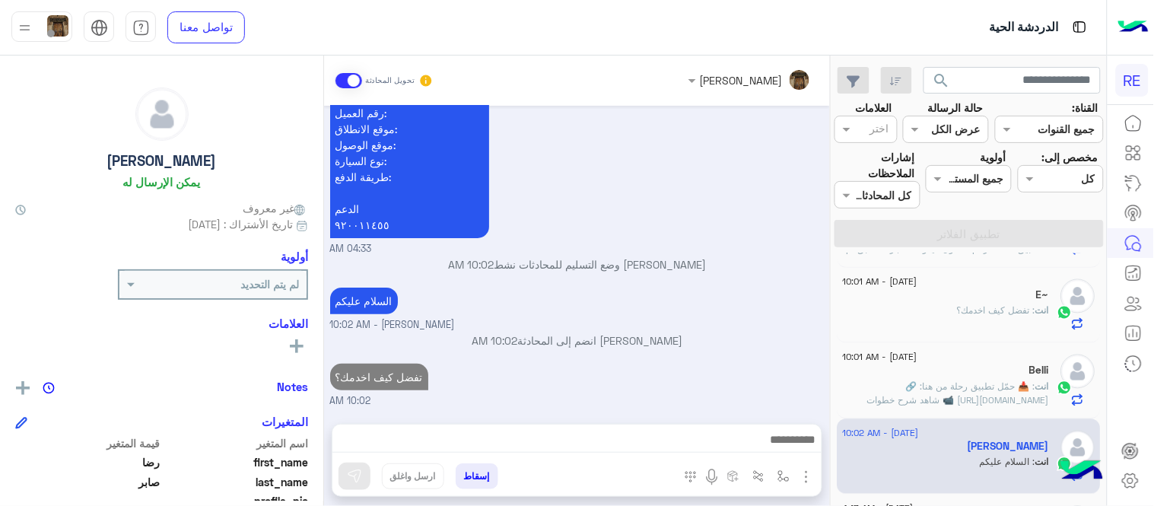
scroll to position [1488, 0]
click at [682, 231] on div "[DATE] اهلًا بك في تطبيق رحلة 👋 Welcome to [GEOGRAPHIC_DATA] 👋 من فضلك أختر لغة…" at bounding box center [577, 257] width 506 height 303
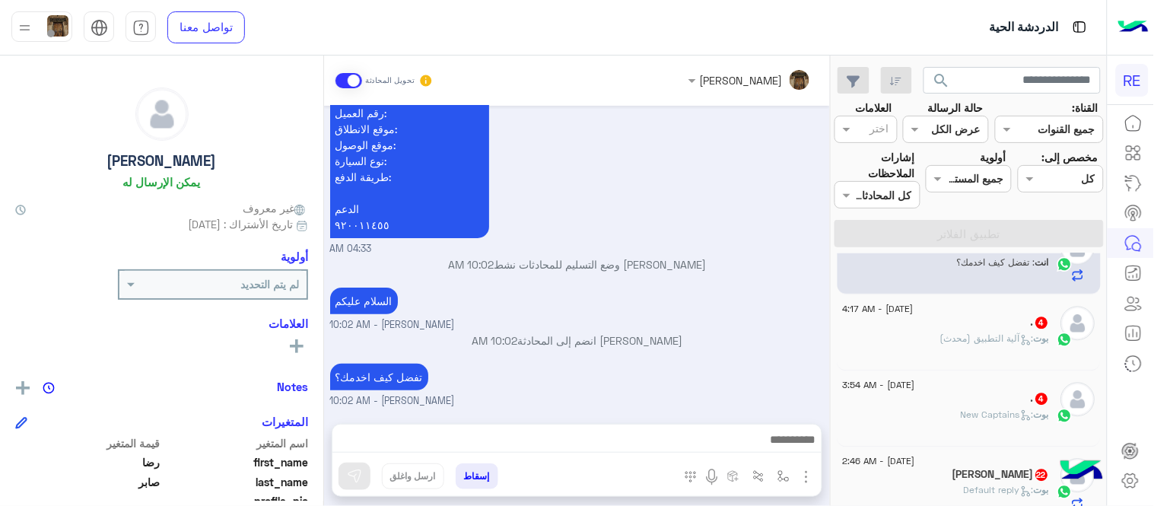
scroll to position [1036, 0]
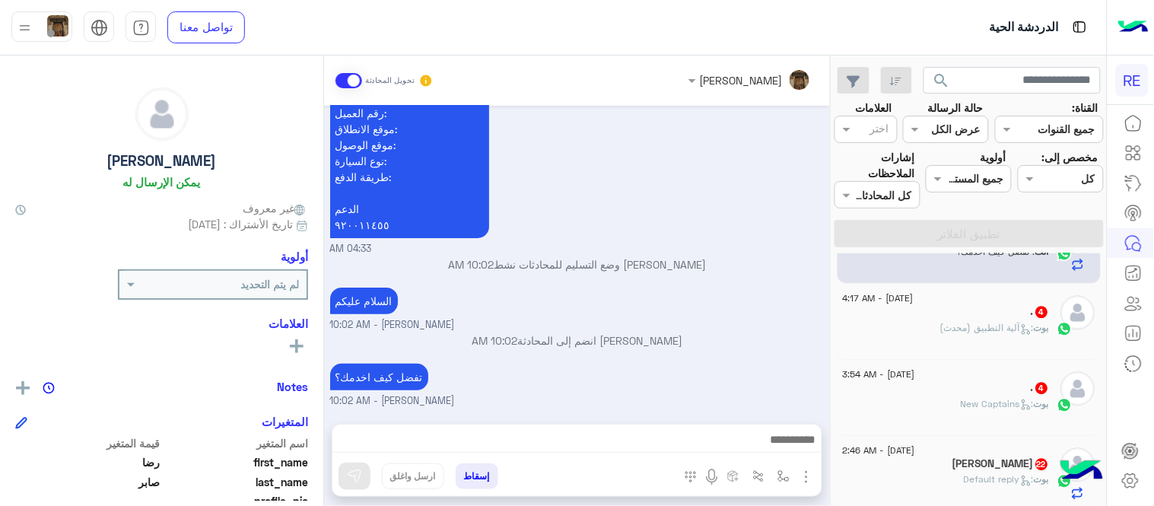
click at [995, 313] on div ". 4" at bounding box center [946, 313] width 207 height 16
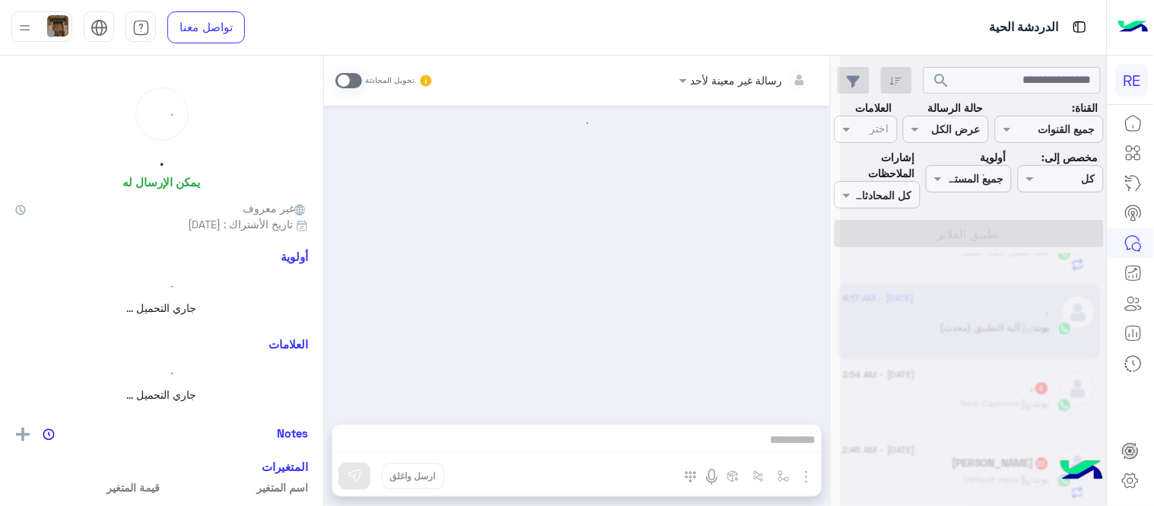
scroll to position [1237, 0]
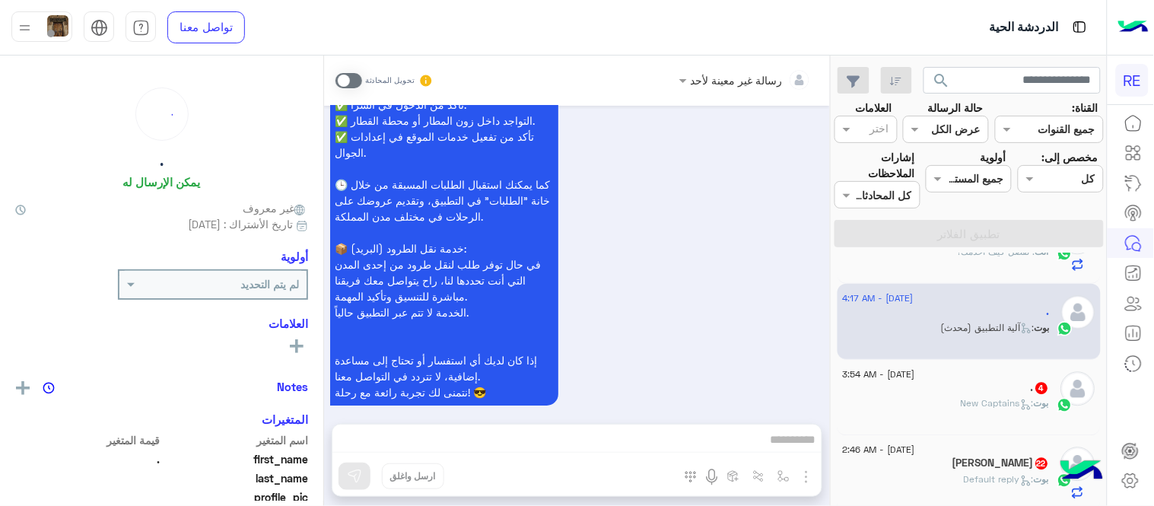
click at [347, 74] on span at bounding box center [349, 80] width 27 height 15
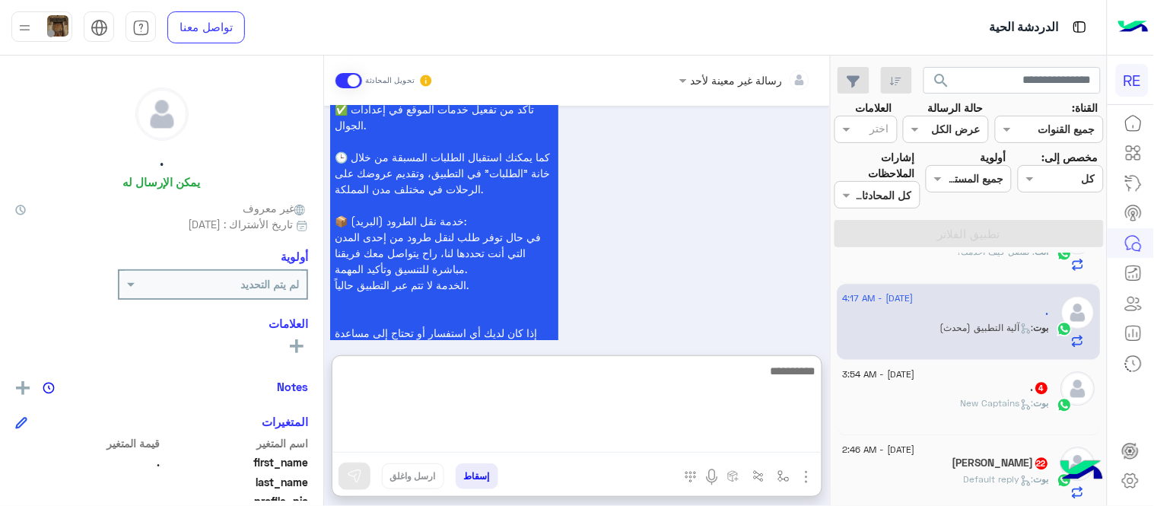
click at [466, 447] on textarea at bounding box center [577, 406] width 489 height 91
type textarea "**********"
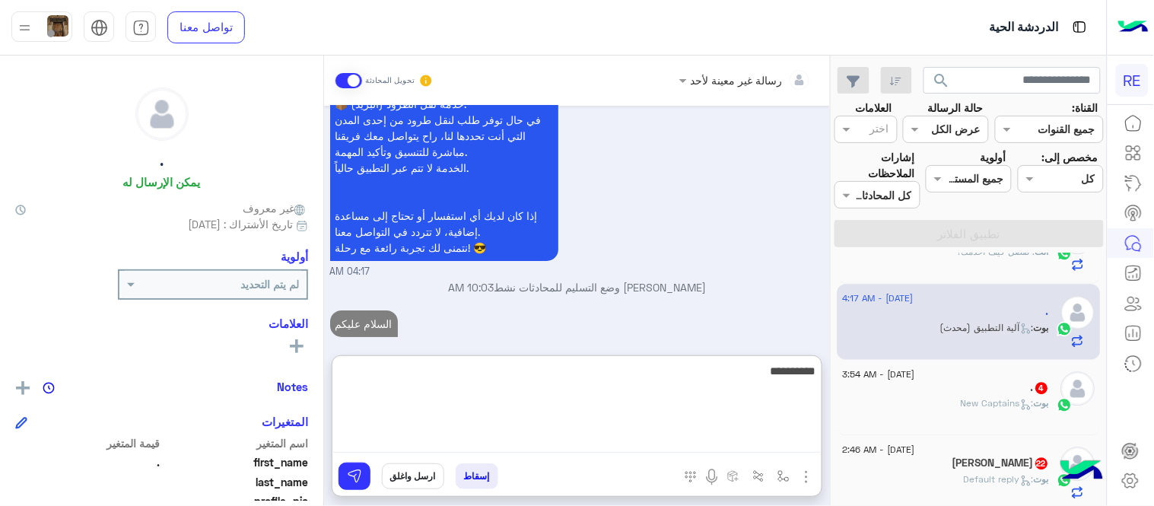
scroll to position [1409, 0]
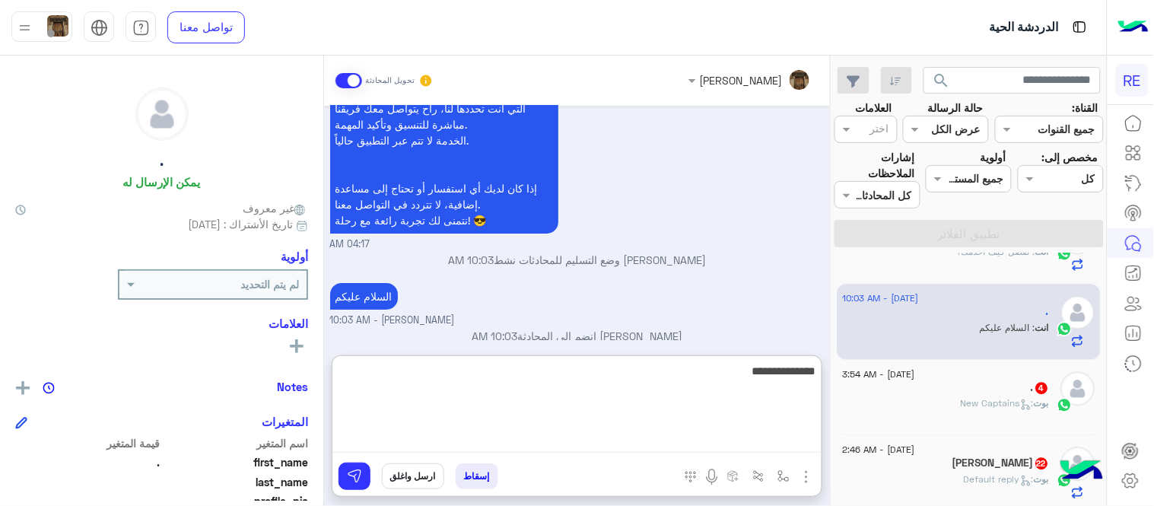
type textarea "**********"
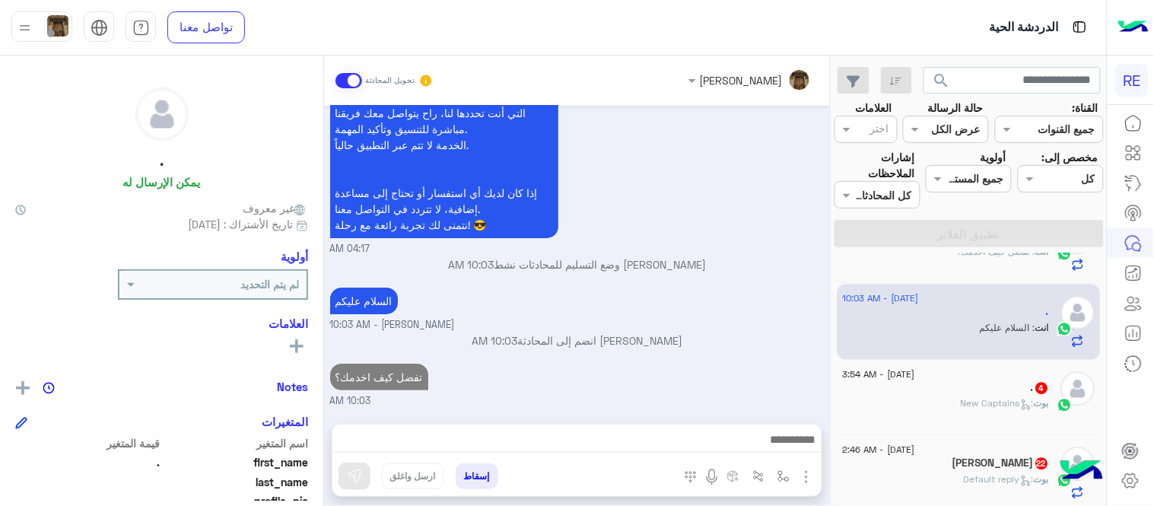
click at [668, 276] on div "[DATE] السلام 04:15 AM وعليكم السلام ،كيف اقدر اساعدك اهلًا بك في تطبيق رحلة 👋 …" at bounding box center [577, 257] width 506 height 303
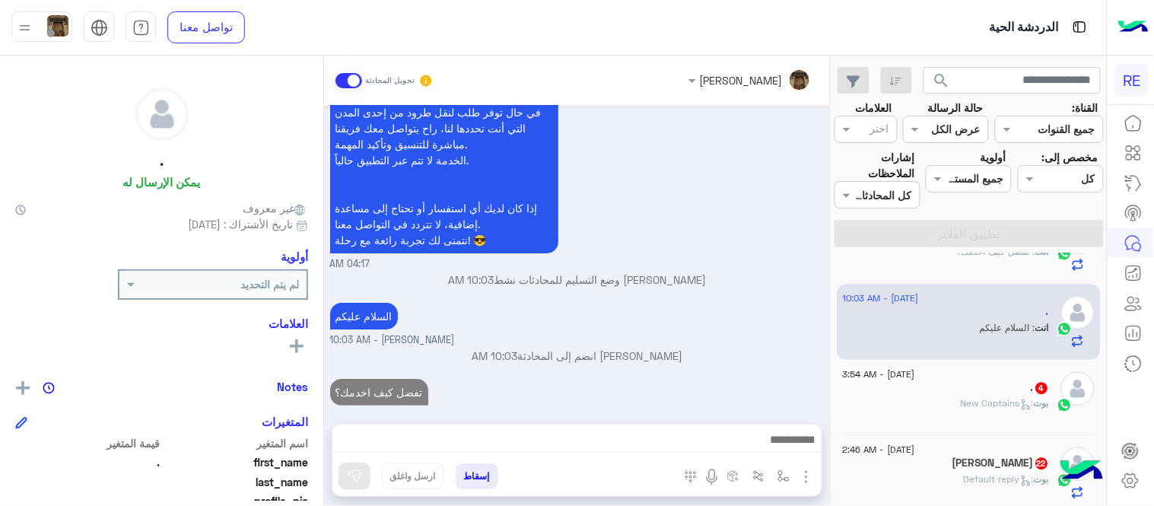
scroll to position [1390, 0]
click at [952, 387] on div ". 4" at bounding box center [946, 389] width 207 height 16
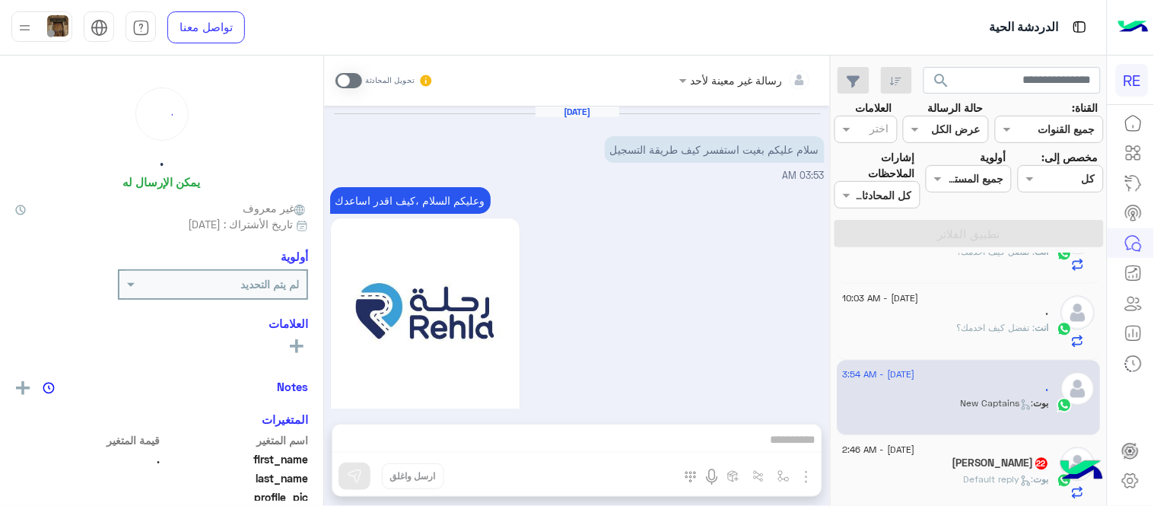
scroll to position [1253, 0]
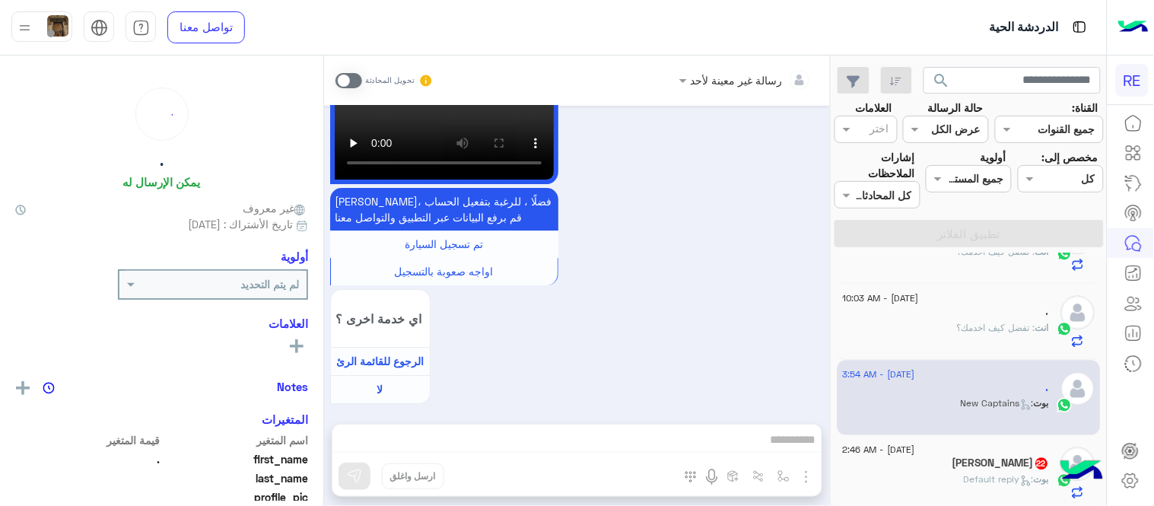
click at [353, 78] on span at bounding box center [349, 80] width 27 height 15
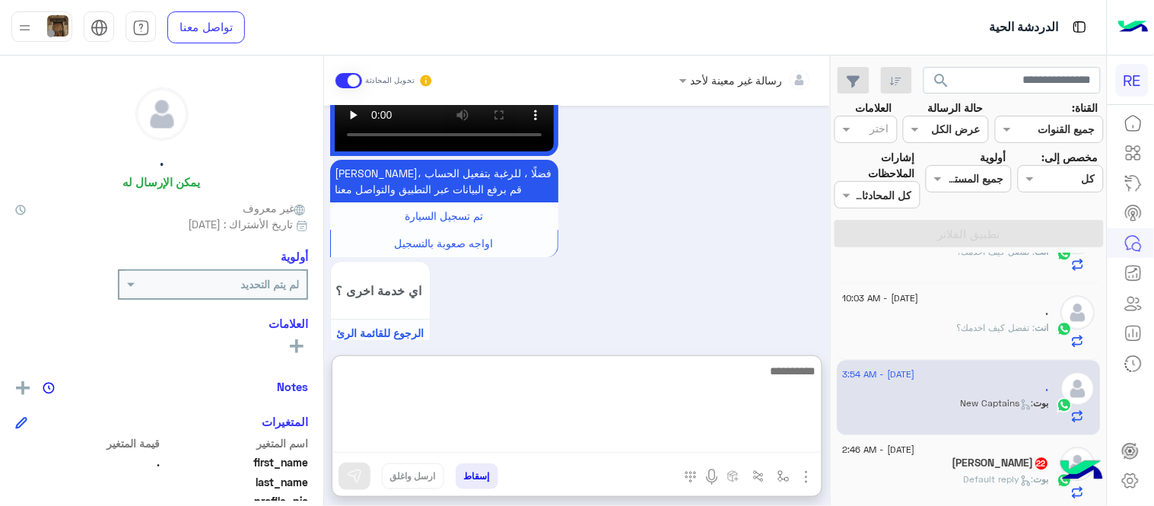
click at [567, 436] on textarea at bounding box center [577, 406] width 489 height 91
type textarea "**********"
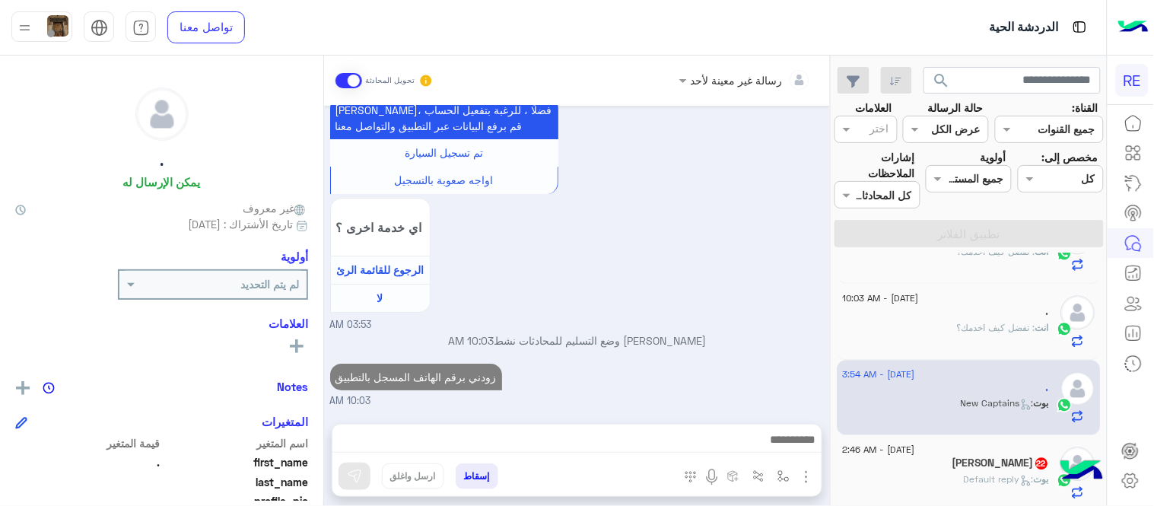
click at [734, 310] on div "[DATE] سلام عليكم بغيت استفسر كيف طريقة التسجيل 03:53 AM وعليكم السلام ،كيف اقد…" at bounding box center [577, 257] width 506 height 303
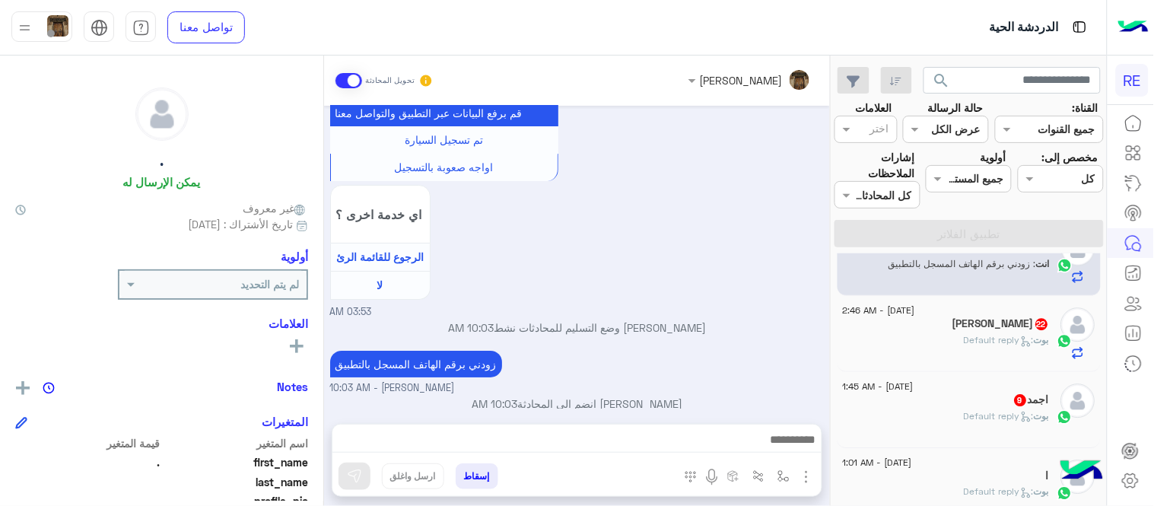
scroll to position [1180, 0]
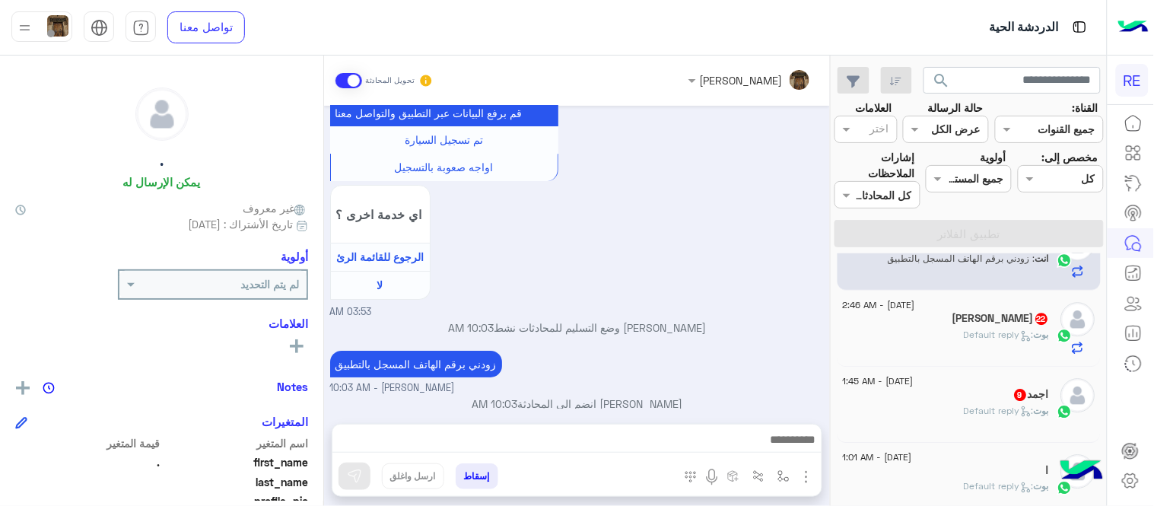
click at [965, 329] on p "[PERSON_NAME] : Default reply" at bounding box center [1007, 335] width 85 height 14
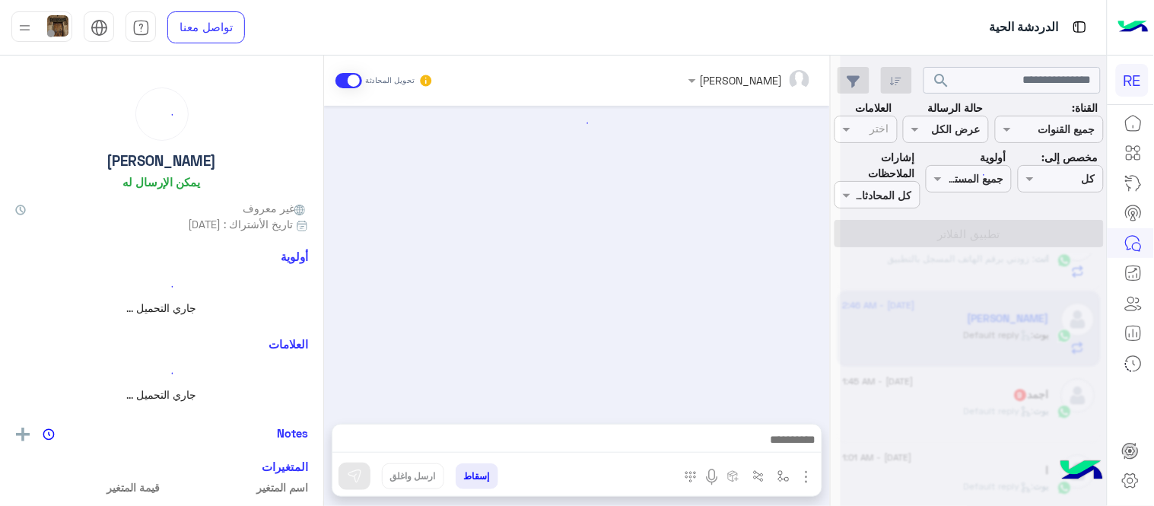
scroll to position [518, 0]
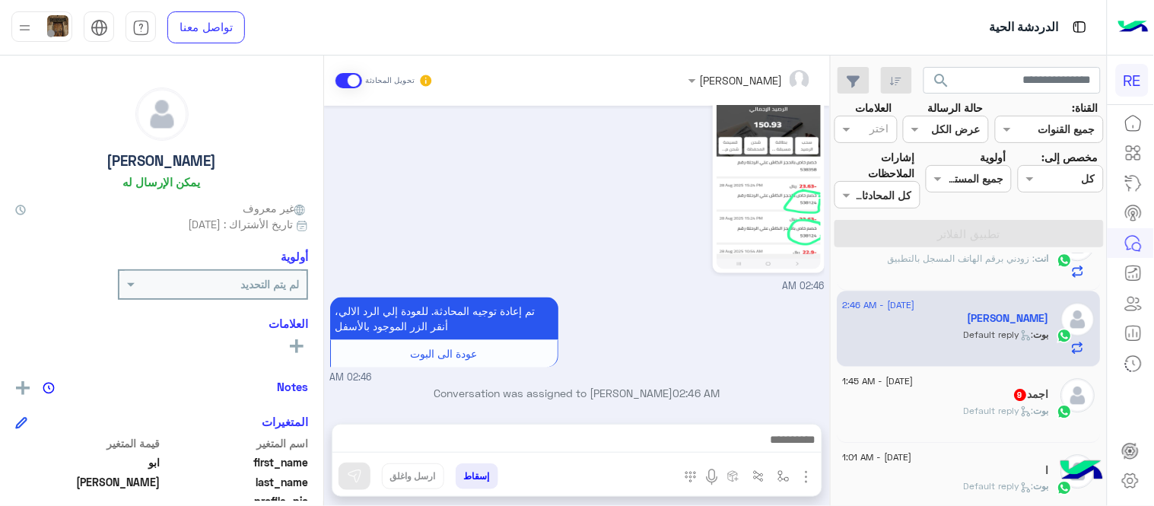
click at [323, 375] on mat-drawer "[PERSON_NAME] يمكن الإرسال له غير معروف تاريخ الأشتراك : [DATE] أولوية لم يتم ا…" at bounding box center [162, 284] width 324 height 457
click at [330, 382] on div "[DATE] 02:44 AM تم الخصم علي الرحلة مكرر 02:44 AM [PERSON_NAME] بتواصلك، نأمل م…" at bounding box center [577, 257] width 506 height 303
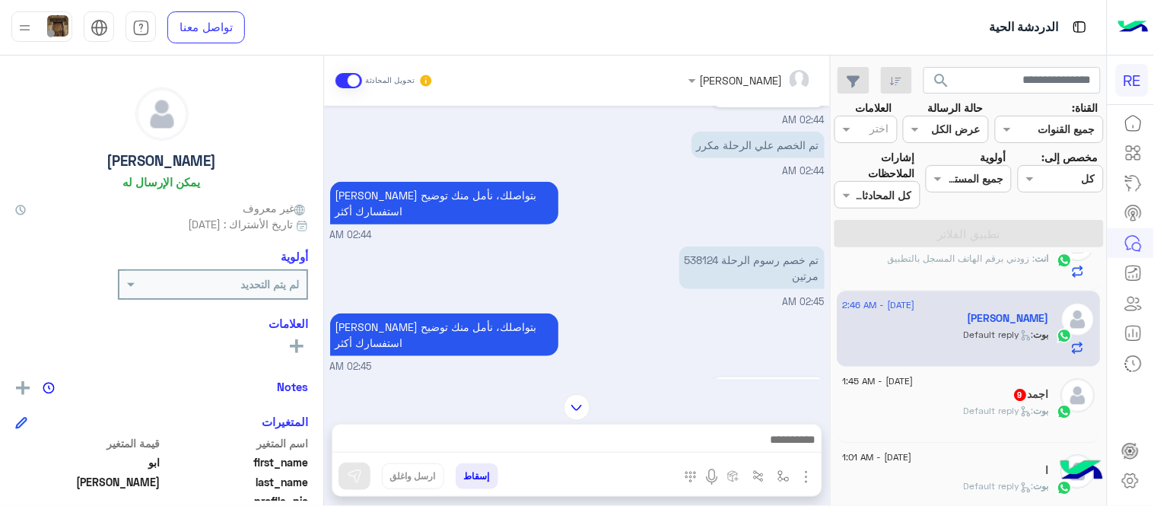
scroll to position [209, 0]
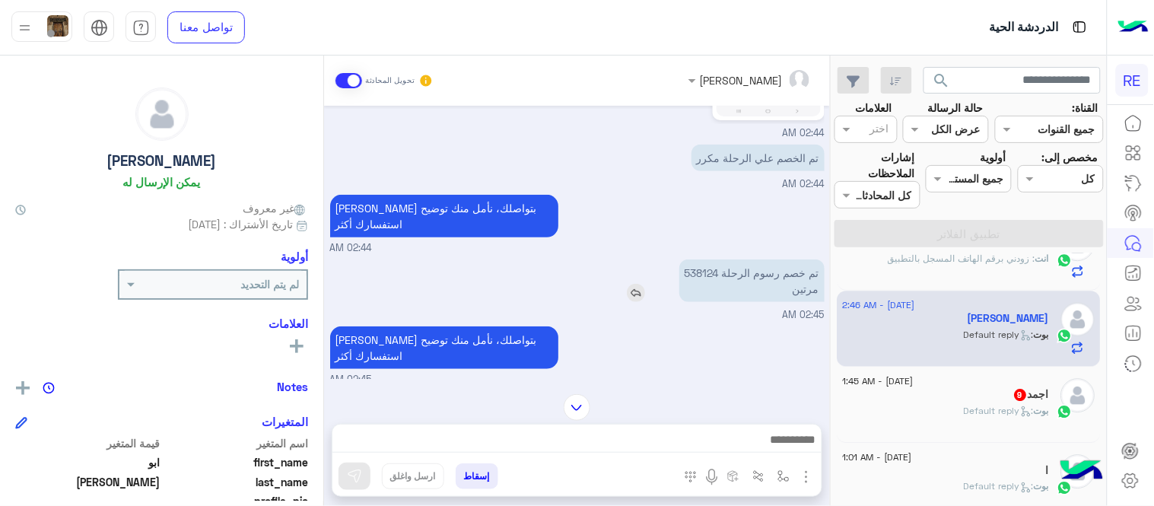
click at [702, 260] on p "تم خصم رسوم الرحلة 538124 مرتين" at bounding box center [752, 281] width 145 height 43
copy p "538124"
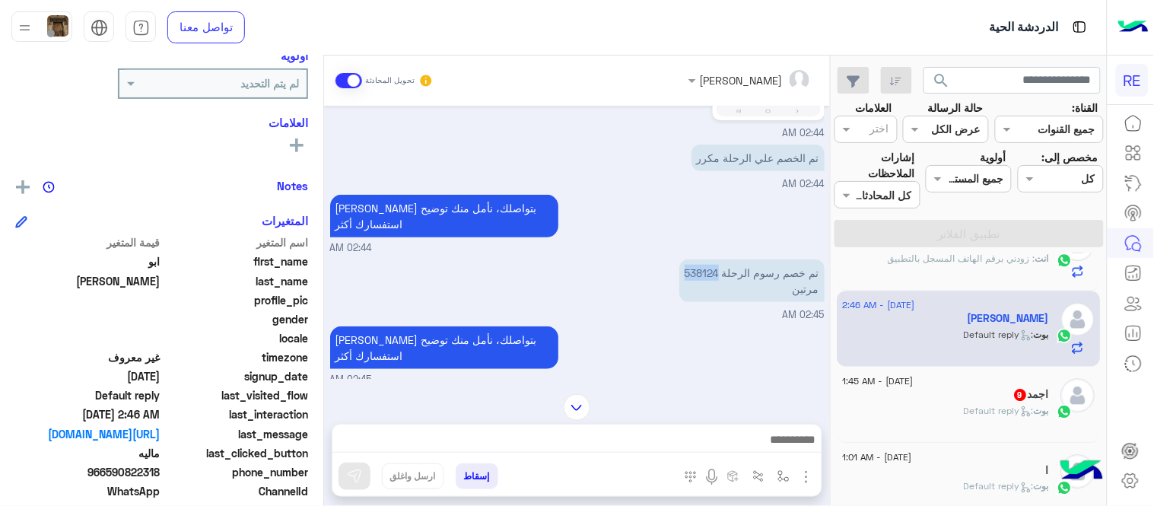
scroll to position [312, 0]
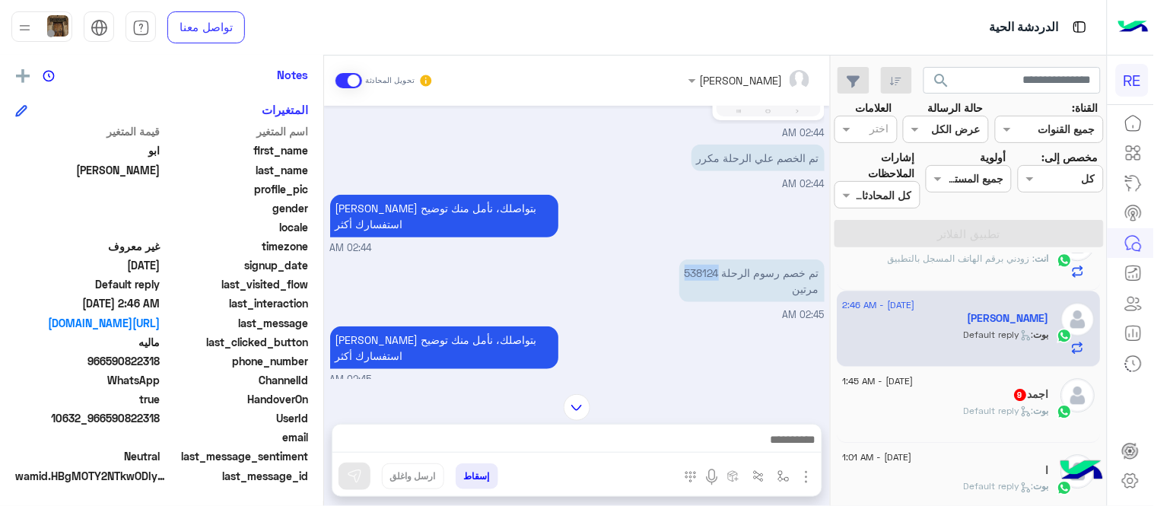
drag, startPoint x: 110, startPoint y: 359, endPoint x: 163, endPoint y: 368, distance: 54.0
click at [163, 368] on div "phone_number [PHONE_NUMBER]" at bounding box center [161, 362] width 293 height 19
copy span "590822318"
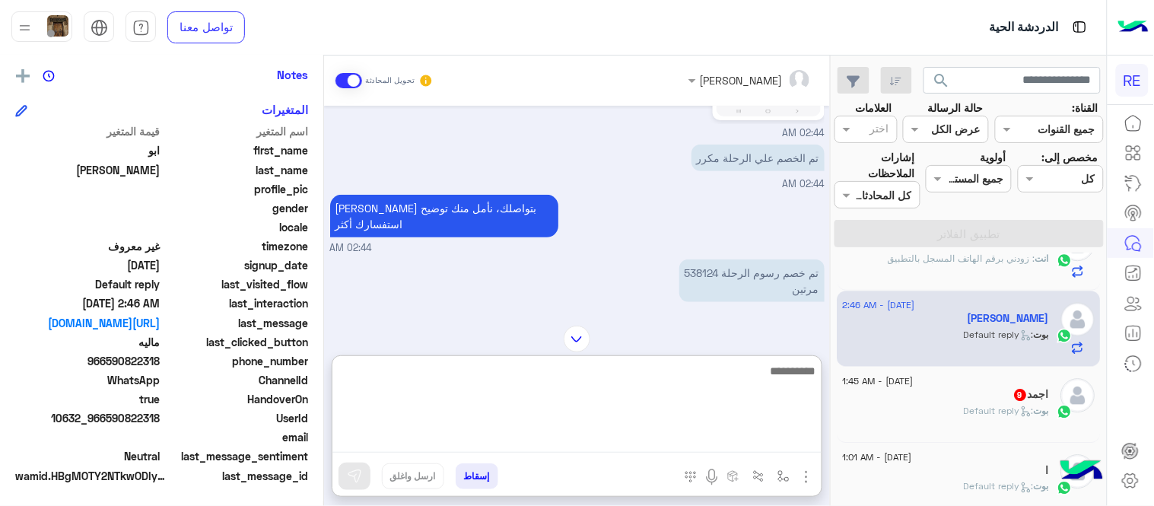
click at [633, 436] on textarea at bounding box center [577, 406] width 489 height 91
type textarea "**********"
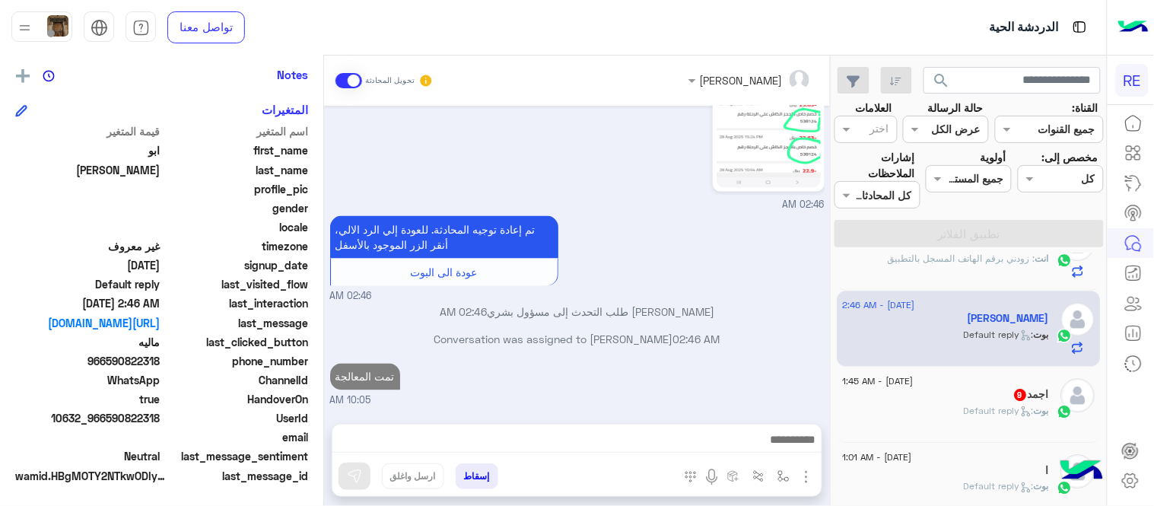
click at [719, 270] on div "[DATE] تم الخصم علي الرحلة مكرر 02:44 AM 02:44 AM [PERSON_NAME] بتواصلك، نأمل م…" at bounding box center [577, 257] width 506 height 303
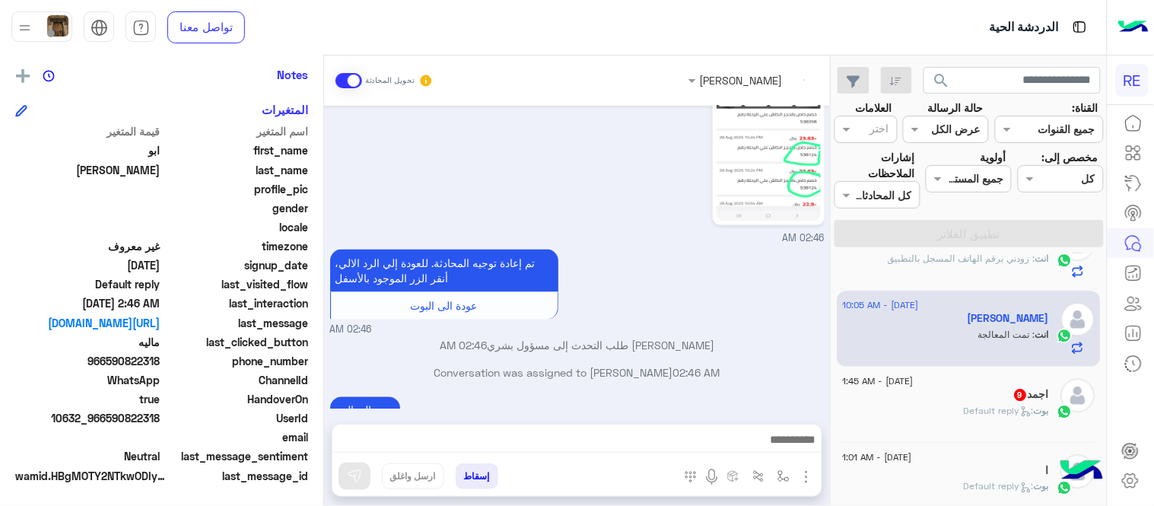
scroll to position [594, 0]
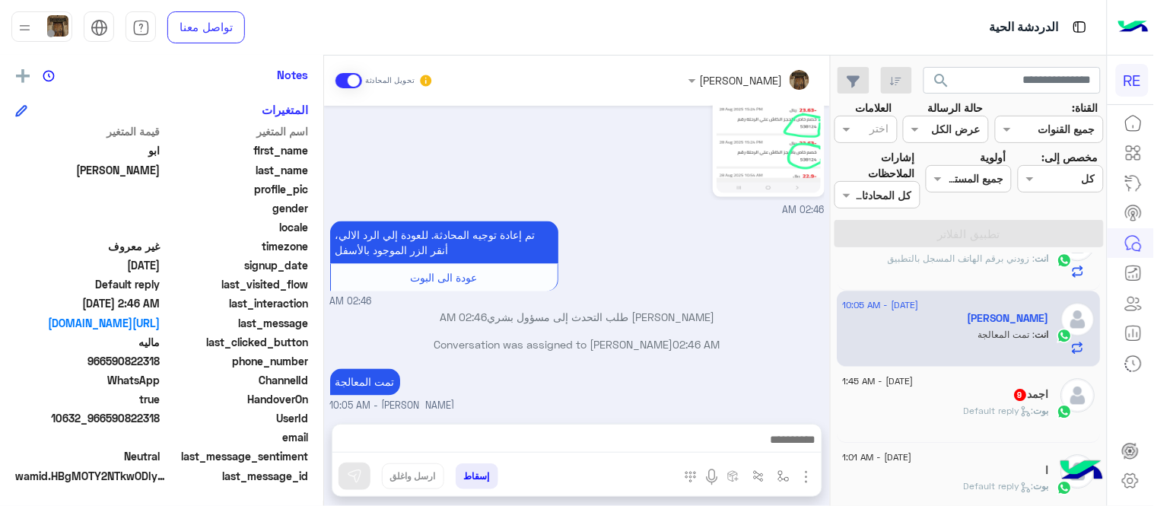
click at [896, 420] on div "[PERSON_NAME] : Default reply" at bounding box center [946, 417] width 207 height 27
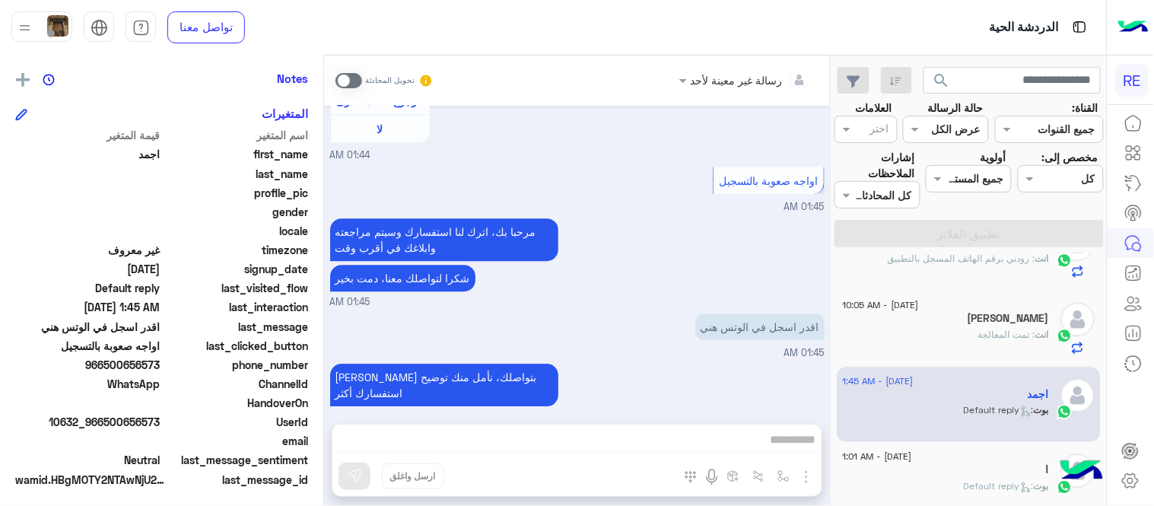
scroll to position [312, 0]
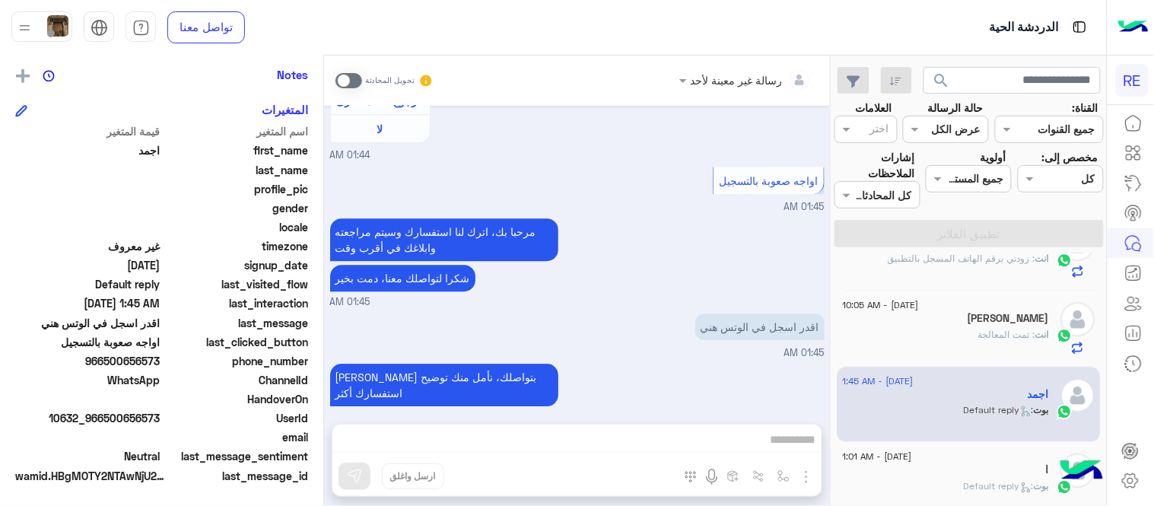
click at [342, 81] on span at bounding box center [349, 80] width 27 height 15
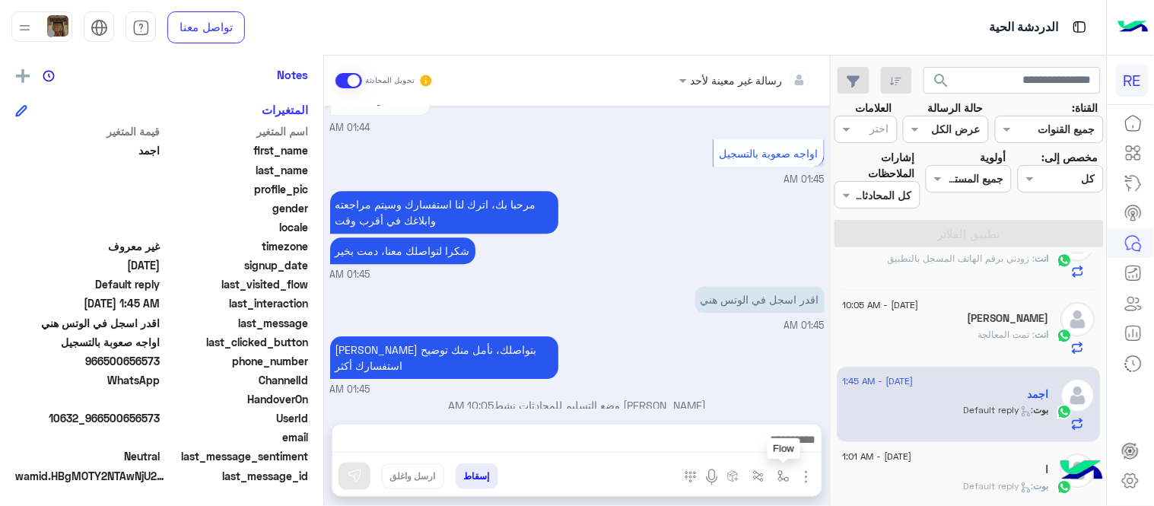
click at [778, 472] on img "button" at bounding box center [784, 476] width 12 height 12
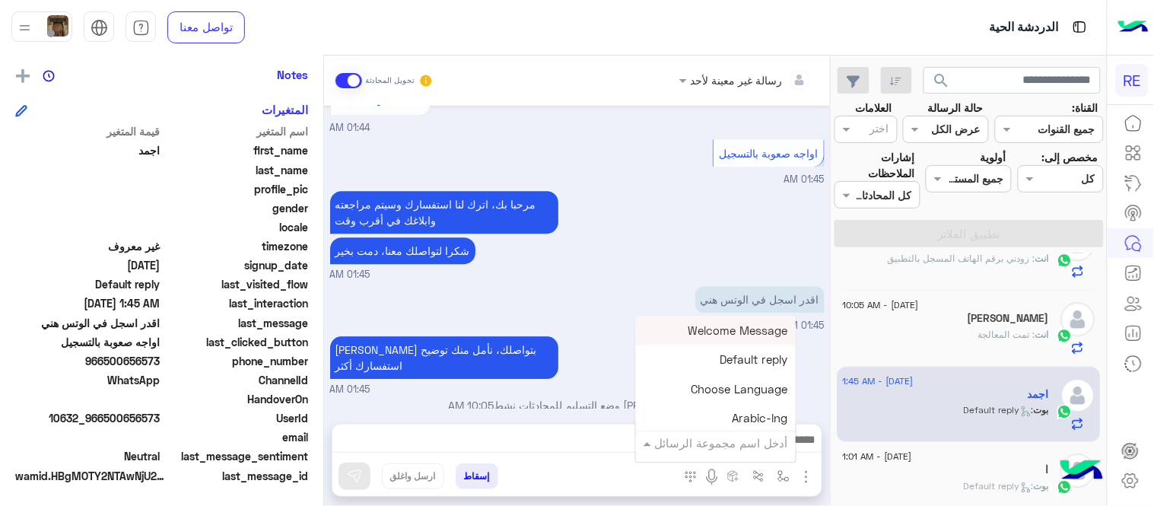
click at [726, 443] on input "text" at bounding box center [737, 444] width 103 height 18
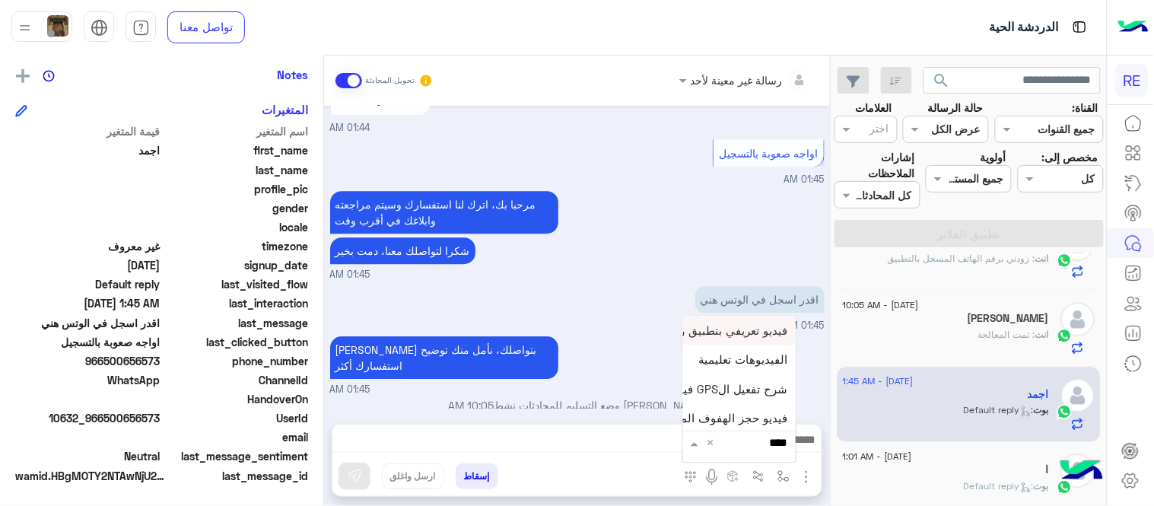
type input "*****"
click at [761, 413] on span "فيديو تسجيل سيارة" at bounding box center [742, 416] width 94 height 14
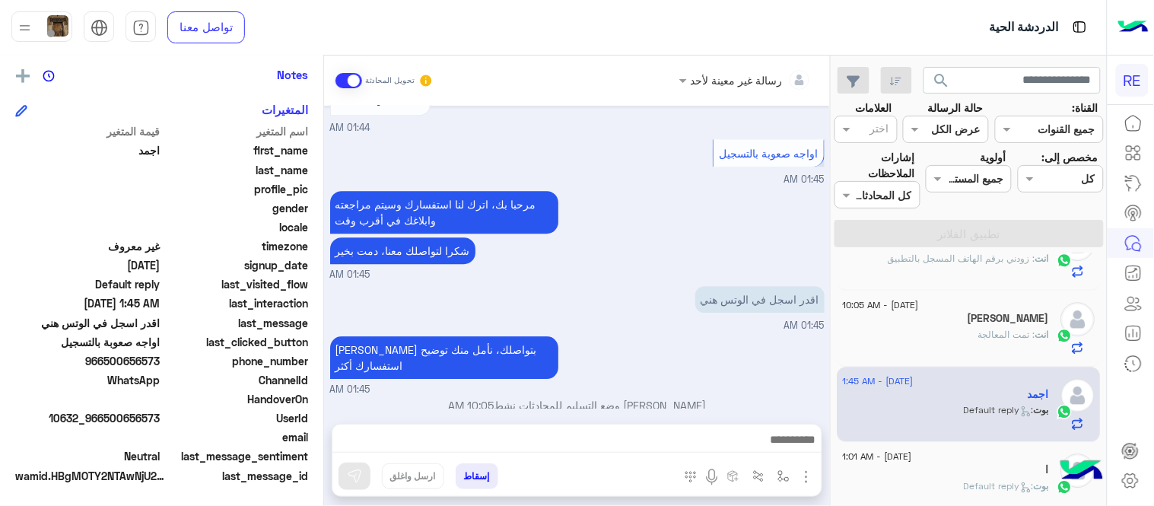
type textarea "**********"
click at [363, 478] on button at bounding box center [355, 476] width 32 height 27
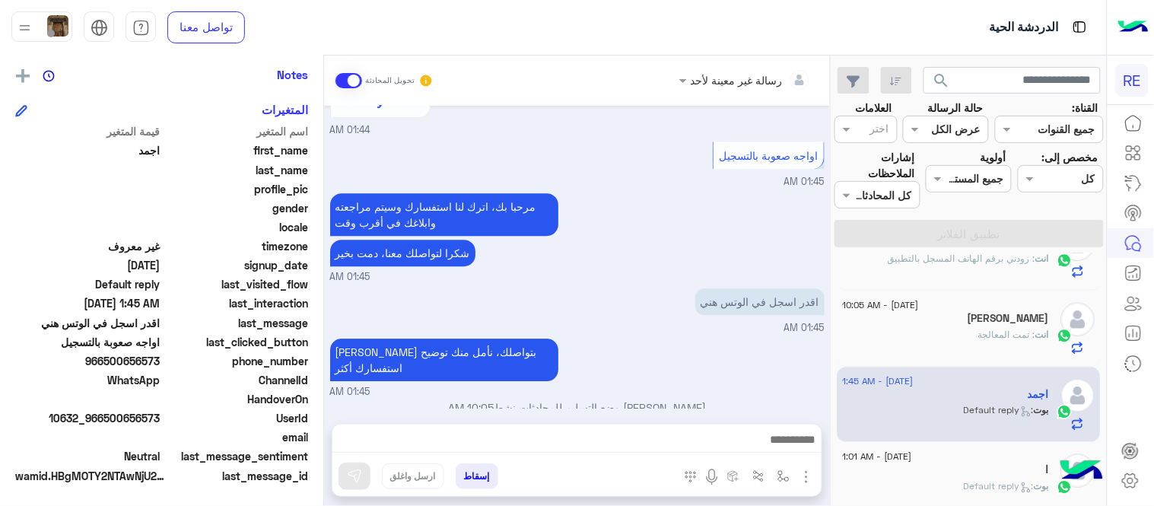
scroll to position [1071, 0]
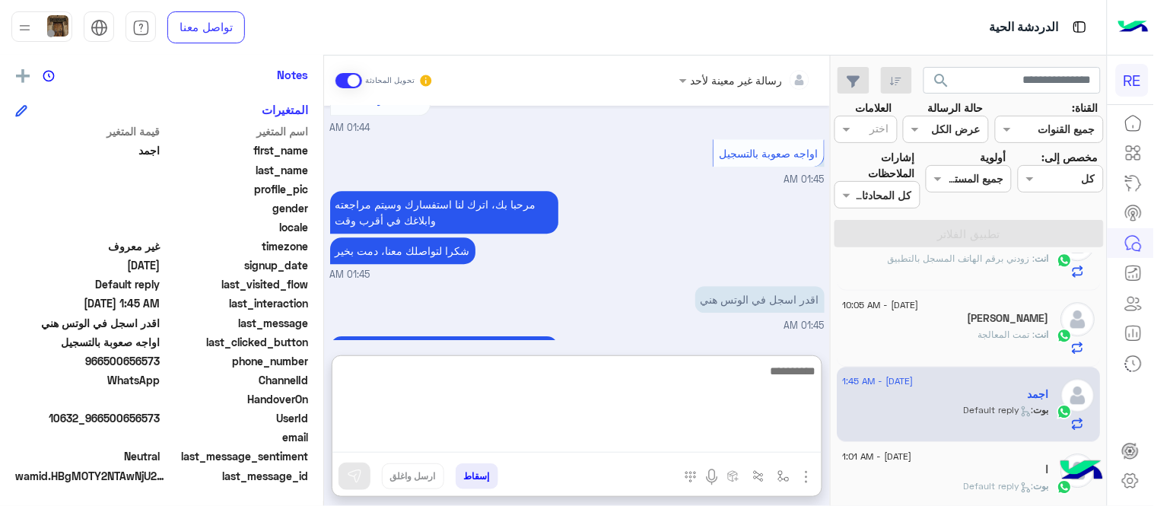
click at [597, 449] on textarea at bounding box center [577, 406] width 489 height 91
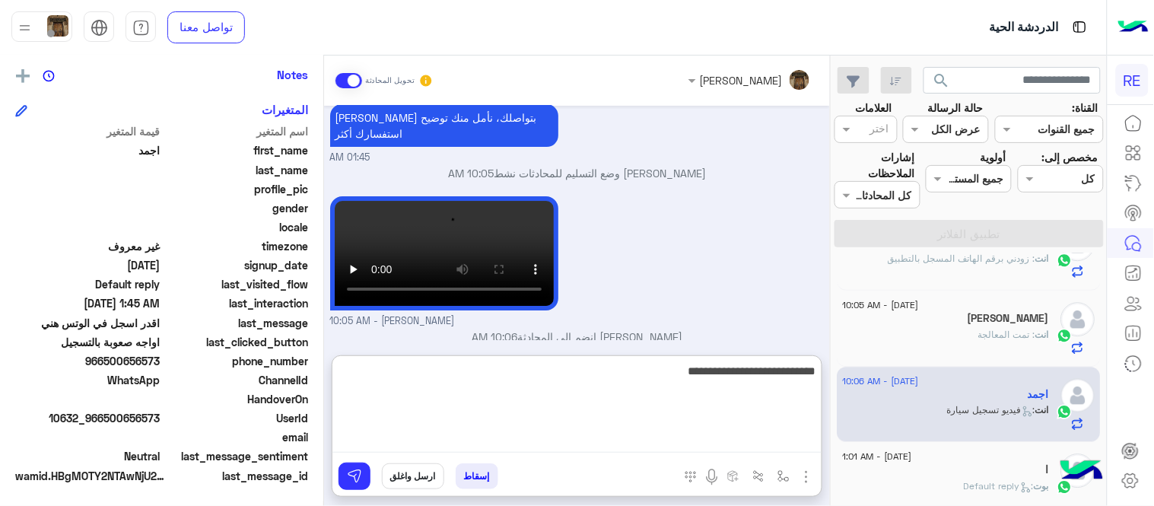
type textarea "**********"
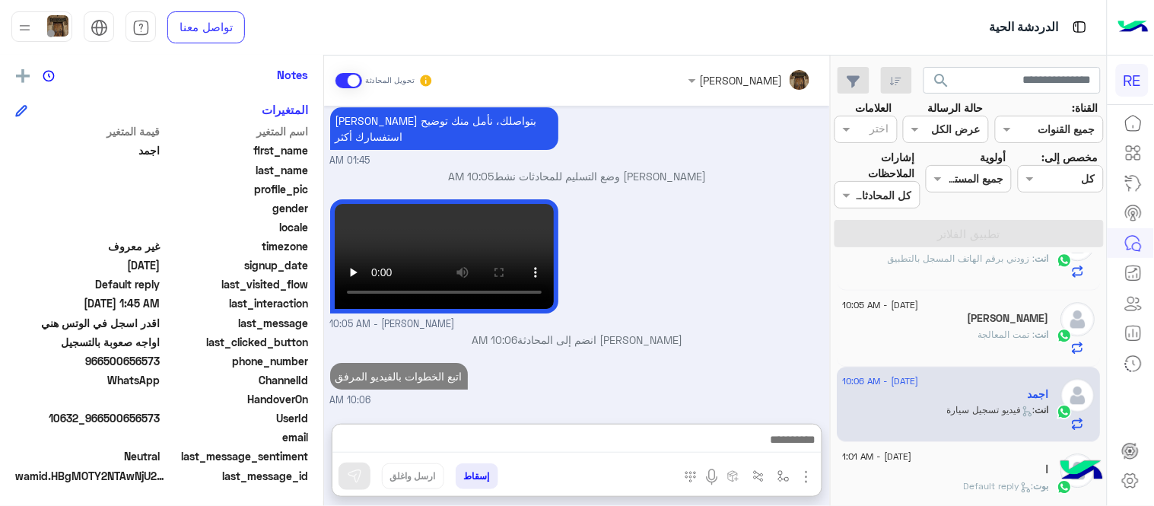
click at [666, 303] on div "[DATE] عربي 01:44 AM هل أنت ؟ كابتن 👨🏻‍✈️ عميل 🧳 رحال (مرشد مرخص) 🏖️ 01:44 AM ك…" at bounding box center [577, 257] width 506 height 303
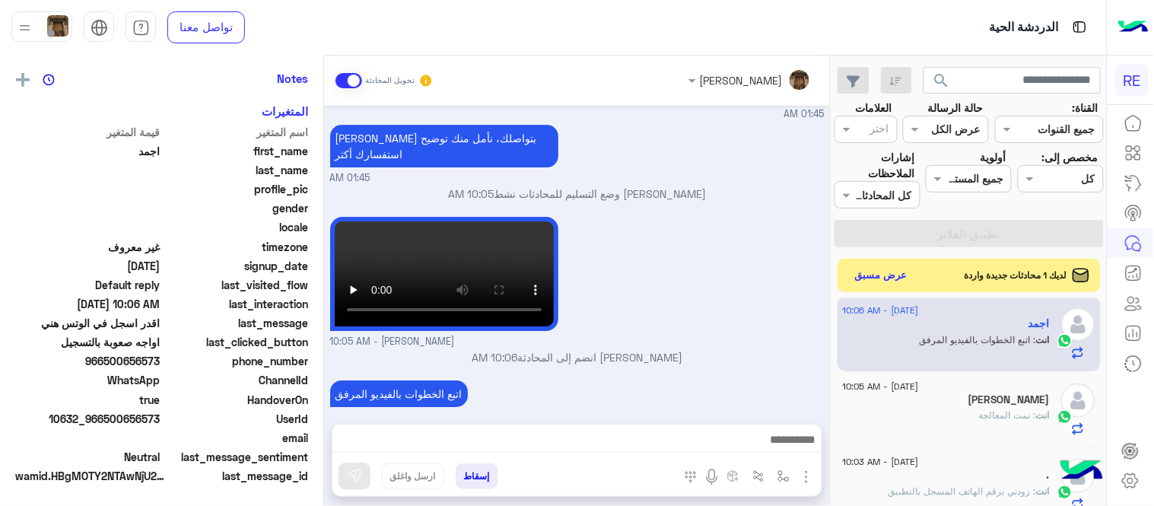
scroll to position [312, 0]
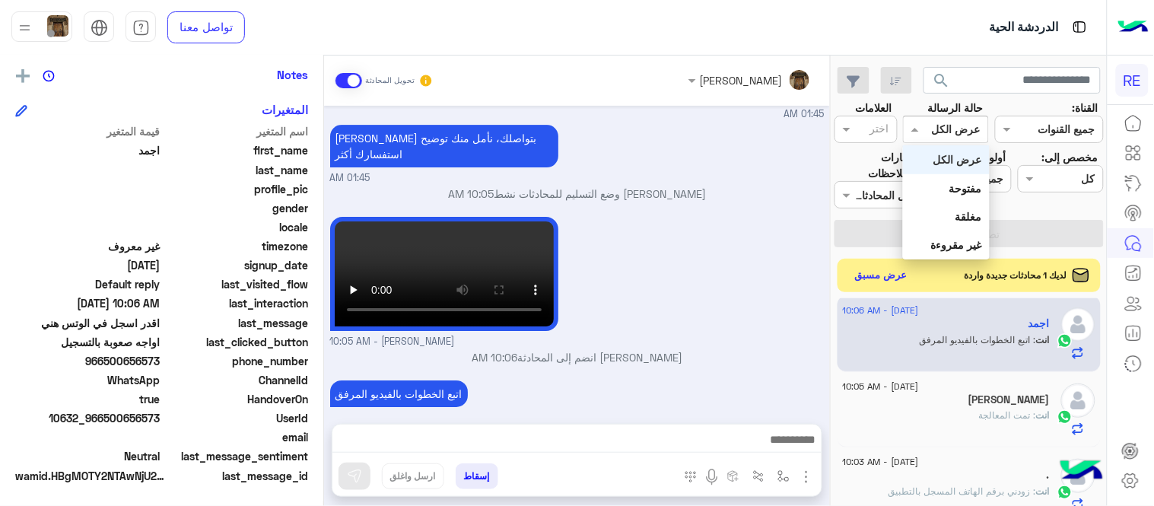
click at [962, 123] on input "text" at bounding box center [963, 130] width 35 height 16
click at [977, 238] on b "غير مقروءة" at bounding box center [956, 244] width 51 height 13
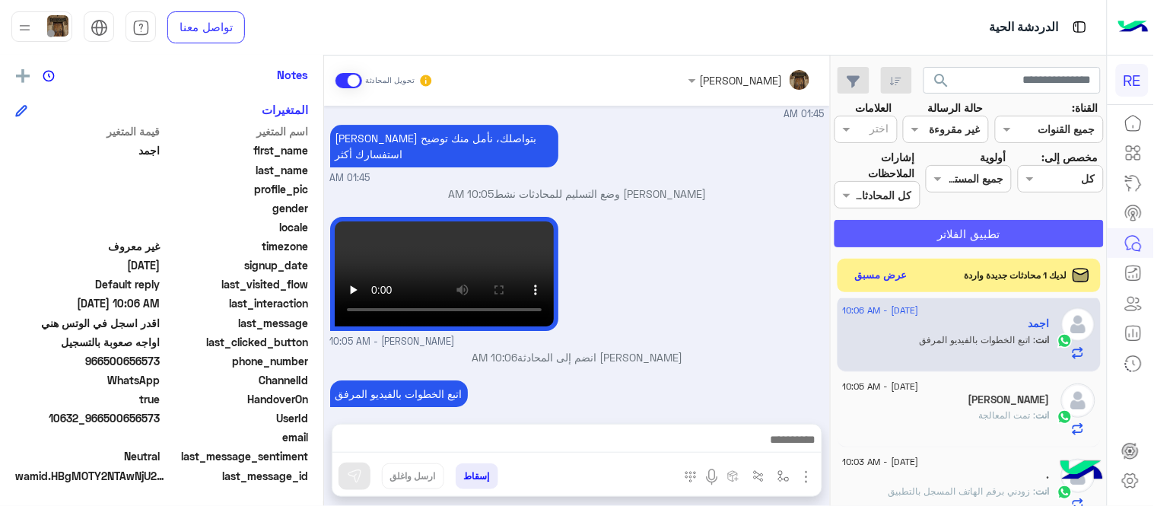
click at [977, 238] on button "تطبيق الفلاتر" at bounding box center [969, 233] width 269 height 27
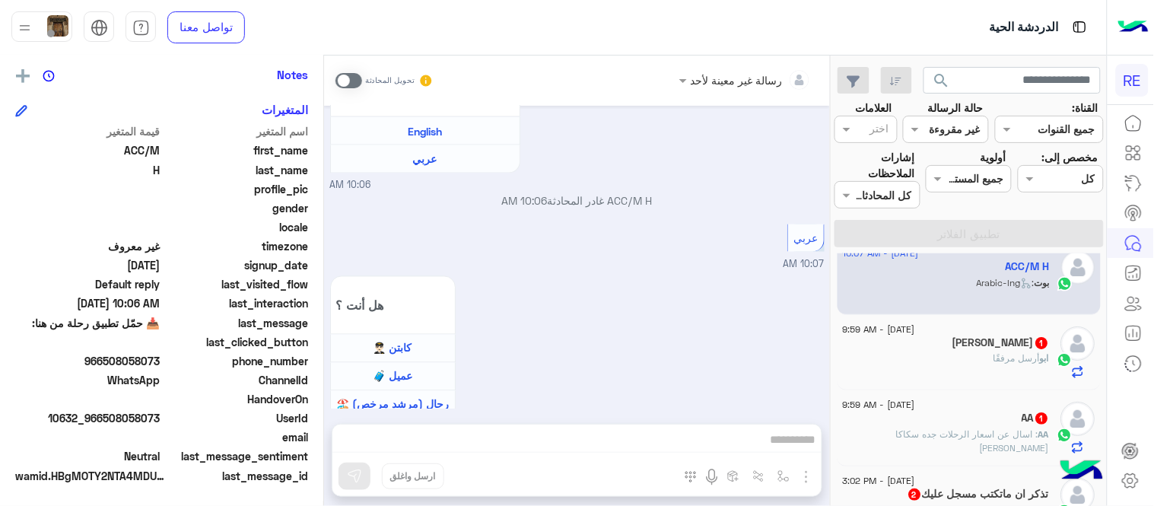
scroll to position [14, 0]
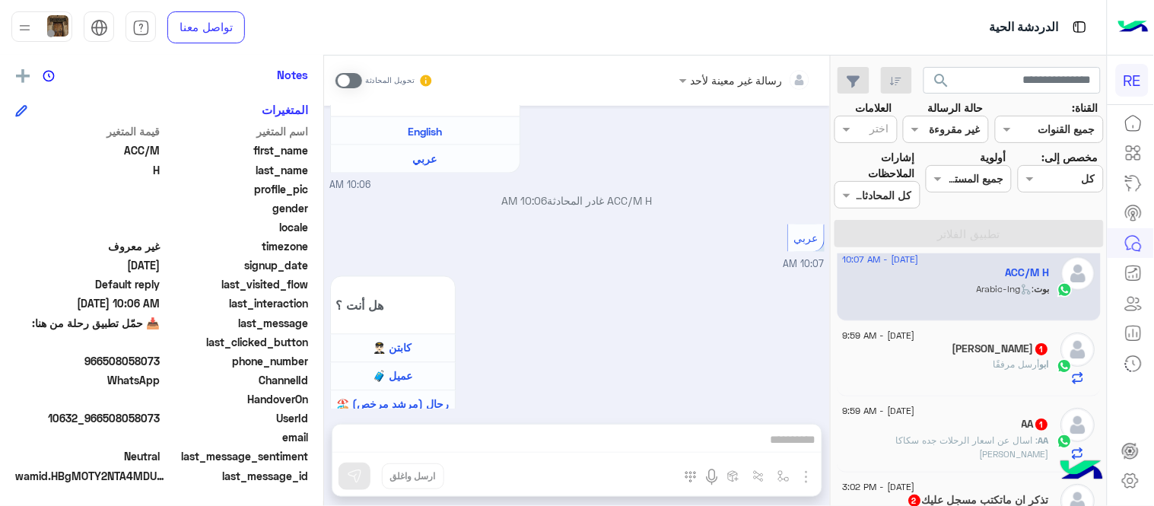
click at [930, 423] on div "AA 1" at bounding box center [946, 426] width 207 height 16
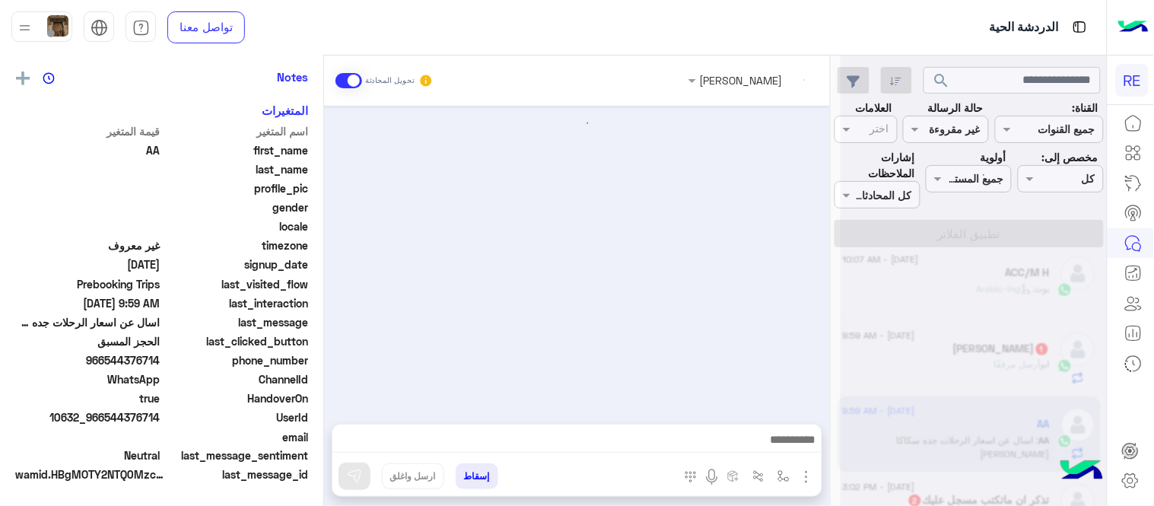
click at [930, 423] on div at bounding box center [974, 259] width 266 height 506
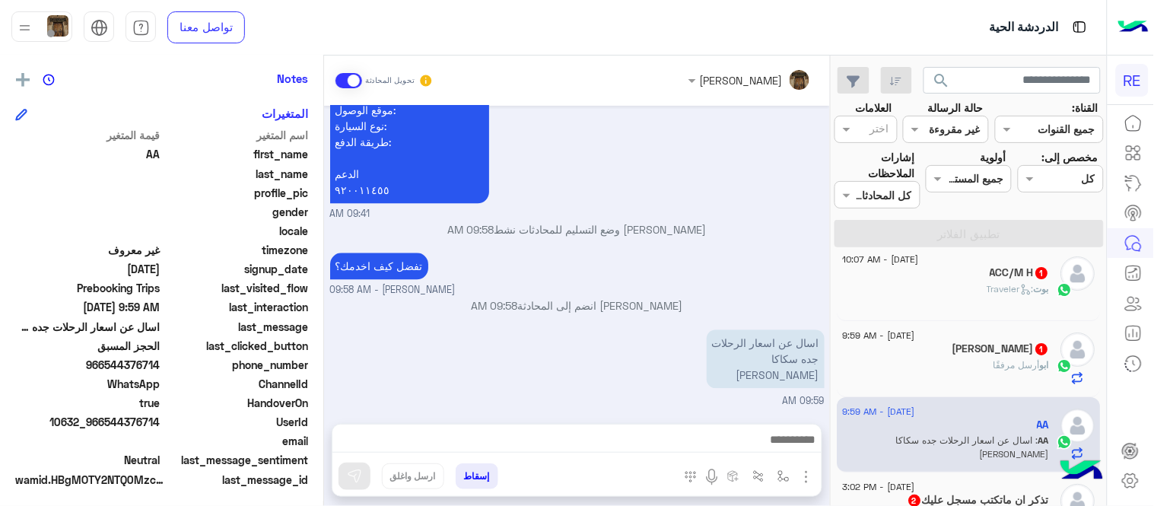
scroll to position [312, 0]
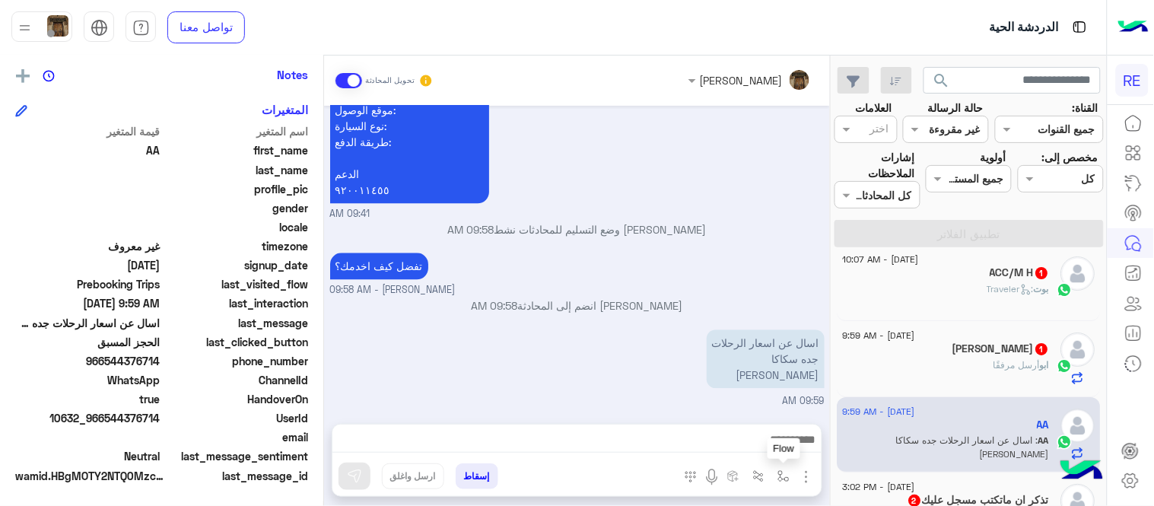
click at [786, 476] on img "button" at bounding box center [784, 476] width 12 height 12
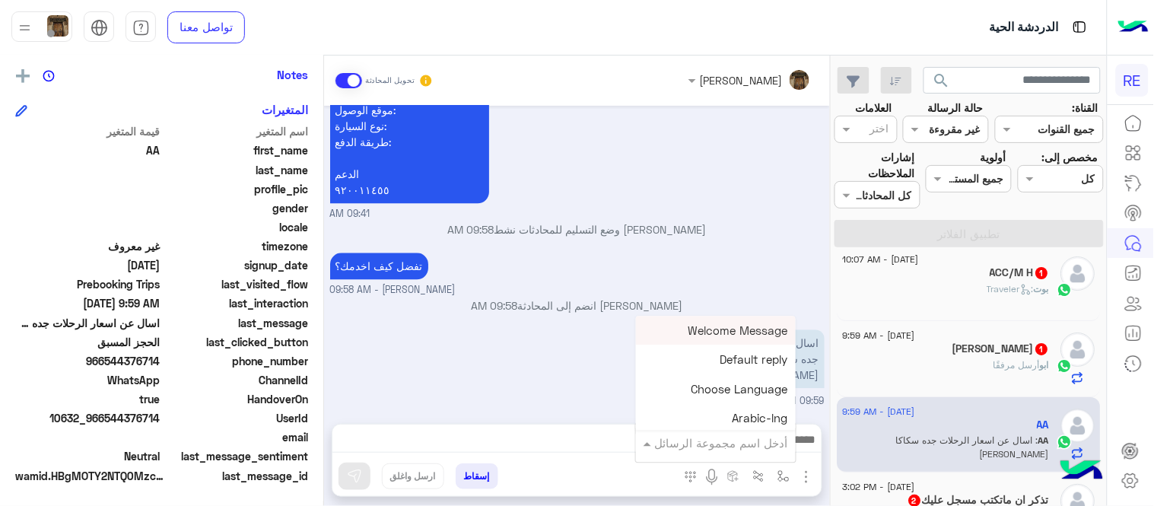
click at [733, 431] on div "أدخل اسم مجموعة الرسائل" at bounding box center [716, 442] width 160 height 27
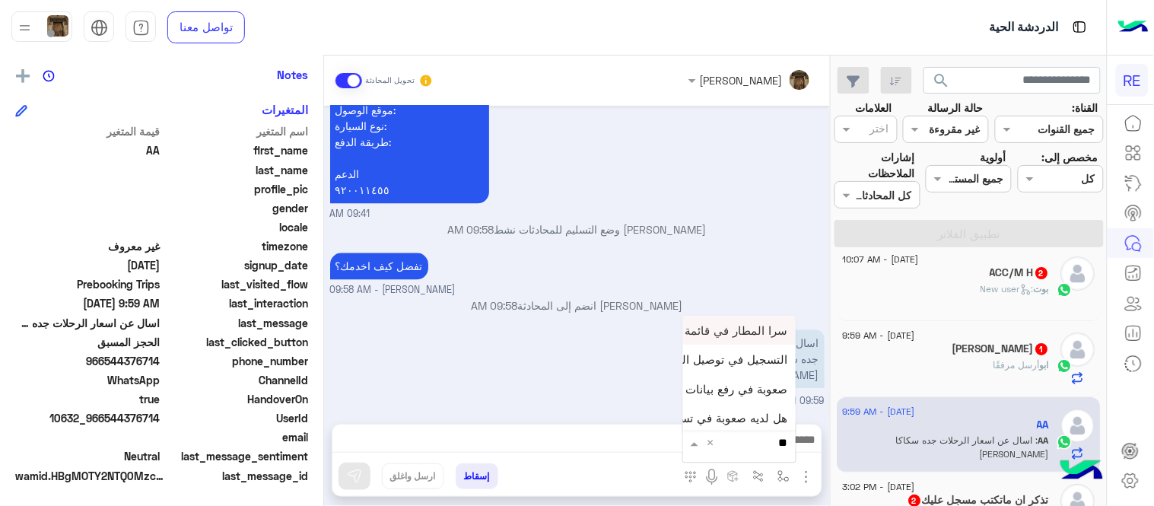
type input "*"
type input "**"
click at [708, 393] on span "حجز مسبق عن طريق التطبيق" at bounding box center [715, 389] width 146 height 14
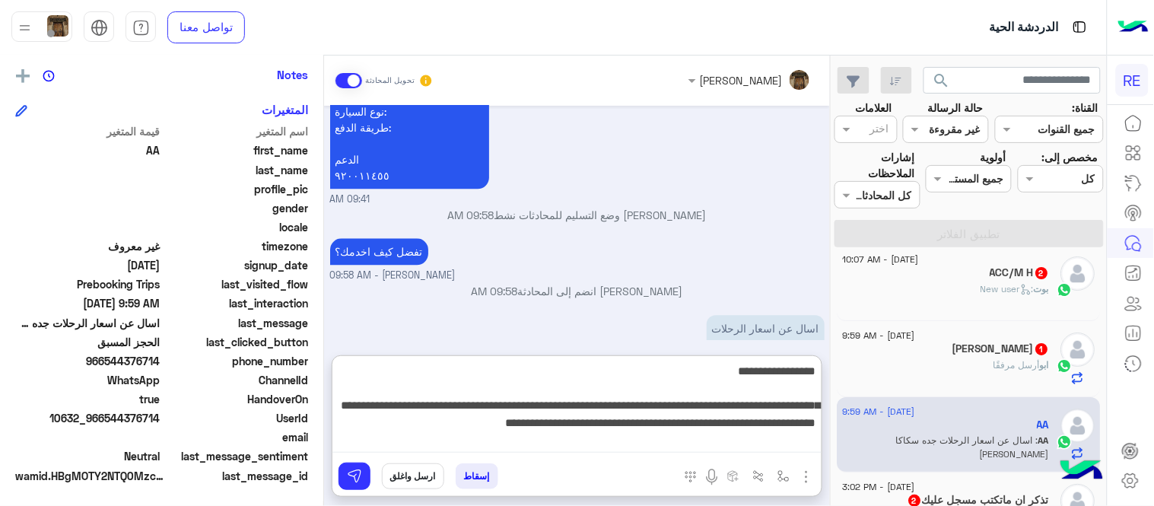
click at [705, 451] on textarea "**********" at bounding box center [577, 406] width 489 height 91
click at [718, 374] on textarea "**********" at bounding box center [577, 406] width 489 height 91
drag, startPoint x: 718, startPoint y: 374, endPoint x: 817, endPoint y: 376, distance: 98.9
click at [817, 376] on textarea "**********" at bounding box center [577, 406] width 489 height 91
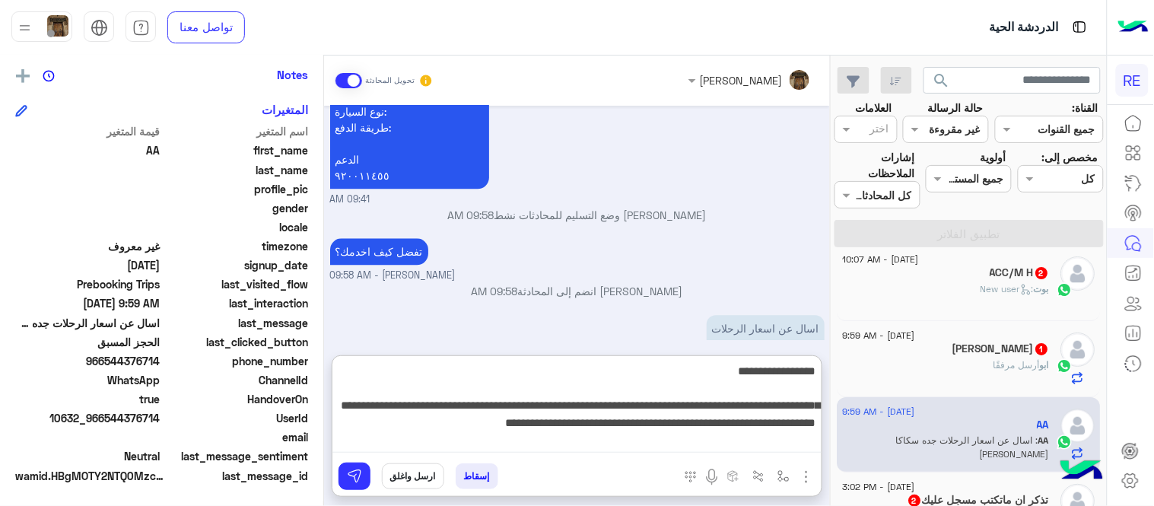
drag, startPoint x: 788, startPoint y: 371, endPoint x: 662, endPoint y: 368, distance: 125.6
click at [662, 368] on textarea "**********" at bounding box center [577, 406] width 489 height 91
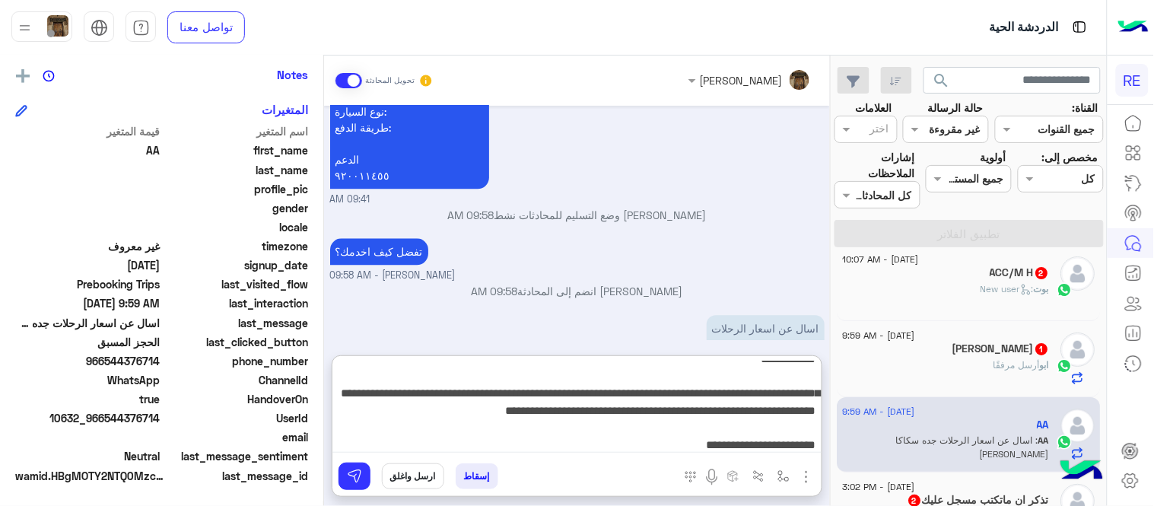
click at [388, 422] on textarea "**********" at bounding box center [577, 406] width 489 height 91
click at [381, 416] on textarea "**********" at bounding box center [577, 406] width 489 height 91
type textarea "**********"
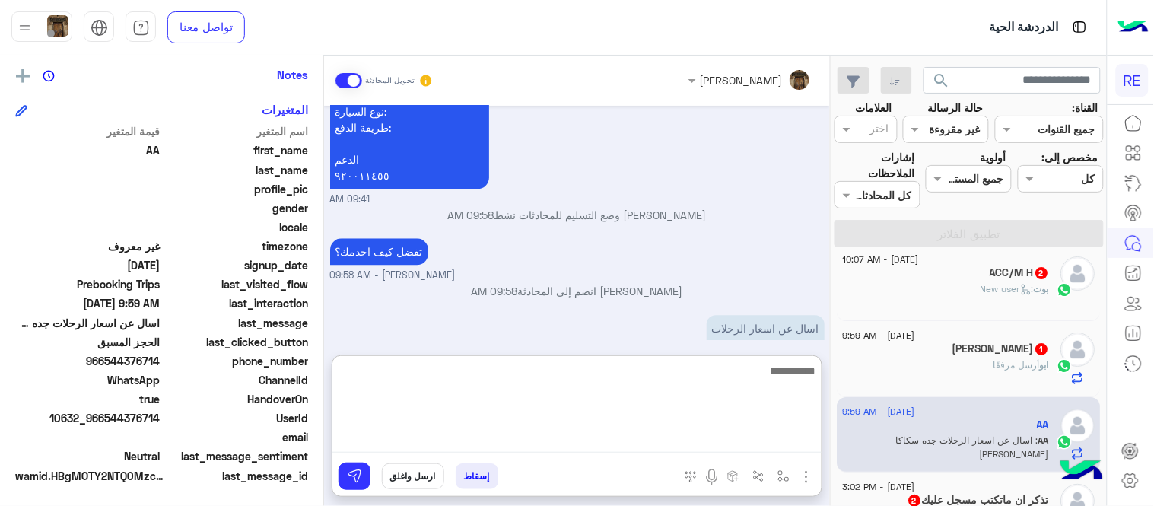
scroll to position [1099, 0]
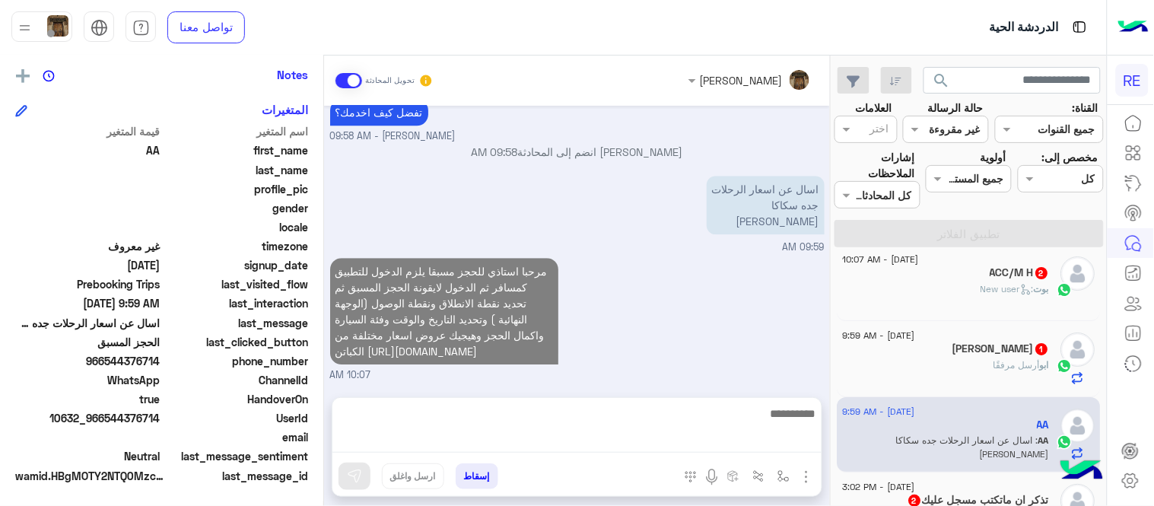
click at [790, 302] on div "مرحبا استاذي للحجز مسبقا يلزم الدخول للتطبيق كمسافر ثم الدخول لايقونة الحجز الم…" at bounding box center [577, 318] width 495 height 129
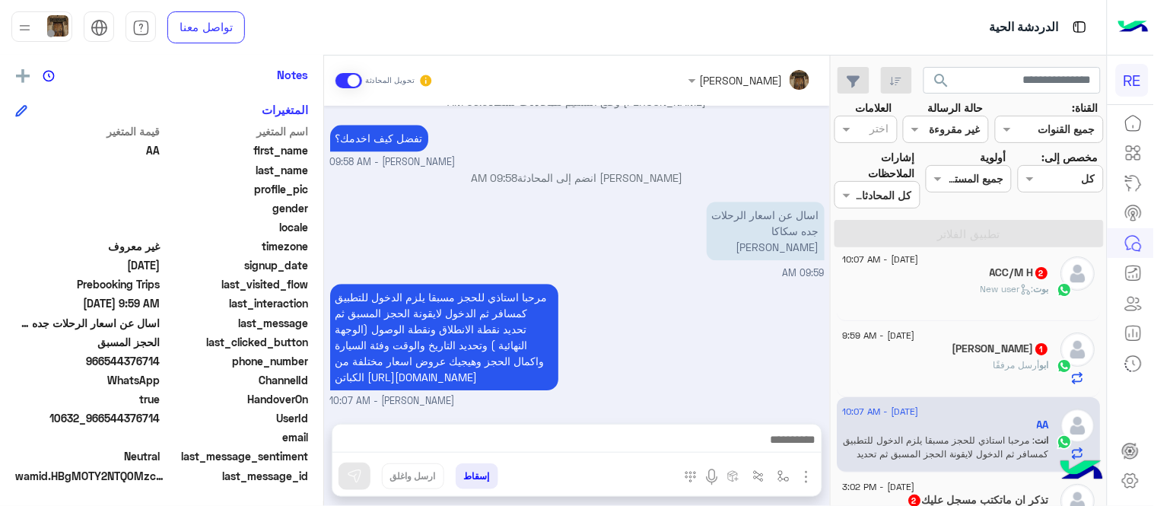
scroll to position [0, 0]
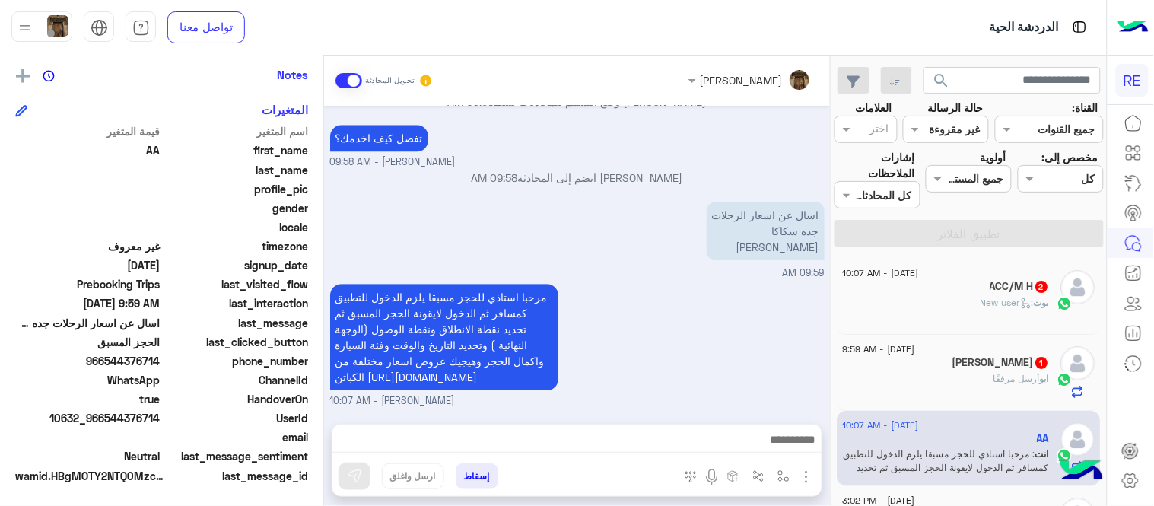
click at [929, 368] on div "[PERSON_NAME] 1" at bounding box center [946, 364] width 207 height 16
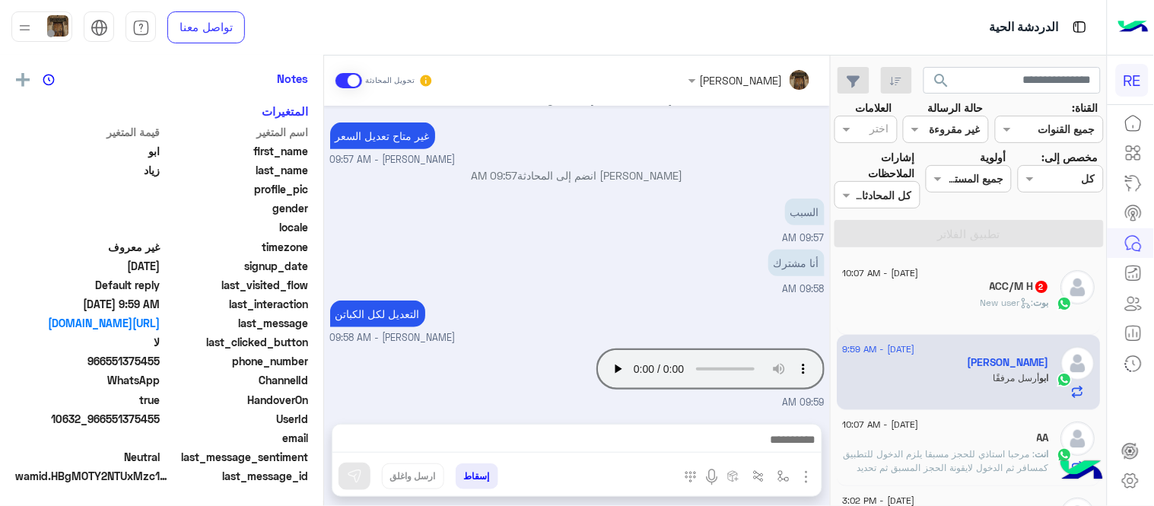
scroll to position [312, 0]
click at [955, 287] on div "ACC/M H 2" at bounding box center [946, 288] width 207 height 16
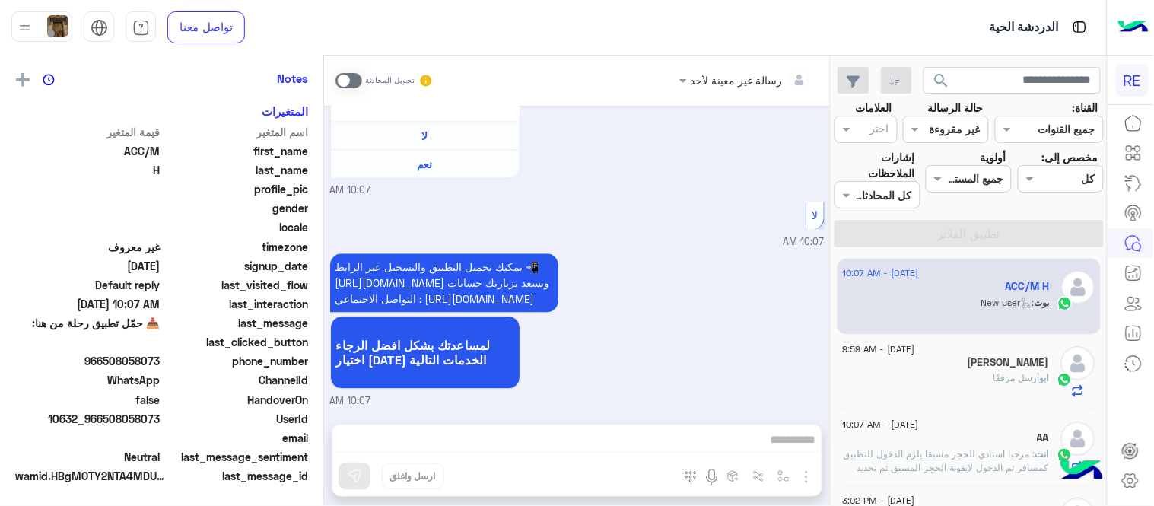
scroll to position [312, 0]
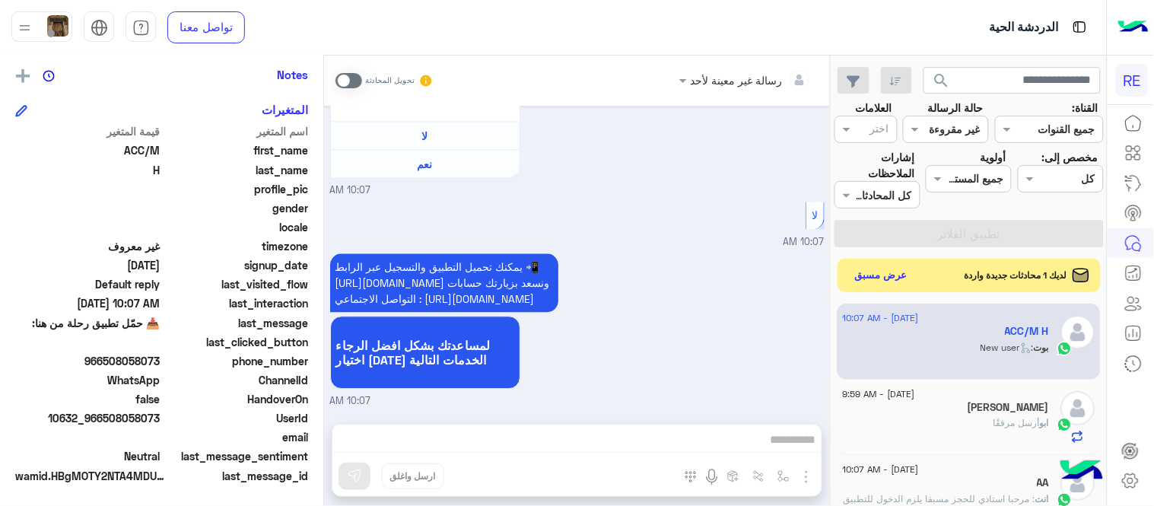
click at [723, 300] on div "يمكنك تحميل التطبيق والتسجيل عبر الرابط 📲 [URL][DOMAIN_NAME] ونسعد بزيارتك حساب…" at bounding box center [577, 329] width 495 height 159
click at [863, 270] on button "عرض مسبق" at bounding box center [881, 275] width 64 height 21
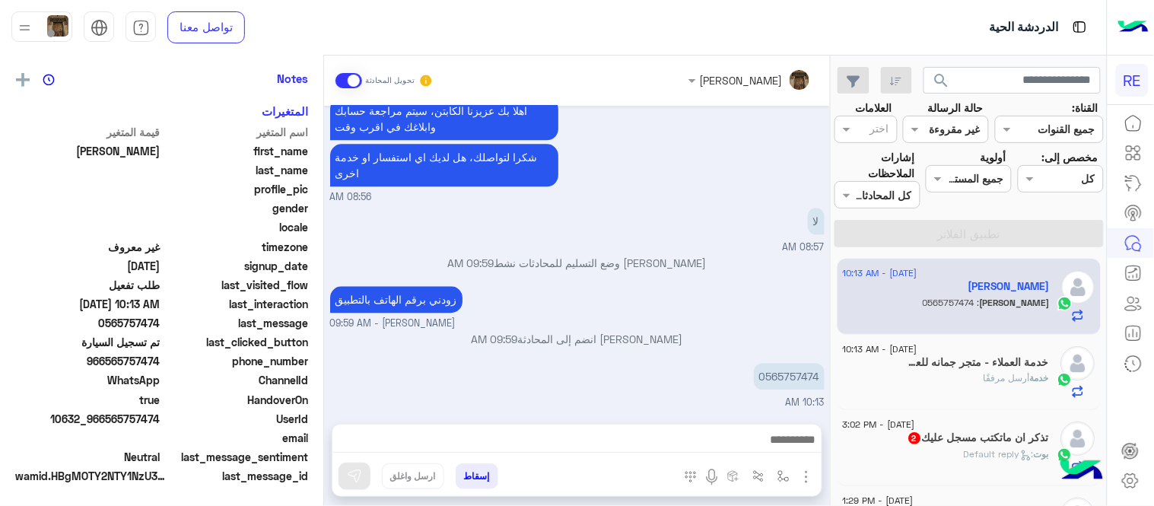
scroll to position [312, 0]
click at [949, 376] on div "خدمة أرسل مرفقًا" at bounding box center [946, 384] width 207 height 27
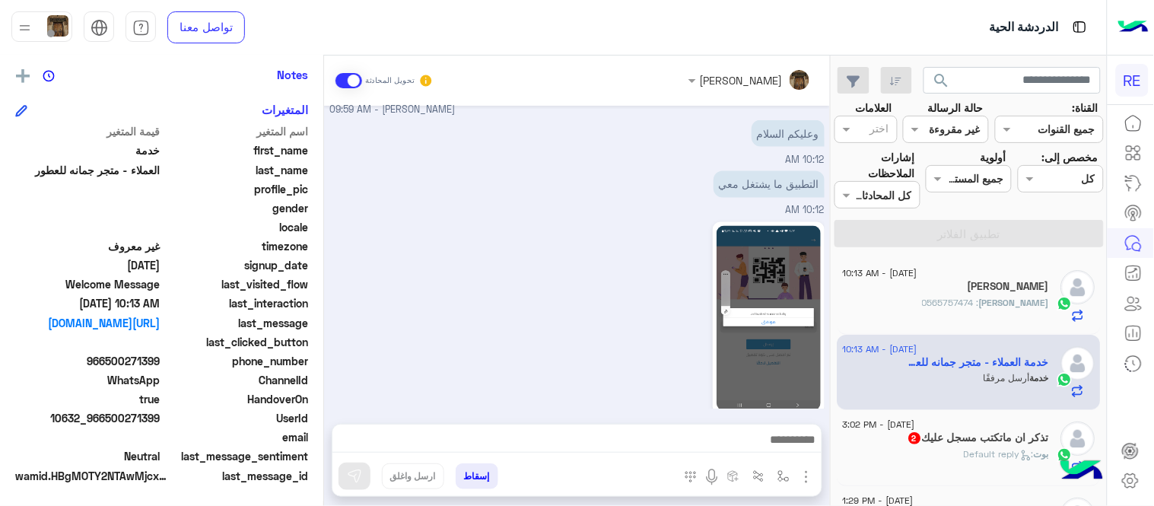
scroll to position [673, 0]
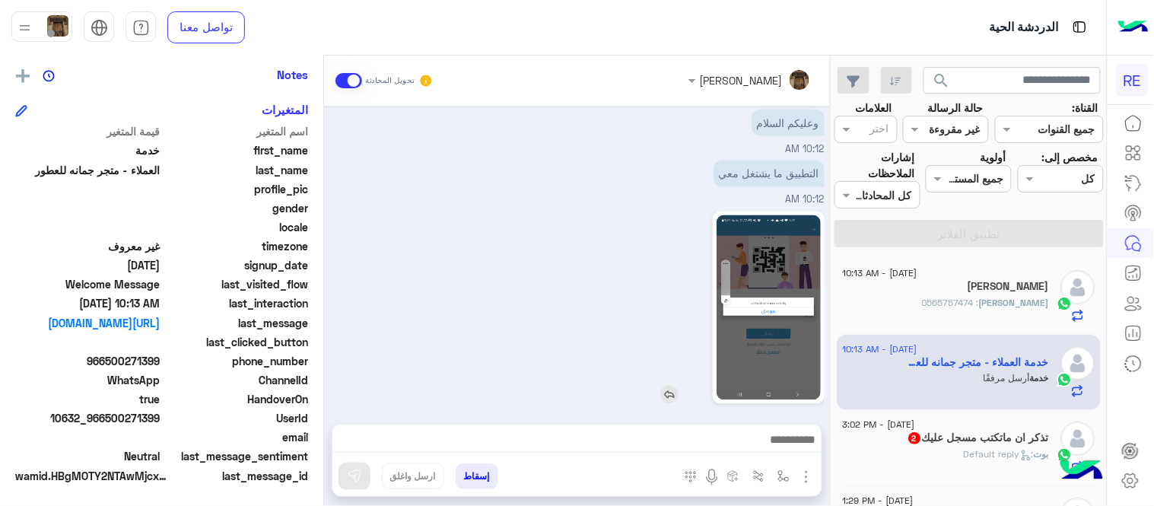
click at [779, 348] on img at bounding box center [769, 307] width 104 height 185
click at [691, 438] on textarea at bounding box center [577, 441] width 489 height 23
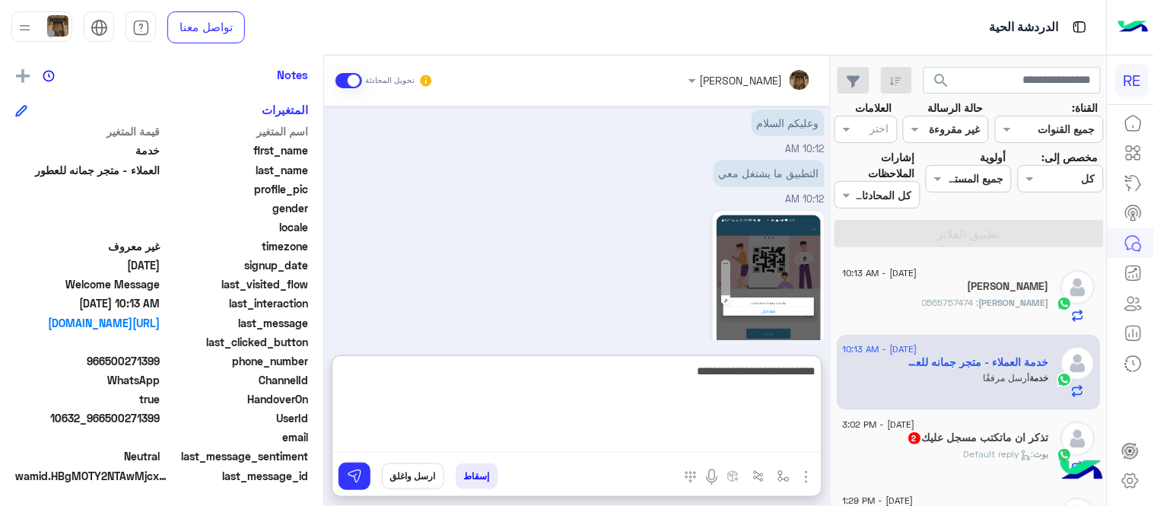
type textarea "**********"
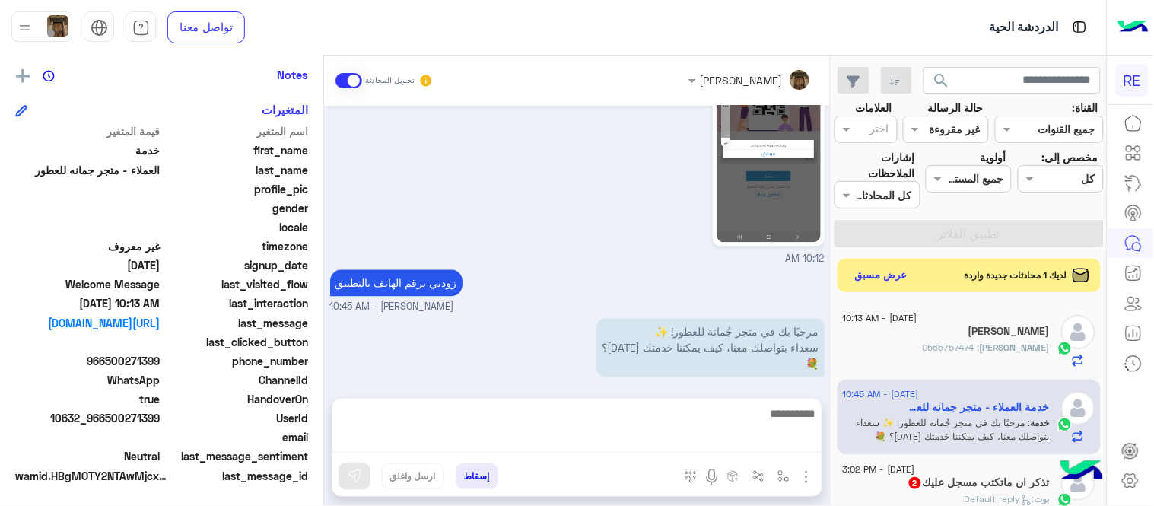
scroll to position [804, 0]
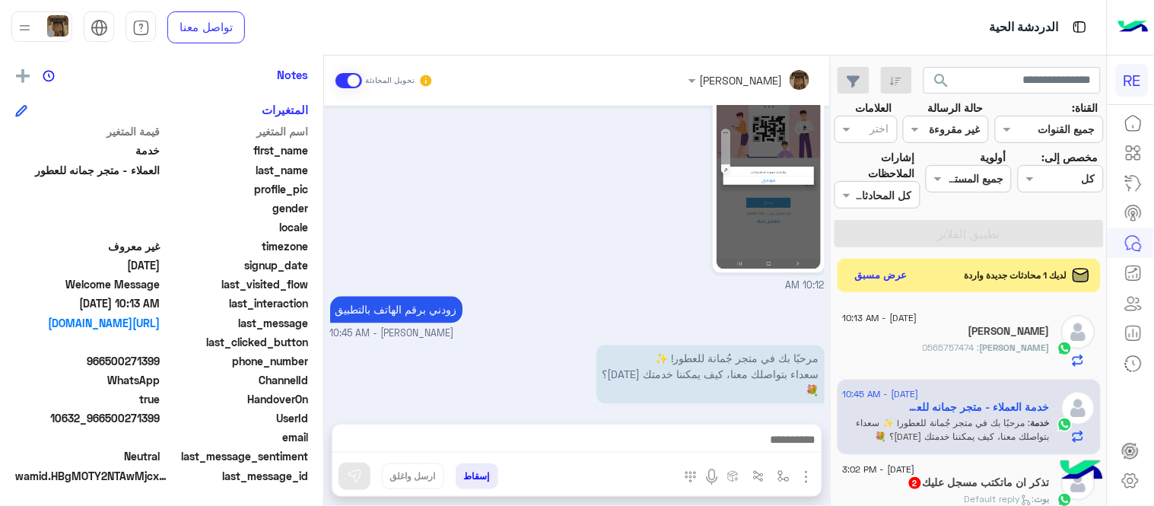
click at [167, 207] on span "gender" at bounding box center [236, 208] width 145 height 16
click at [887, 280] on button "عرض مسبق" at bounding box center [881, 275] width 64 height 21
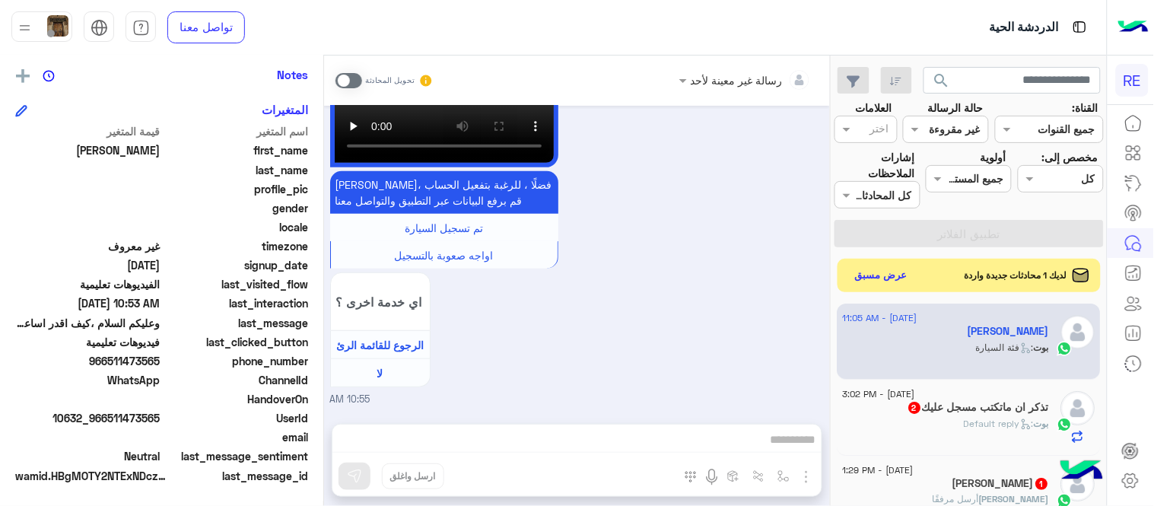
scroll to position [2082, 0]
